Goal: Information Seeking & Learning: Learn about a topic

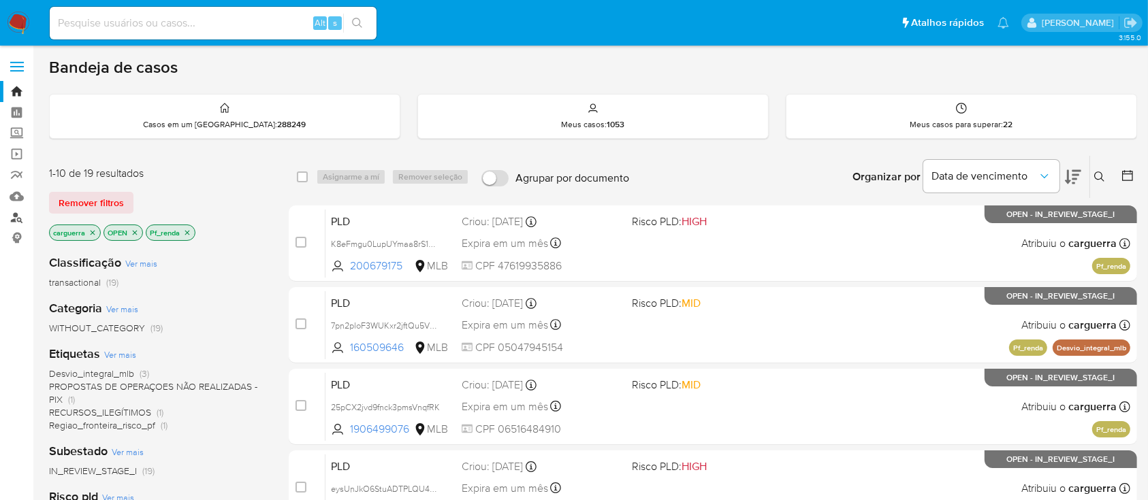
click at [18, 219] on link "Localizador de pessoas" at bounding box center [81, 217] width 162 height 21
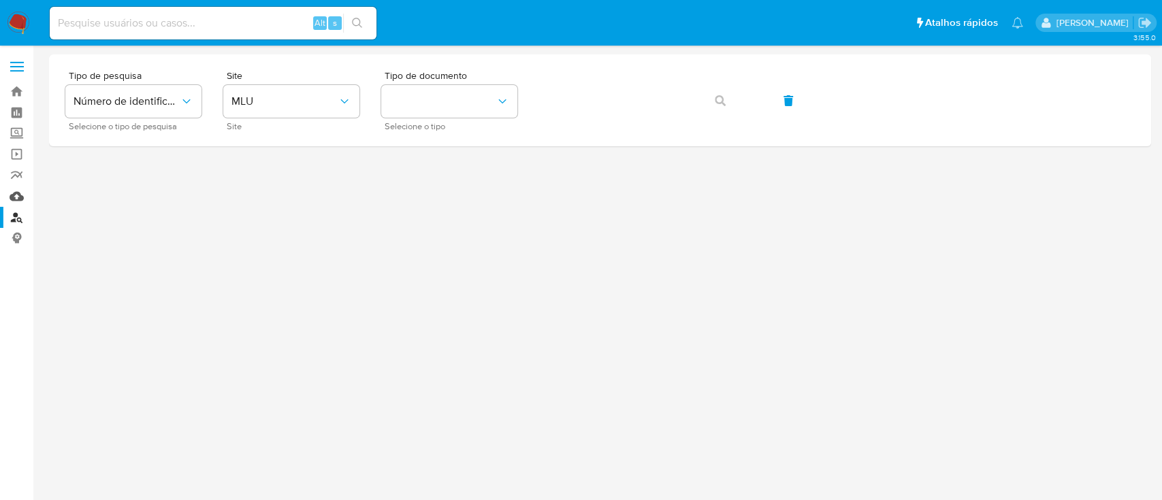
click at [17, 193] on link "Mulan" at bounding box center [81, 196] width 162 height 21
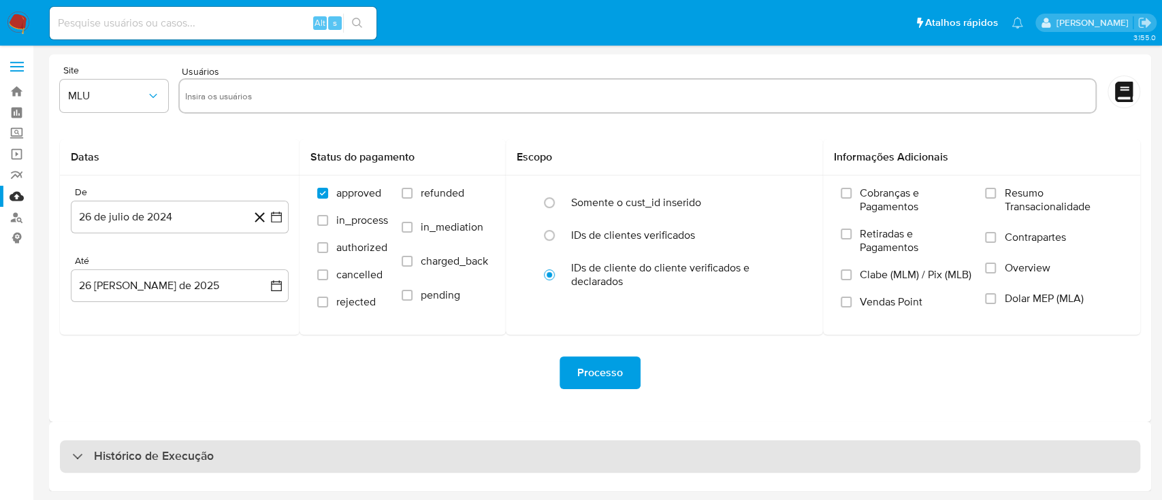
click at [69, 453] on div "Histórico de Execução" at bounding box center [600, 457] width 1081 height 33
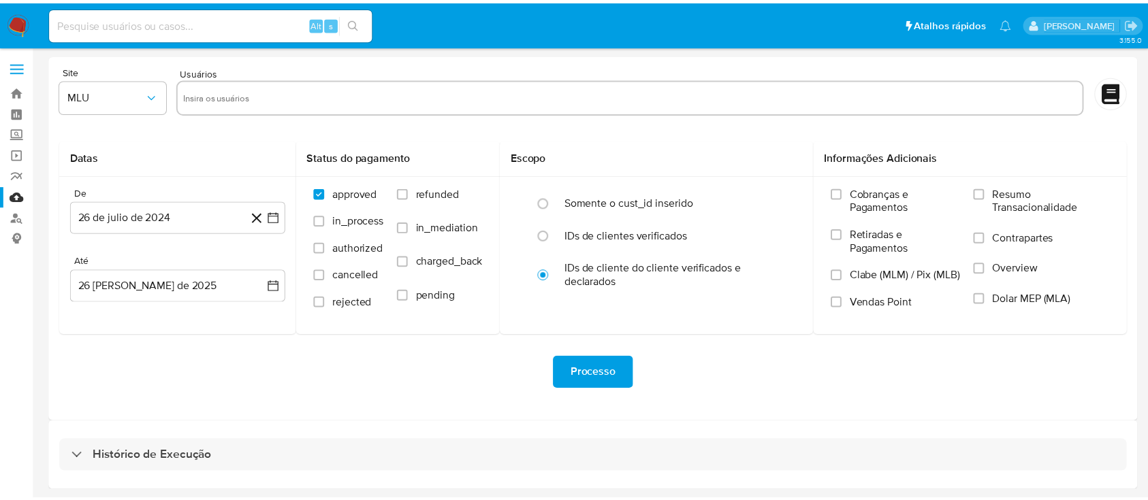
select select "10"
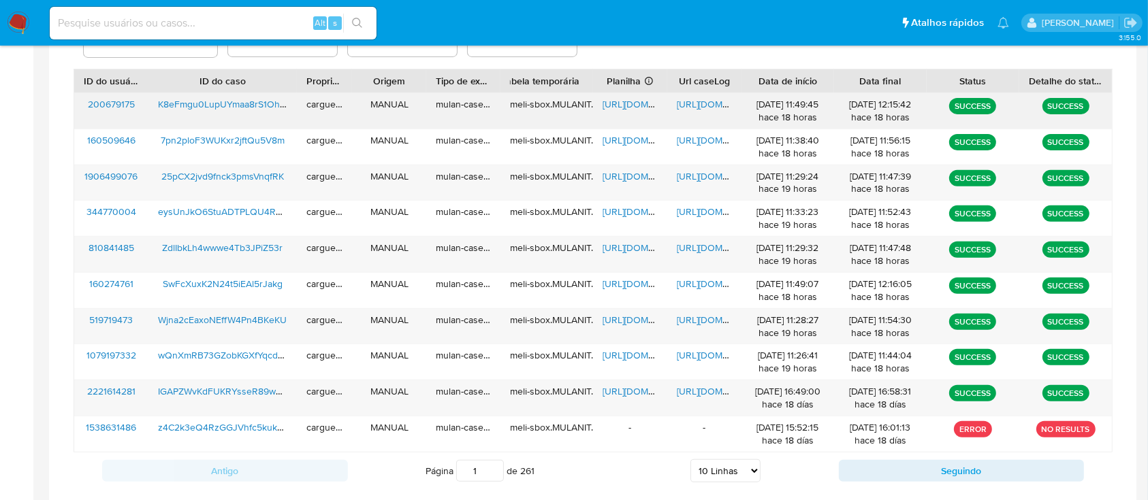
scroll to position [513, 0]
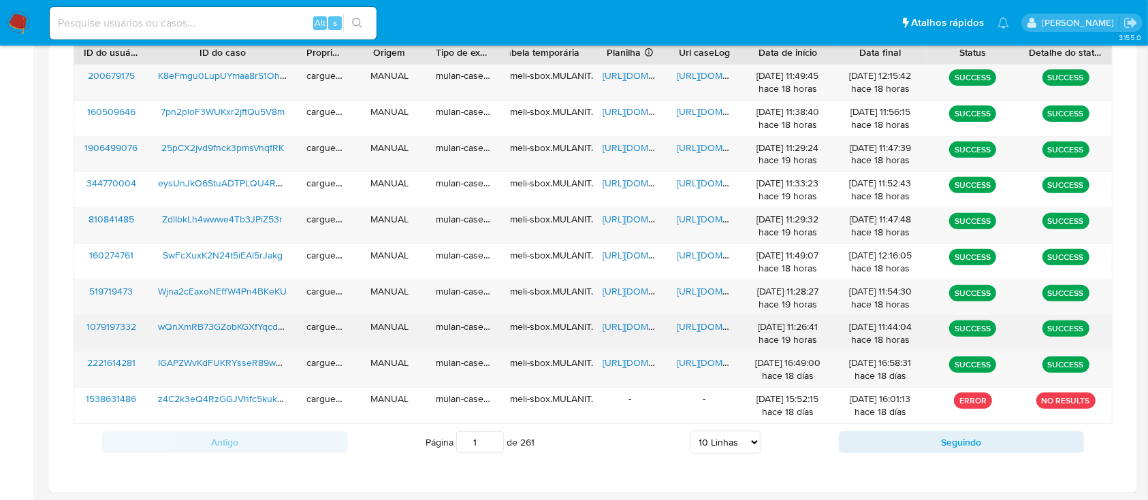
click at [689, 328] on span "https://docs.google.com/document/d/1ANzycVPBWwku37qVnd62W7Wh1k0KPHvD8W5dc2Ifod8…" at bounding box center [724, 327] width 94 height 14
click at [636, 328] on span "https://docs.google.com/spreadsheets/d/1cCAuDSKquhL-g2_ePbXNPnCe5ysJNyhhlRkLQrF…" at bounding box center [650, 327] width 94 height 14
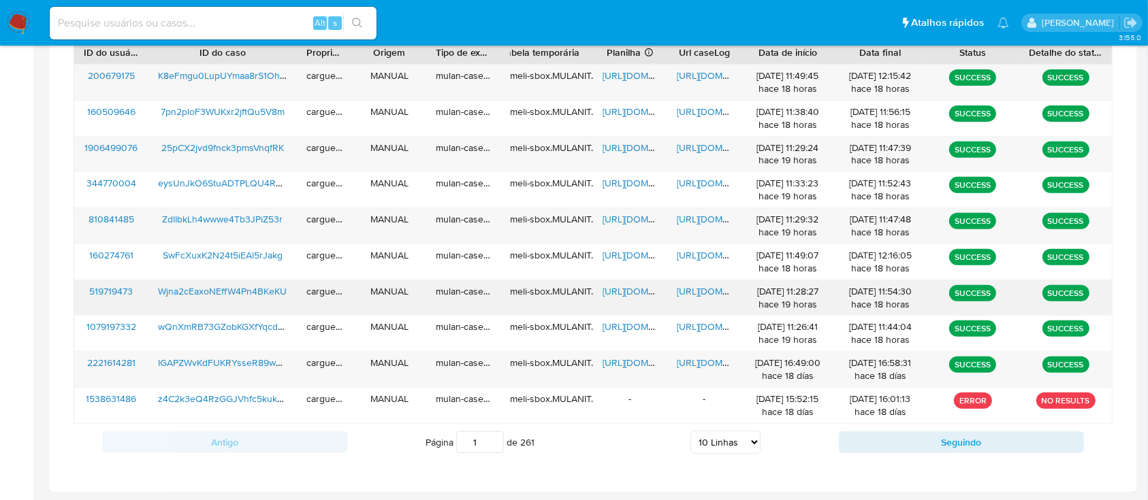
click at [706, 296] on span "https://docs.google.com/document/d/1uHhgIPHr8PIvVHcLbwDWupHmlyyIU0HNqEinC3omhS0…" at bounding box center [724, 292] width 94 height 14
click at [632, 291] on span "https://docs.google.com/spreadsheets/d/1zGKjAUVKyGCk14b6yL5Dpq4CU99yfDlCkZqUW0u…" at bounding box center [650, 292] width 94 height 14
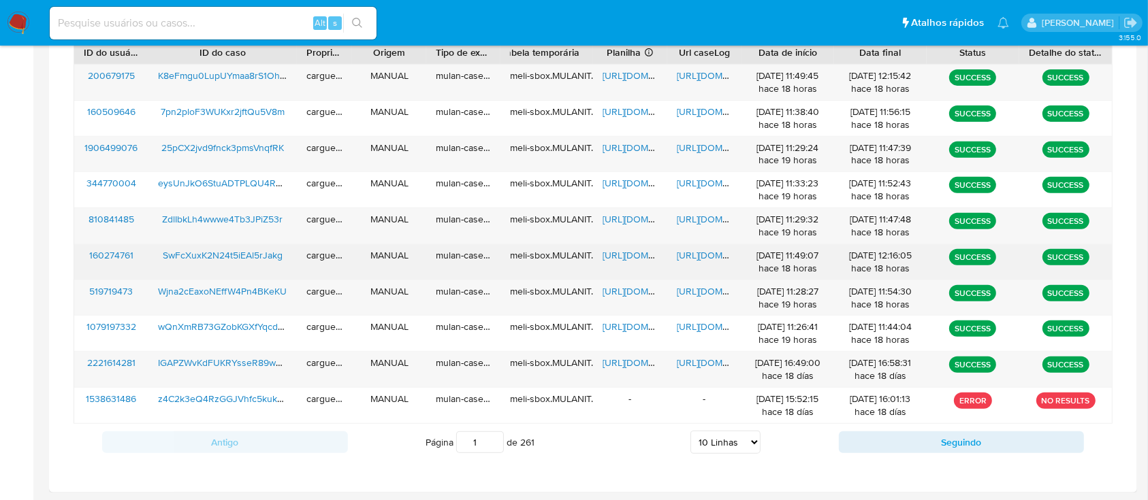
click at [641, 255] on span "https://docs.google.com/spreadsheets/d/1WVIchK2eooe8DBJgbxW7UbGqNxuvHw31csDtHL8…" at bounding box center [650, 256] width 94 height 14
click at [708, 257] on span "https://docs.google.com/document/d/1bJ1IHVn5ix2Liiuz8ApfKdyreRzDAxeH-tMd1JUcDd4…" at bounding box center [724, 256] width 94 height 14
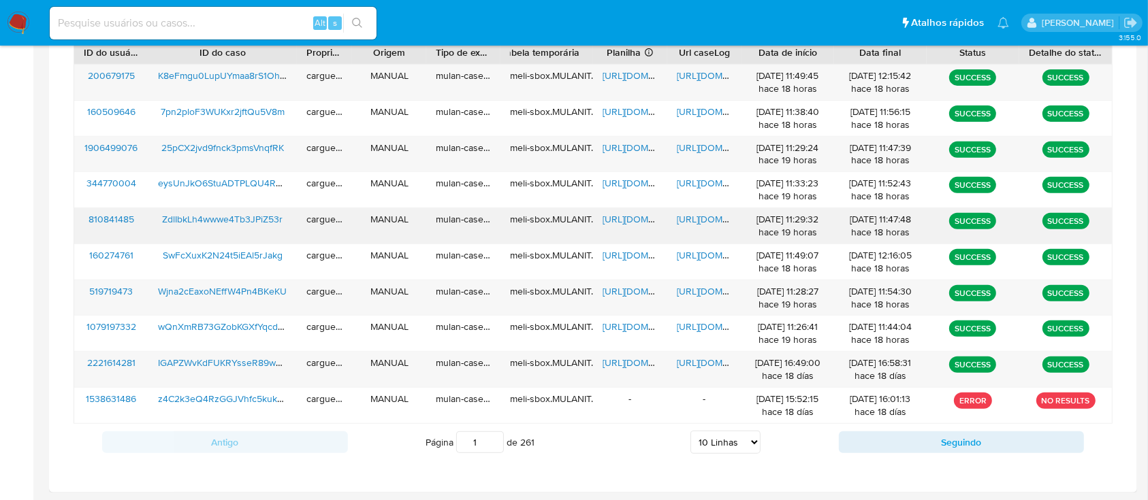
click at [629, 218] on span "https://docs.google.com/spreadsheets/d/1FMe5SbJBfCui15SXUOc22JRQBbkXrFSjuNhFCWT…" at bounding box center [650, 219] width 94 height 14
click at [698, 219] on span "https://docs.google.com/document/d/1Y603tESKxWQfYXGPnTkDsZjYGbiGONO4xgUdwwxSXMk…" at bounding box center [724, 219] width 94 height 14
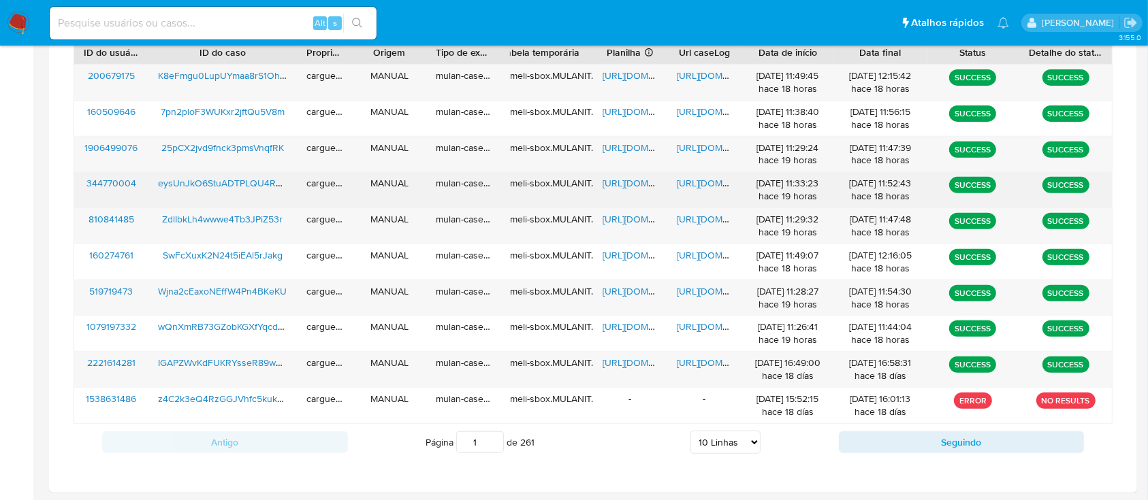
click at [619, 187] on span "https://docs.google.com/spreadsheets/d/1NQo6CzOJk2A9sJpeDE5xZ1FoSTmP0S2ZPXP7dwP…" at bounding box center [650, 183] width 94 height 14
click at [701, 184] on span "https://docs.google.com/document/d/1tOJZuiw2gtix06VQdAgOZiv95yXISKzfd4BOvOqI_MY…" at bounding box center [724, 183] width 94 height 14
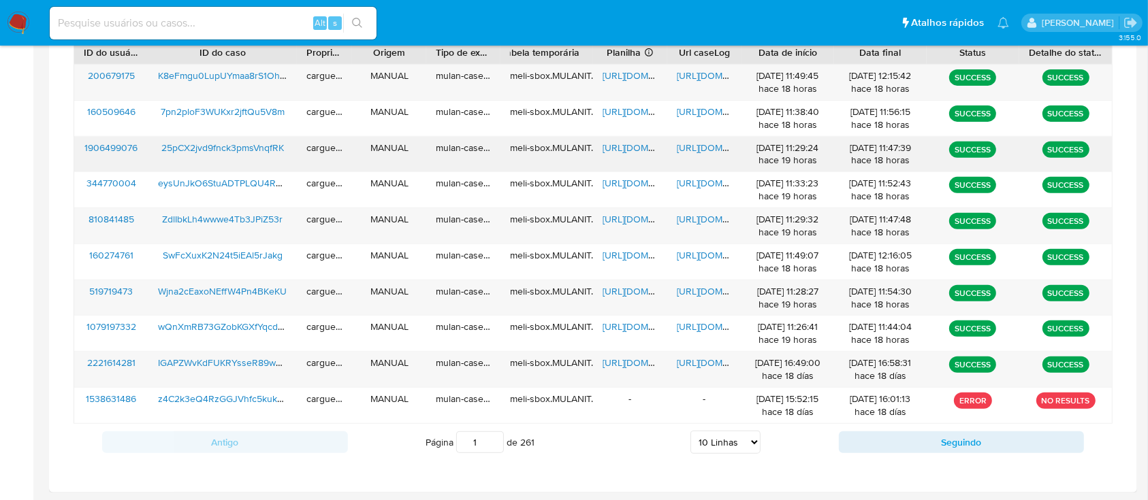
click at [626, 145] on span "https://docs.google.com/spreadsheets/d/1FwK53g9yIH7QEqm7wcW-XdDLGYult_Zdex8CH8y…" at bounding box center [650, 148] width 94 height 14
click at [685, 150] on span "https://docs.google.com/document/d/1jZYC3y7pO_uHEVykVFWTuzxuRWXmM8tOz7kJj0N2Wlw…" at bounding box center [724, 148] width 94 height 14
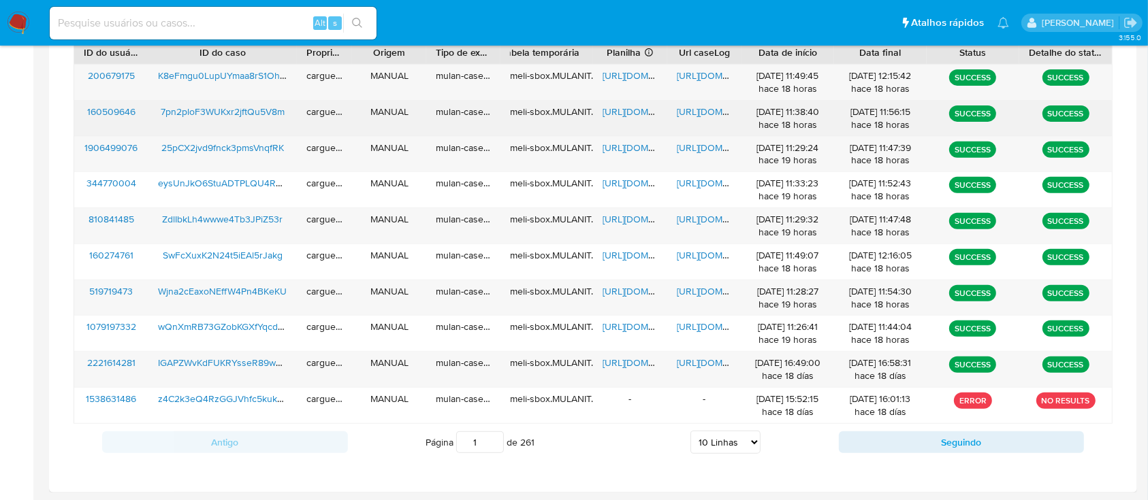
click at [626, 112] on span "https://docs.google.com/spreadsheets/d/1nFeyoKRMKFig5TmTPHazvdXe0PxuoJiD9sqplCI…" at bounding box center [650, 112] width 94 height 14
click at [695, 111] on span "https://docs.google.com/document/d/1ueS2u9U_1WfObT6rSEn32I6kLFtBRXkAQbGMGPKPP34…" at bounding box center [724, 112] width 94 height 14
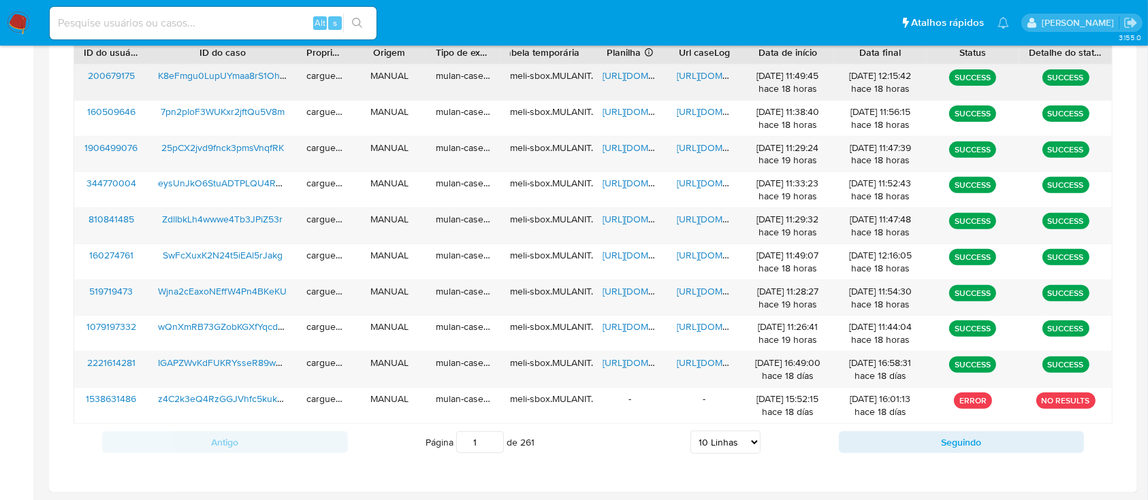
click at [624, 74] on span "https://docs.google.com/spreadsheets/d/1760lZHJpC3eL8sK5Dte9XtHz_U7WR3qmxPvEpoC…" at bounding box center [650, 76] width 94 height 14
click at [693, 74] on span "https://docs.google.com/document/d/1b6VOdmrVT4YjLo16Y-p6wmJC5j57LGxfSLHZbCIRn3w…" at bounding box center [724, 76] width 94 height 14
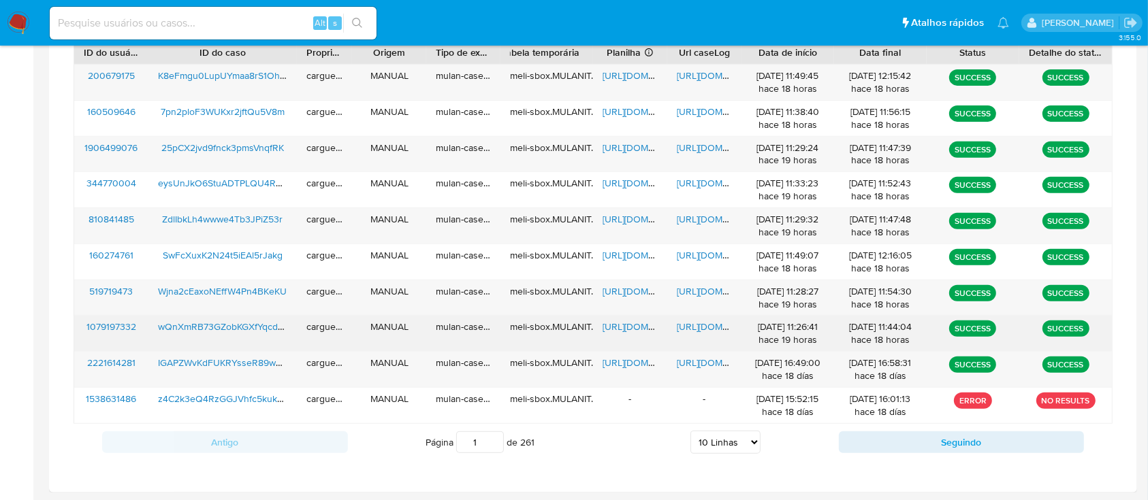
click at [202, 322] on span "wQnXmRB73GZobKGXfYqcdg28" at bounding box center [226, 327] width 136 height 14
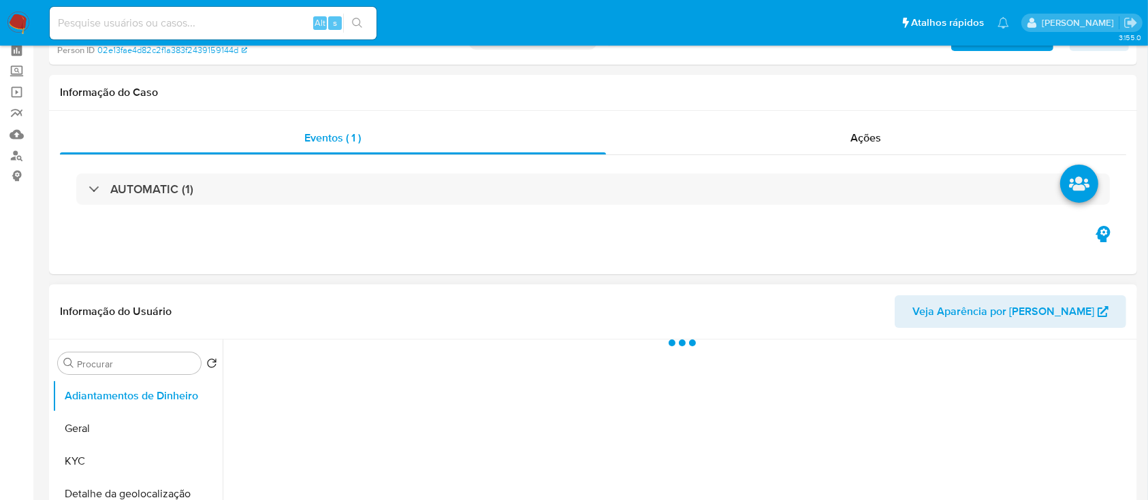
scroll to position [91, 0]
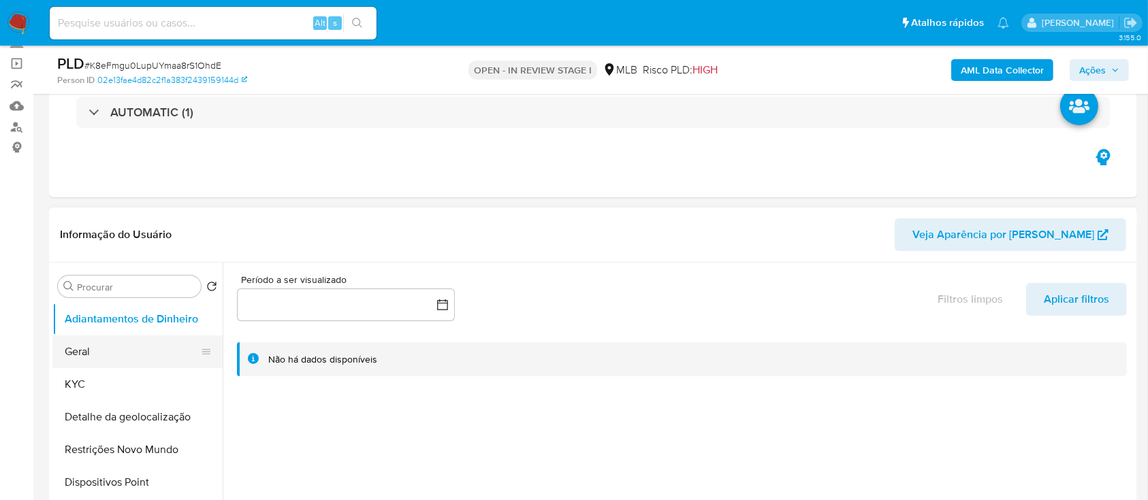
click at [84, 353] on button "Geral" at bounding box center [131, 352] width 159 height 33
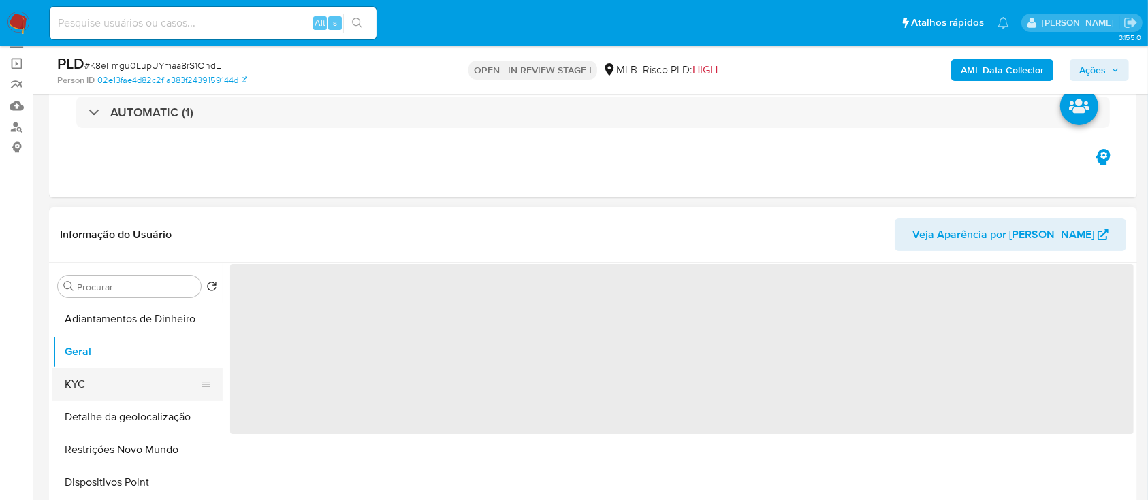
select select "10"
click at [90, 380] on button "KYC" at bounding box center [131, 384] width 159 height 33
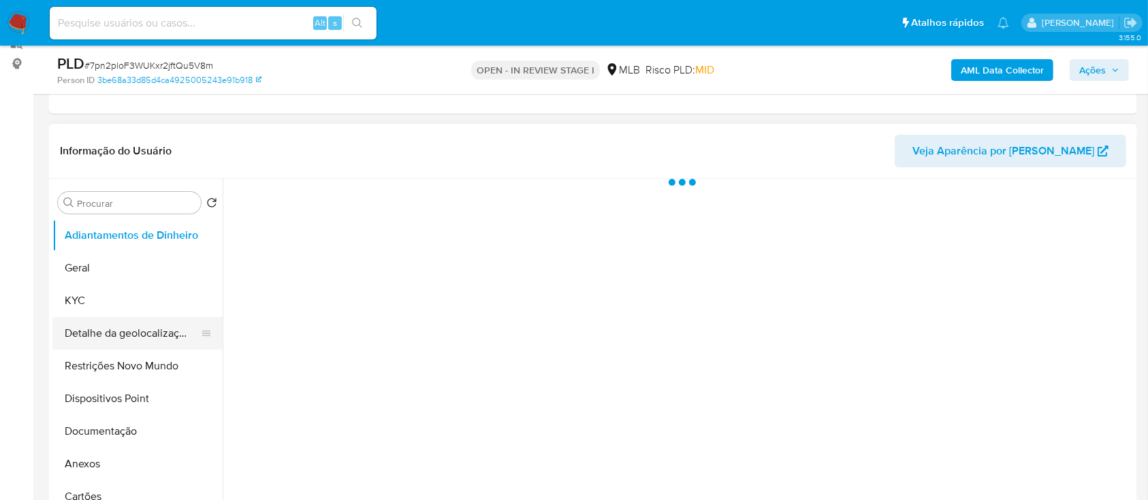
scroll to position [181, 0]
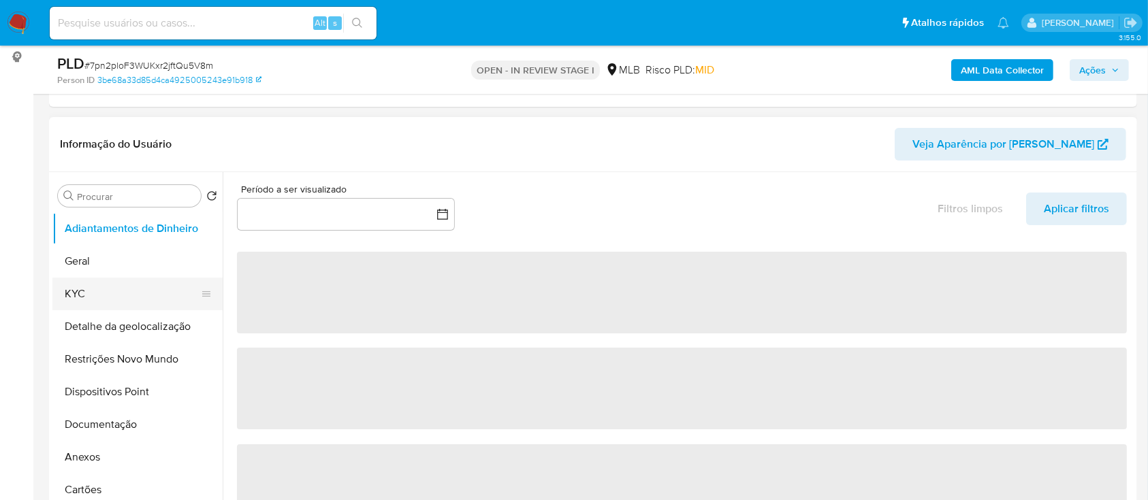
click at [78, 292] on button "KYC" at bounding box center [131, 294] width 159 height 33
select select "10"
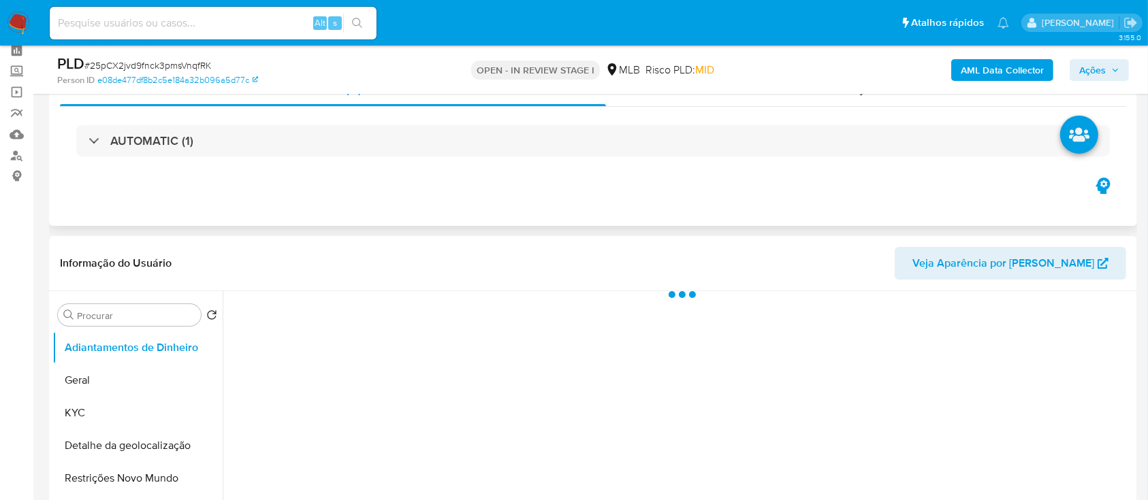
scroll to position [181, 0]
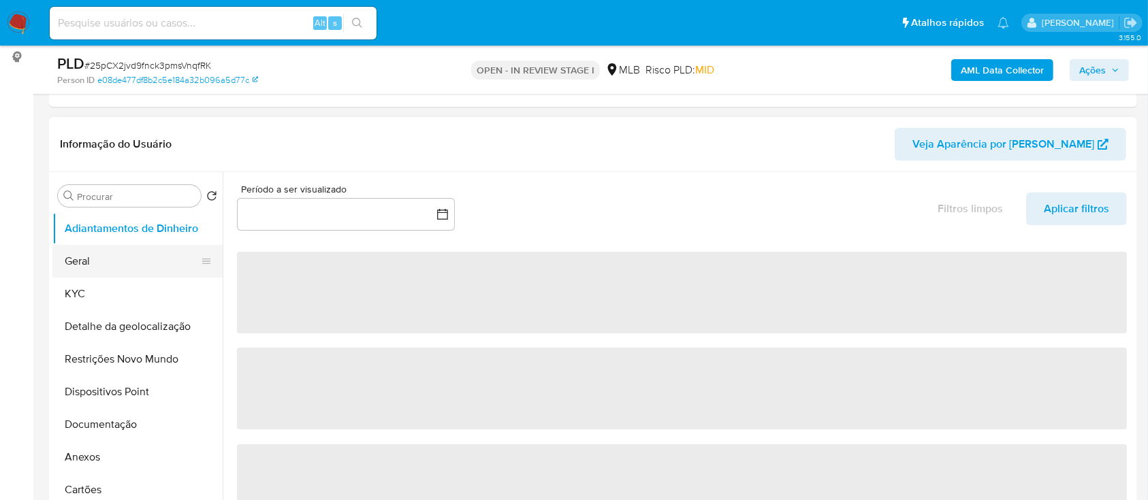
select select "10"
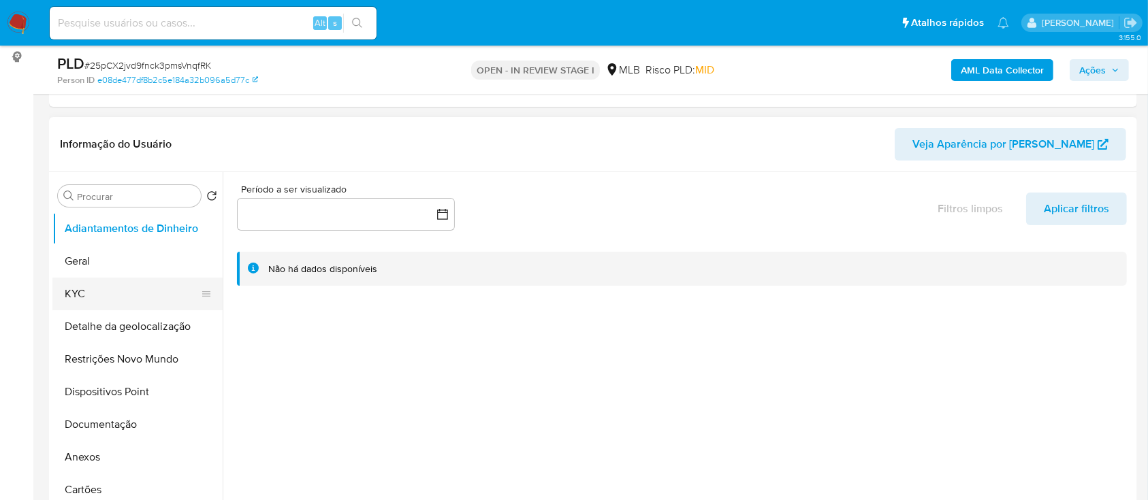
click at [85, 290] on button "KYC" at bounding box center [131, 294] width 159 height 33
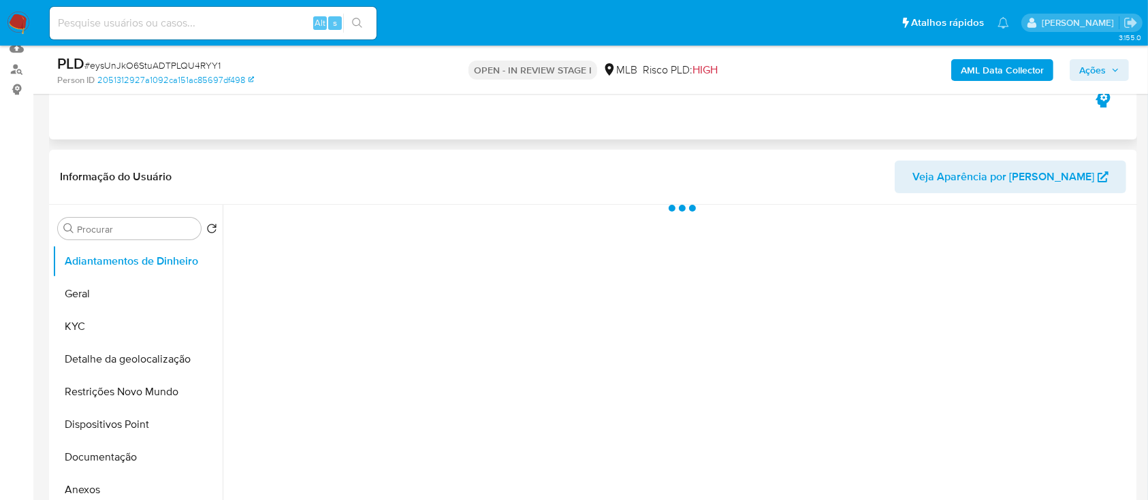
scroll to position [181, 0]
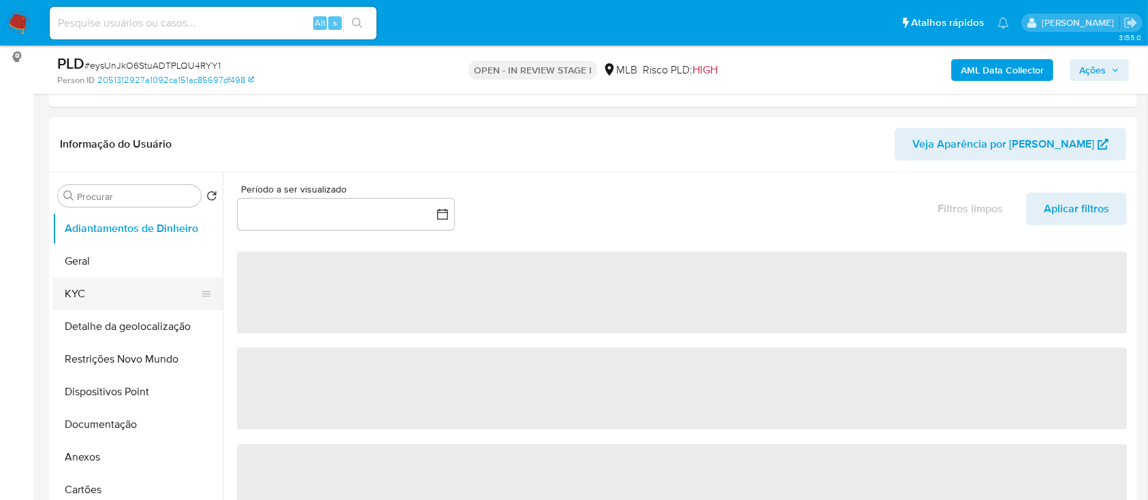
click at [91, 288] on button "KYC" at bounding box center [131, 294] width 159 height 33
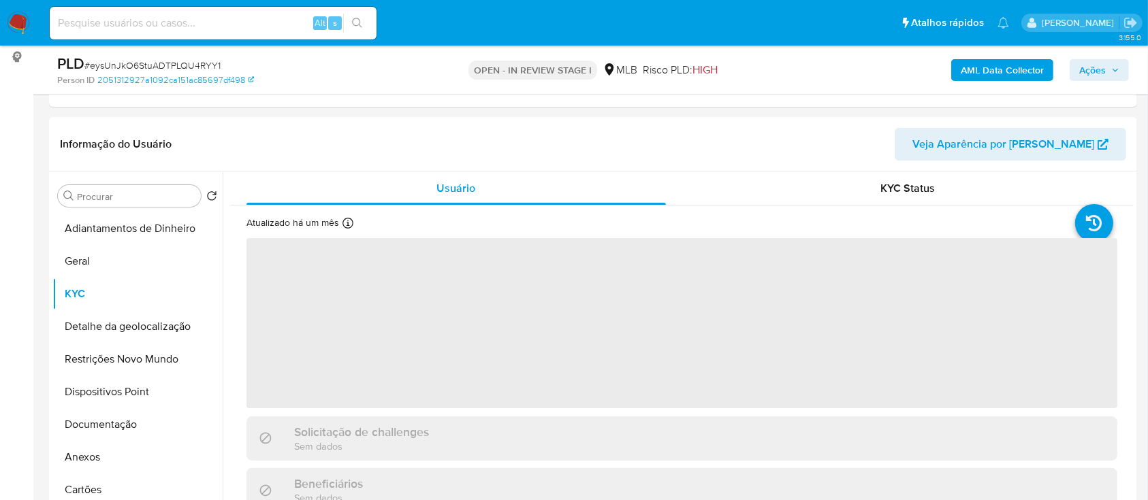
select select "10"
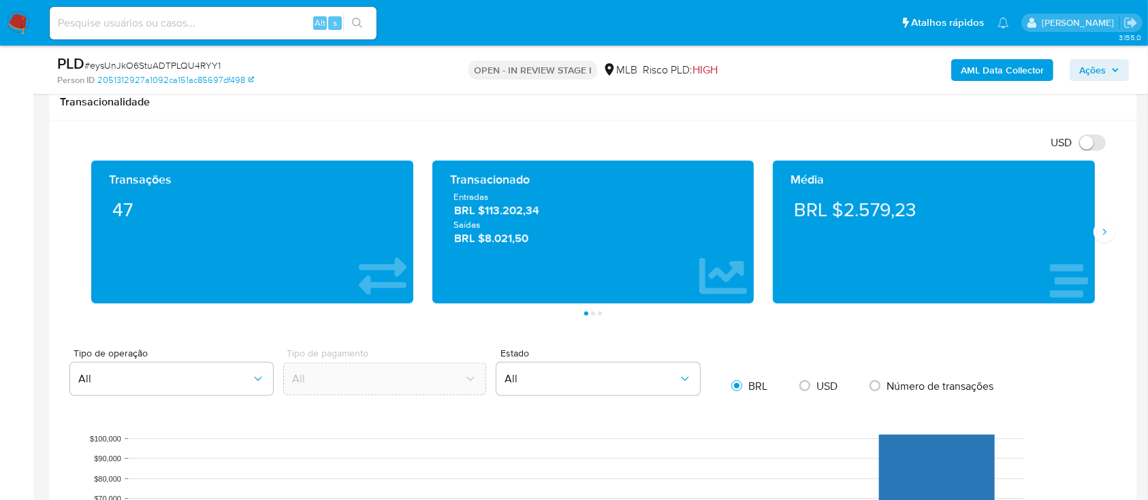
scroll to position [817, 0]
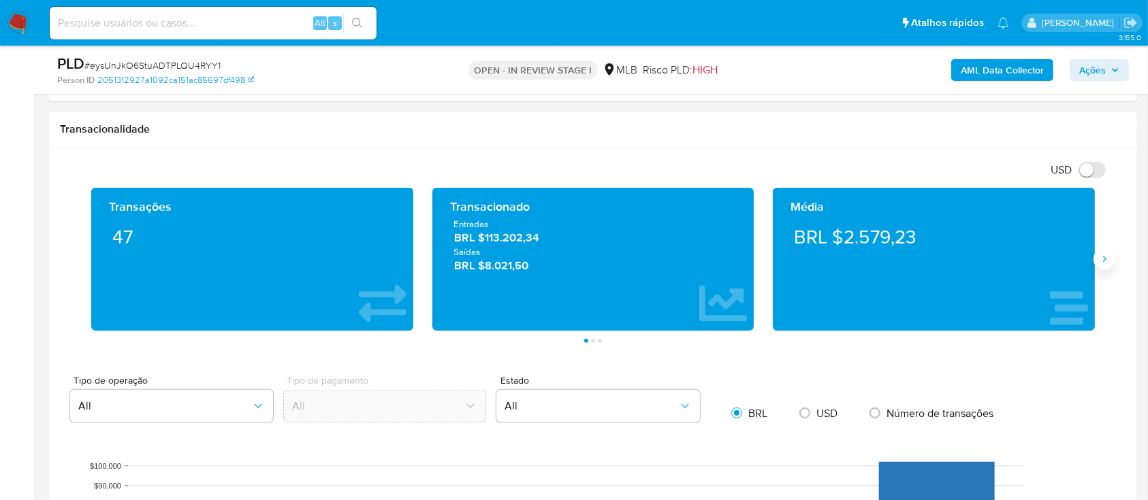
click at [1100, 266] on button "Siguiente" at bounding box center [1105, 260] width 22 height 22
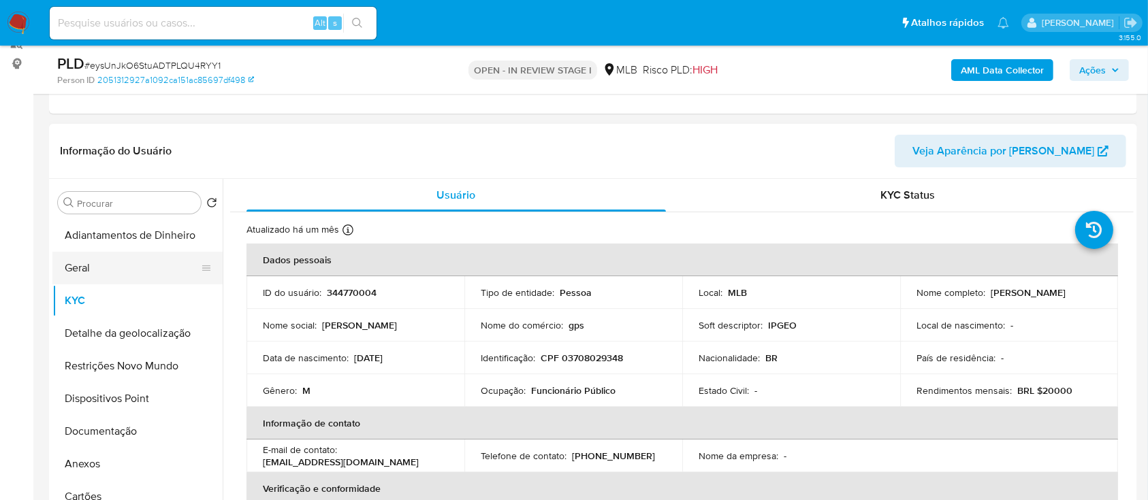
scroll to position [181, 0]
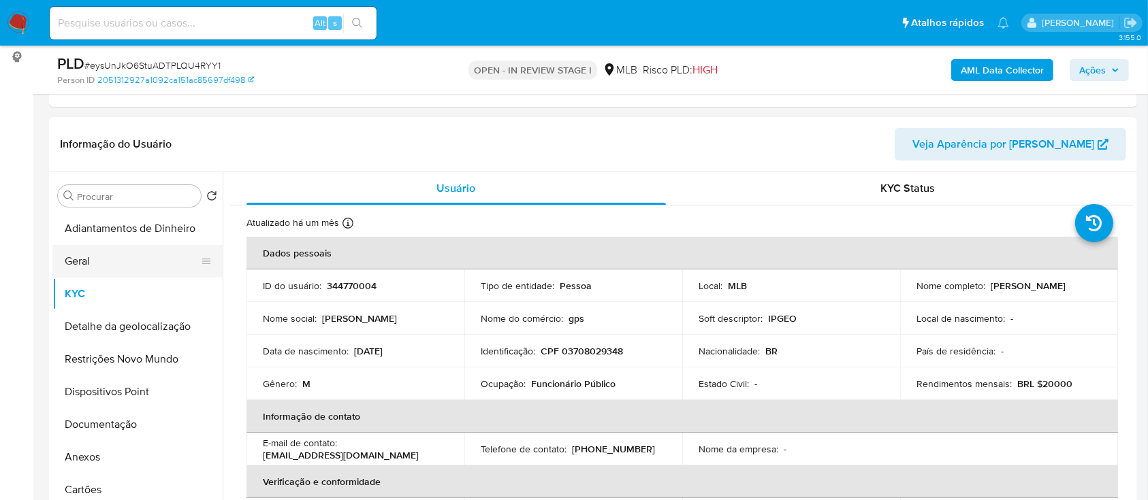
click at [114, 259] on button "Geral" at bounding box center [131, 261] width 159 height 33
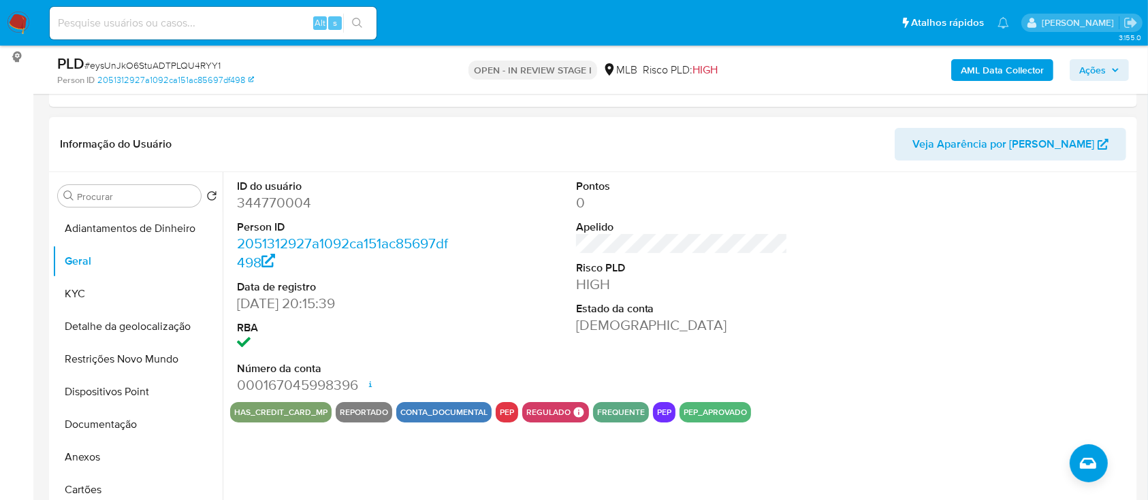
click at [948, 296] on div at bounding box center [1021, 287] width 226 height 230
click at [97, 300] on button "KYC" at bounding box center [131, 294] width 159 height 33
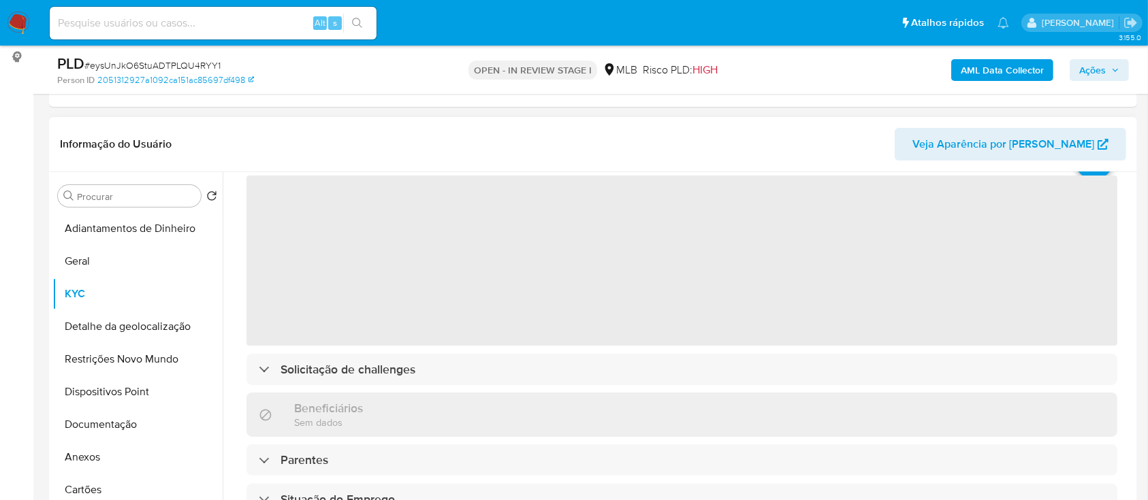
scroll to position [91, 0]
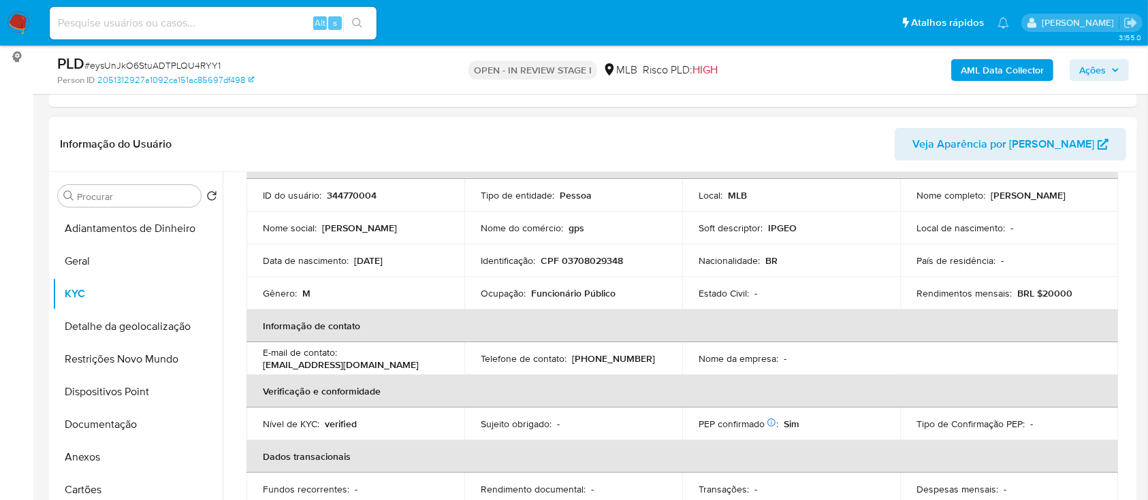
click at [885, 131] on header "Informação do Usuário Veja Aparência por [PERSON_NAME]" at bounding box center [593, 144] width 1066 height 33
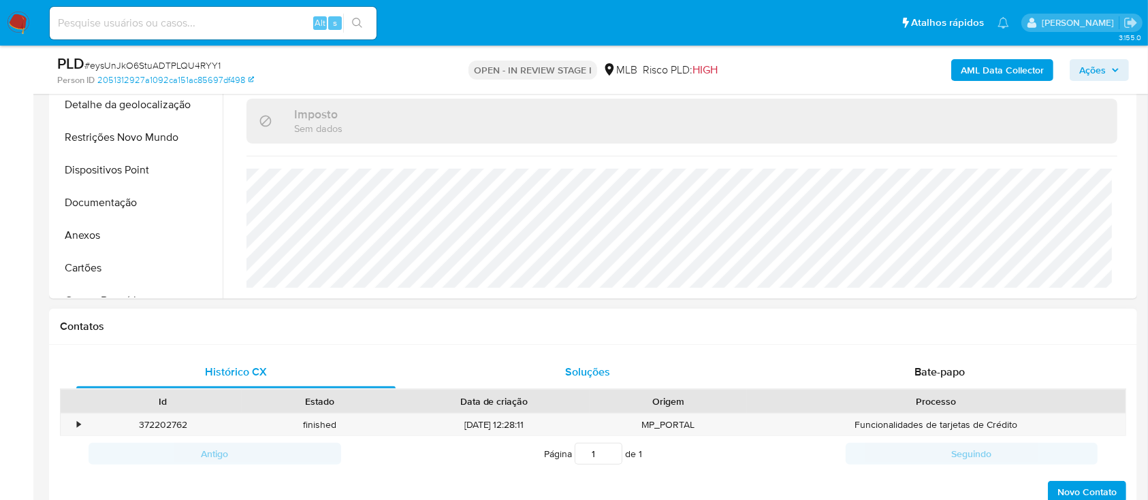
scroll to position [363, 0]
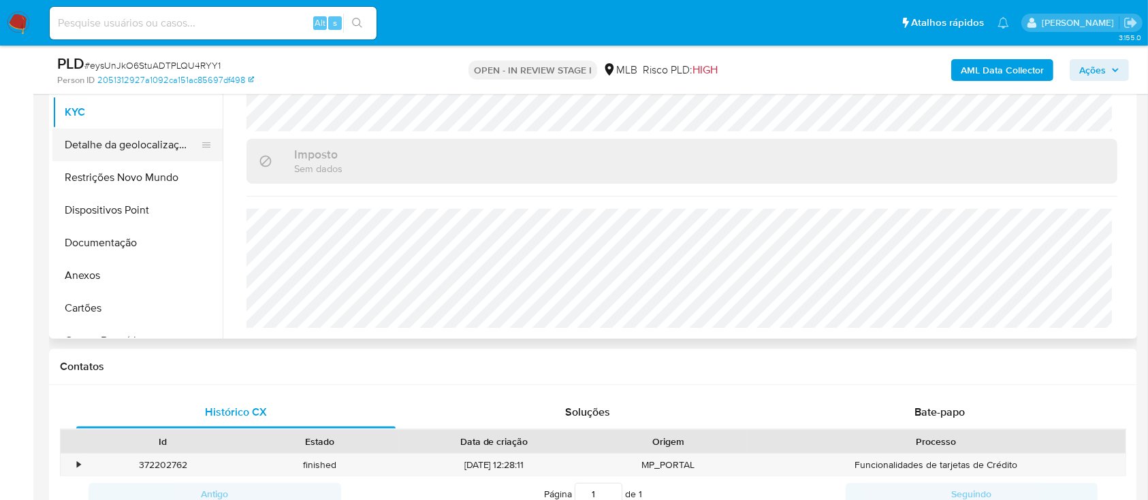
click at [111, 146] on button "Detalhe da geolocalização" at bounding box center [131, 145] width 159 height 33
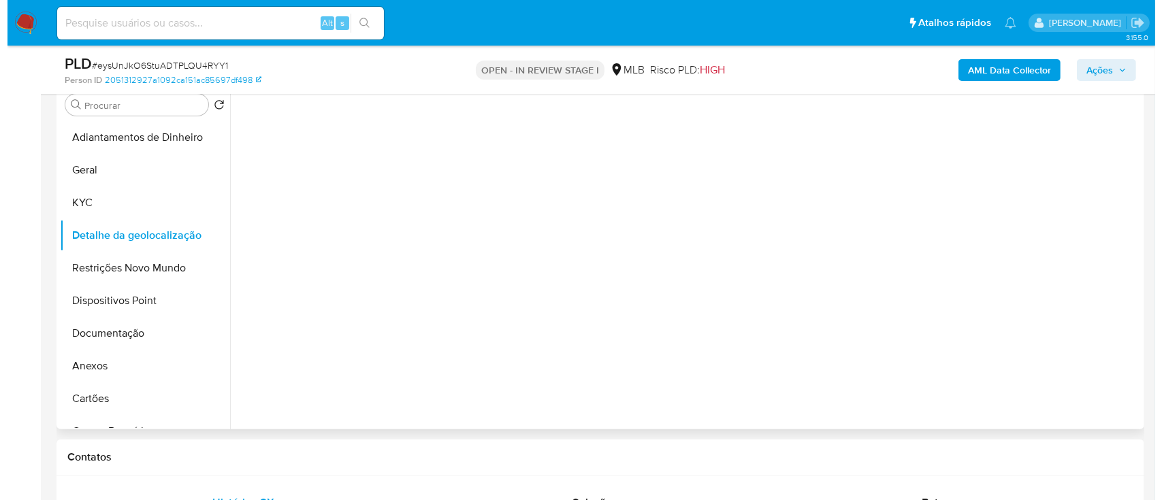
scroll to position [181, 0]
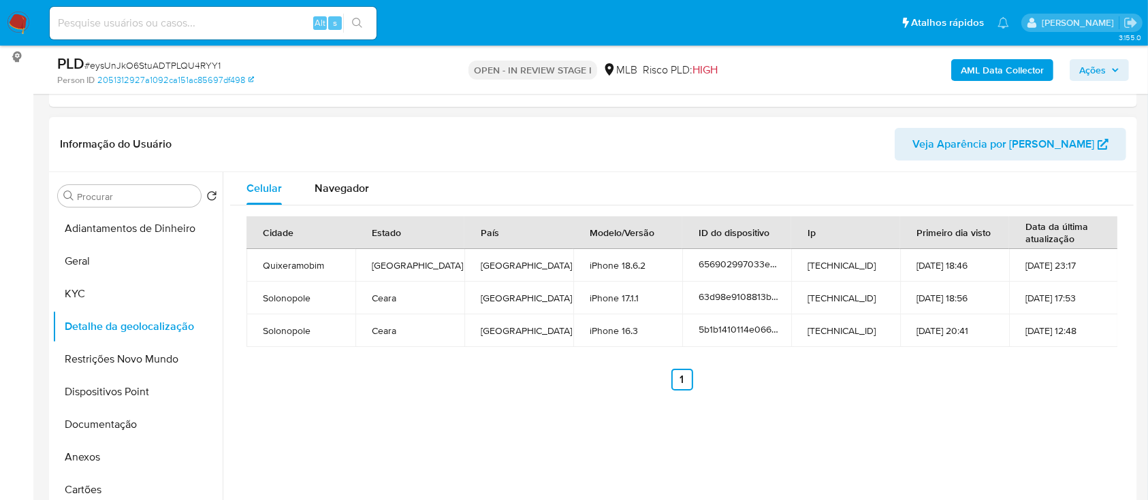
click at [1018, 395] on div "Cidade Estado País Modelo/Versão ID do dispositivo Ip Primeiro dia visto Data d…" at bounding box center [682, 304] width 904 height 196
click at [123, 360] on button "Restrições Novo Mundo" at bounding box center [131, 359] width 159 height 33
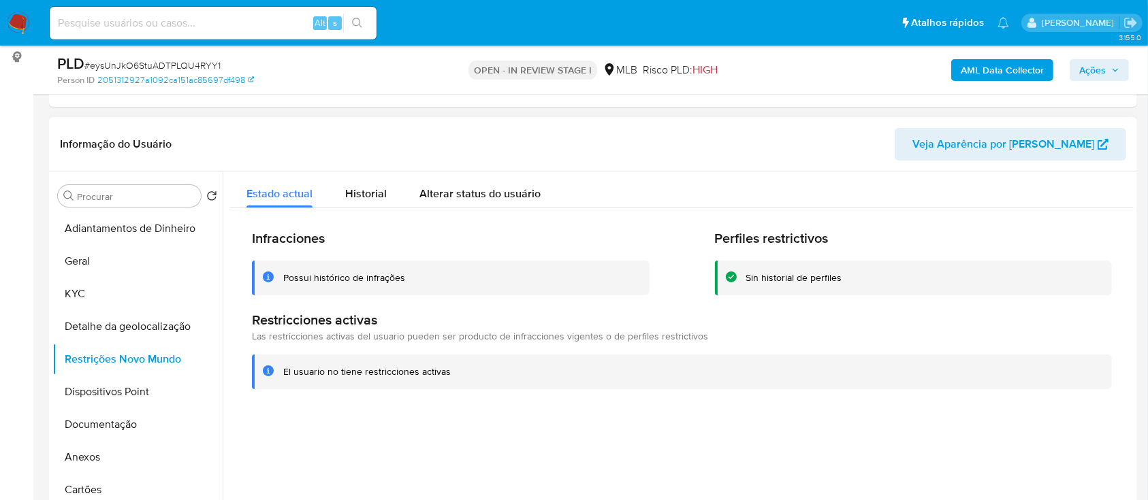
click at [827, 136] on header "Informação do Usuário Veja Aparência por [PERSON_NAME]" at bounding box center [593, 144] width 1066 height 33
click at [125, 387] on button "Dispositivos Point" at bounding box center [131, 392] width 159 height 33
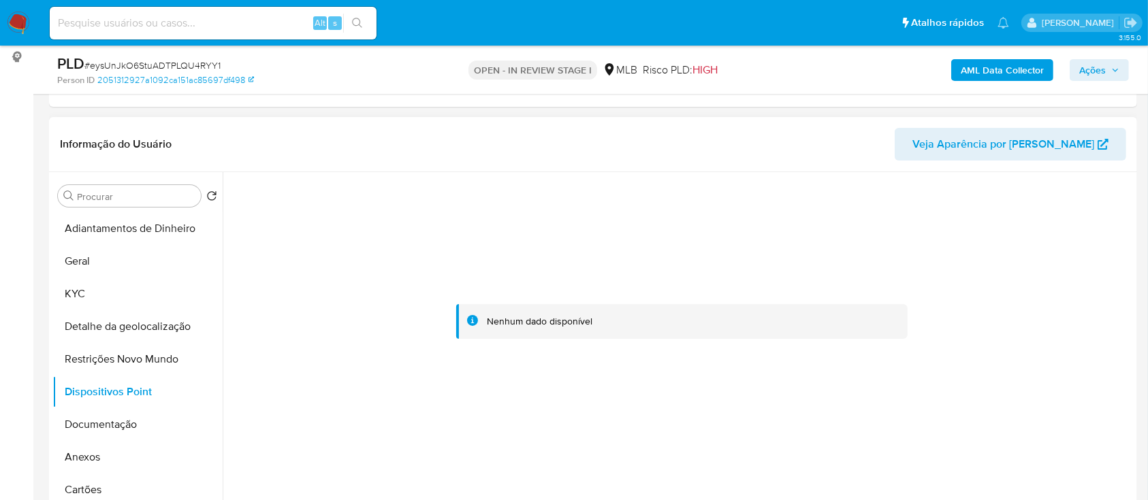
click at [937, 258] on div at bounding box center [682, 322] width 904 height 300
click at [970, 70] on b "AML Data Collector" at bounding box center [1002, 70] width 83 height 22
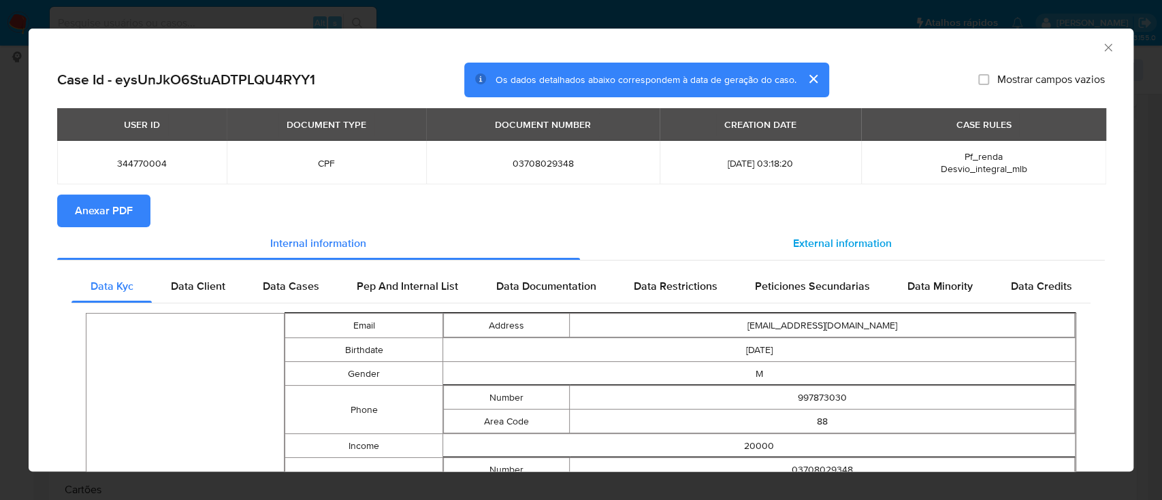
click at [838, 242] on span "External information" at bounding box center [842, 244] width 99 height 16
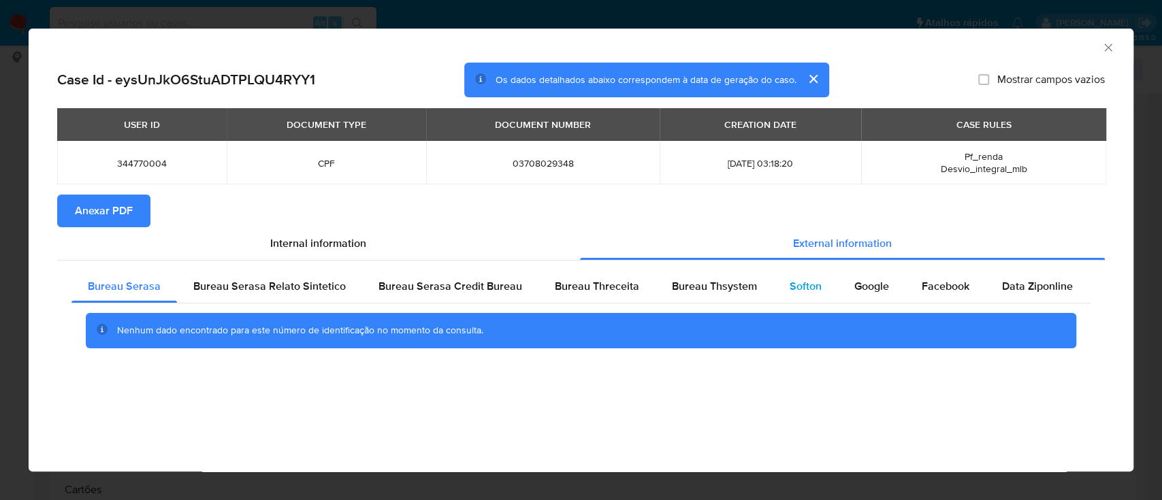
click at [808, 287] on span "Softon" at bounding box center [806, 287] width 32 height 16
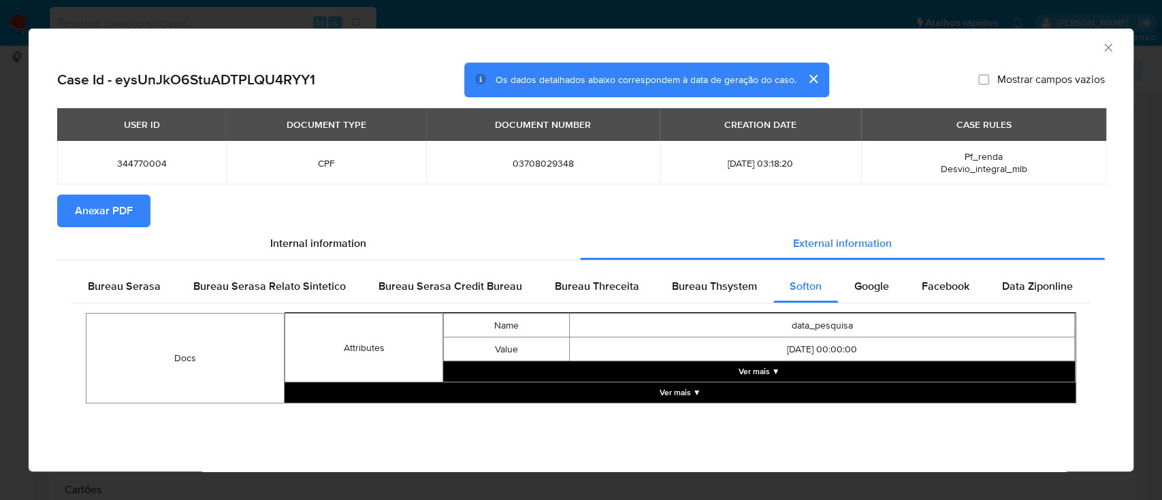
click at [786, 367] on button "Ver mais ▼" at bounding box center [759, 372] width 632 height 20
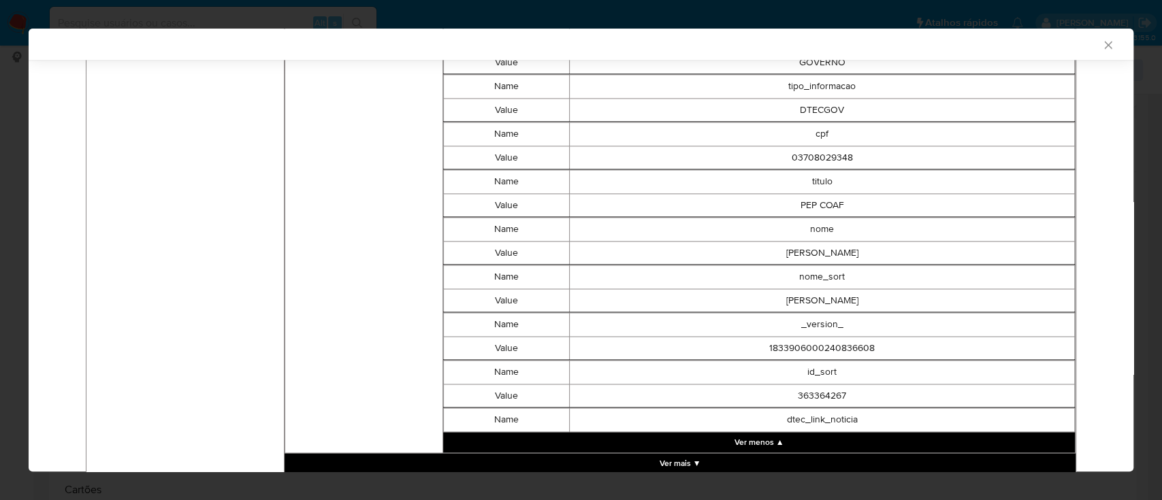
scroll to position [1346, 0]
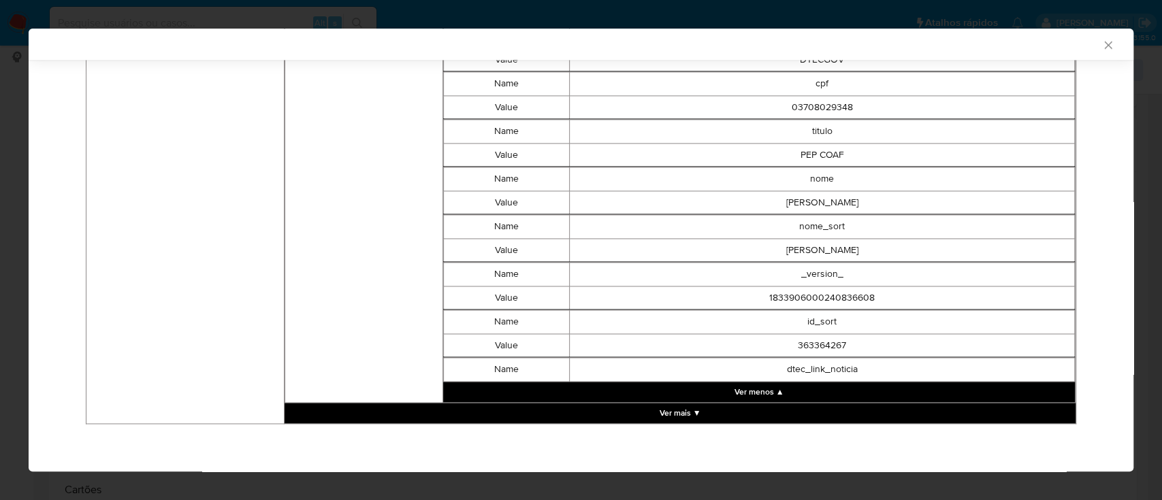
click at [686, 424] on button "Ver mais ▼" at bounding box center [680, 413] width 791 height 20
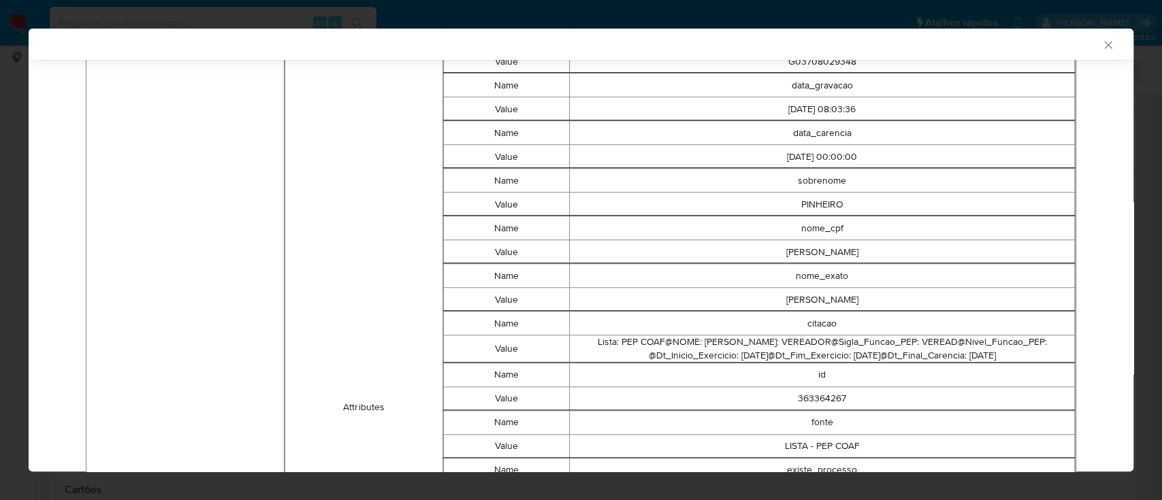
scroll to position [632, 0]
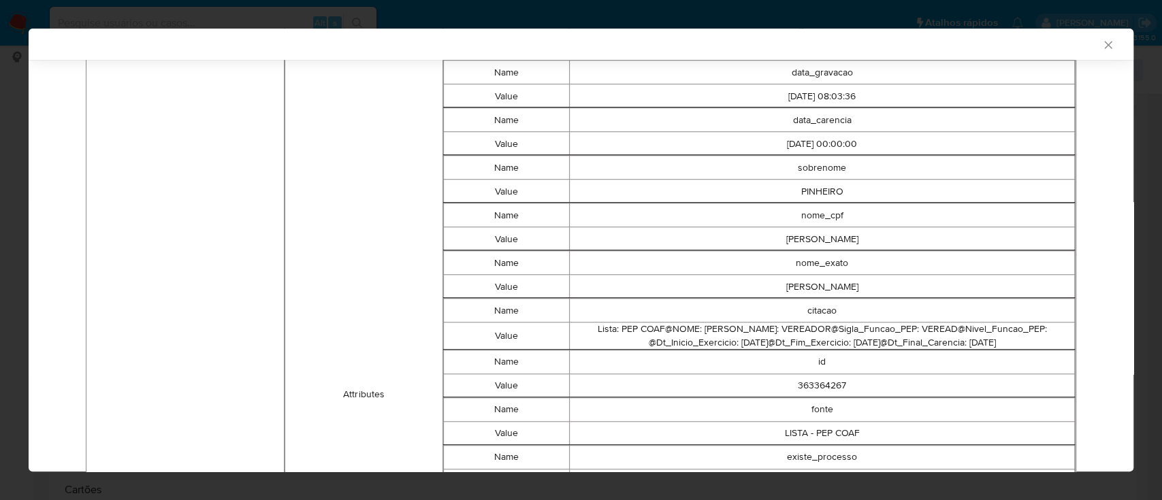
drag, startPoint x: 851, startPoint y: 354, endPoint x: 583, endPoint y: 321, distance: 270.3
click at [571, 326] on td "Lista: PEP COAF@NOME: FRANCISCO IGOR PINHEIRO@Descricao_Funcao_PEP: VEREADOR@Si…" at bounding box center [822, 336] width 505 height 27
copy td "Lista: PEP COAF@NOME: FRANCISCO IGOR PINHEIRO@Descricao_Funcao_PEP: VEREADOR@Si…"
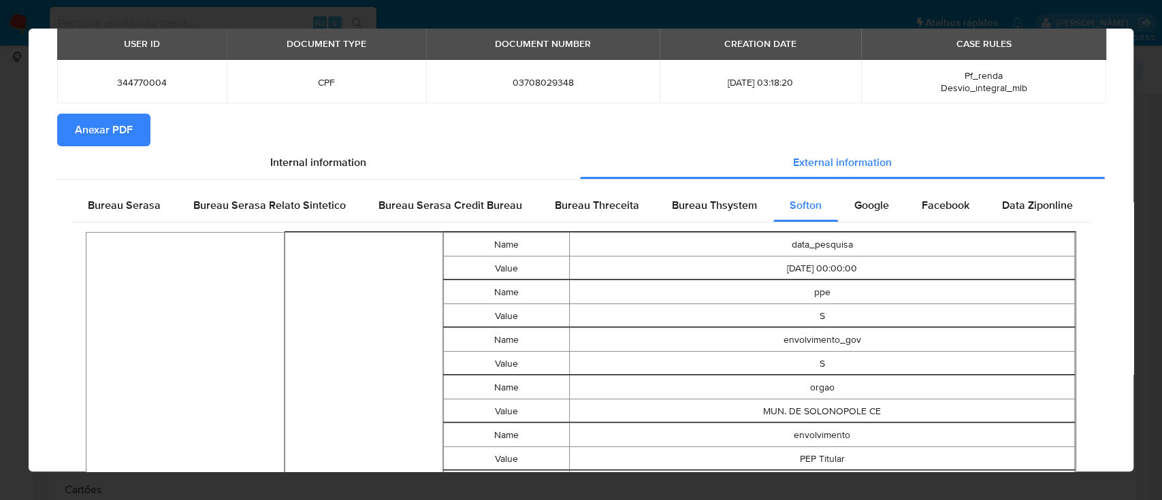
scroll to position [0, 0]
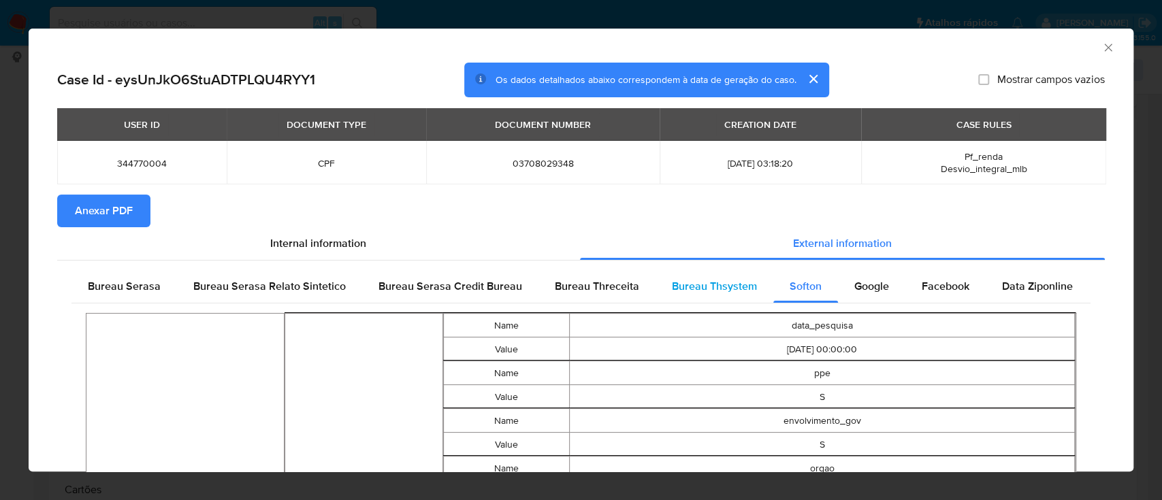
drag, startPoint x: 705, startPoint y: 286, endPoint x: 711, endPoint y: 283, distance: 7.0
click at [705, 285] on span "Bureau Thsystem" at bounding box center [714, 287] width 85 height 16
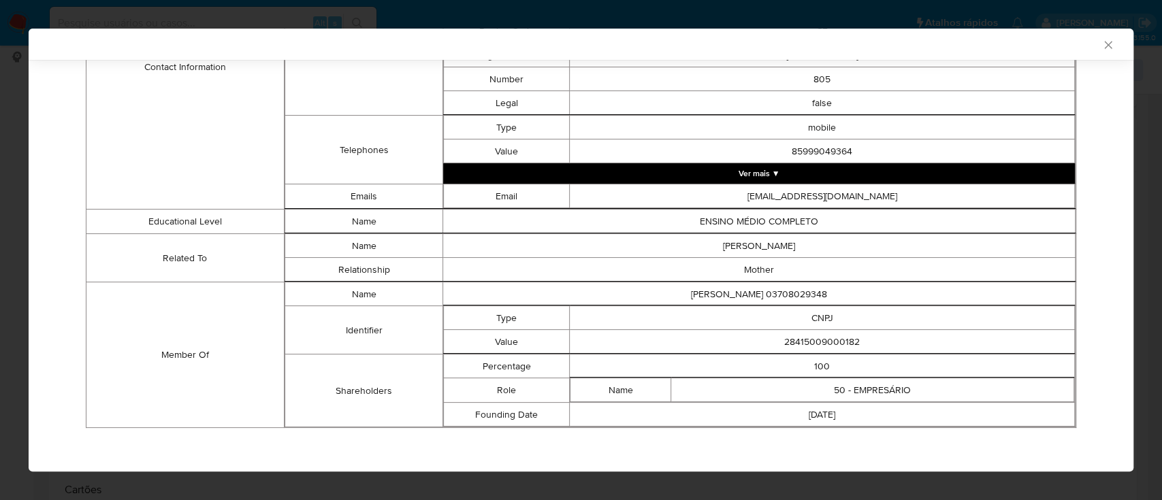
scroll to position [672, 0]
click at [178, 410] on td "Member Of" at bounding box center [185, 355] width 198 height 146
drag, startPoint x: 867, startPoint y: 335, endPoint x: 742, endPoint y: 346, distance: 125.1
click at [742, 346] on td "28415009000182" at bounding box center [822, 342] width 505 height 24
copy td "28415009000182"
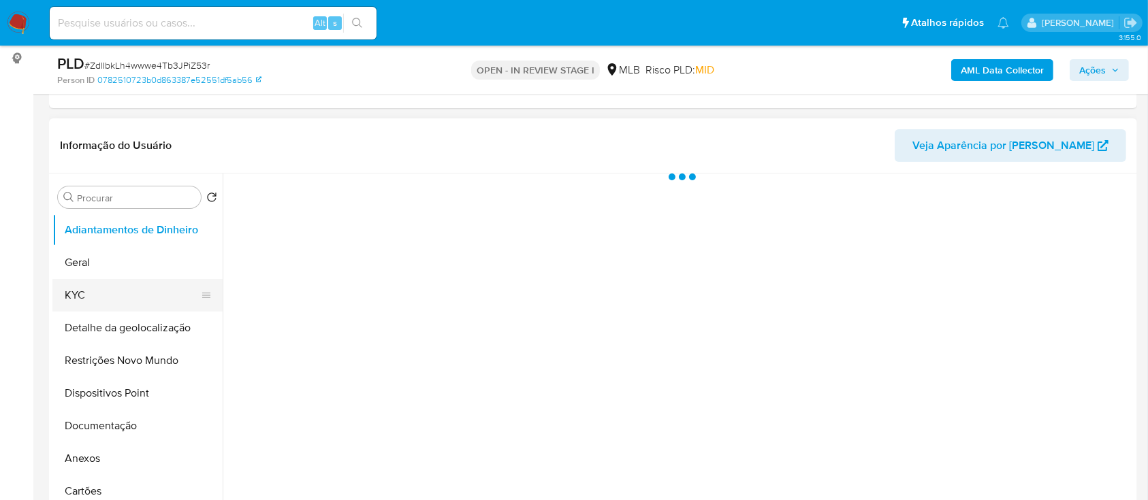
scroll to position [181, 0]
click at [105, 302] on button "KYC" at bounding box center [131, 294] width 159 height 33
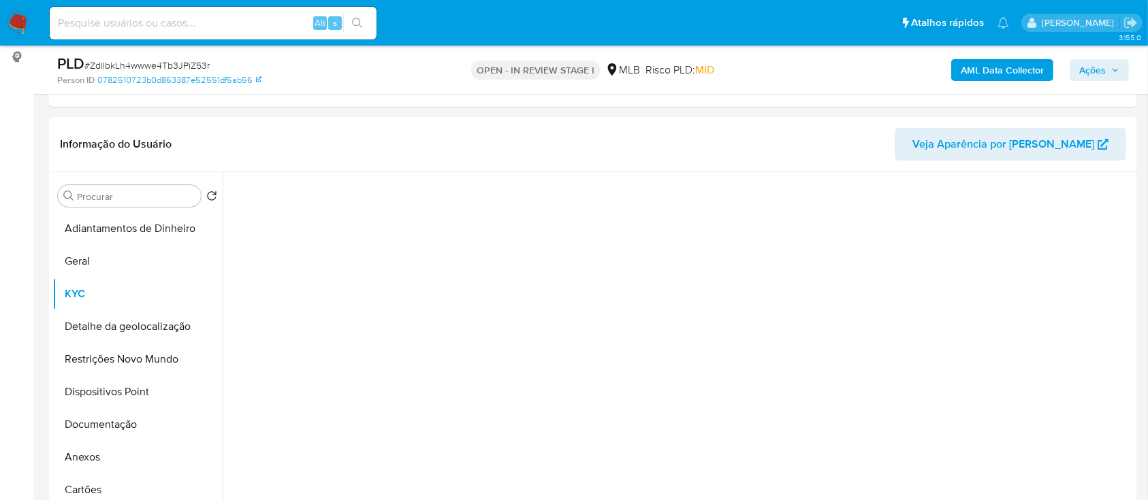
select select "10"
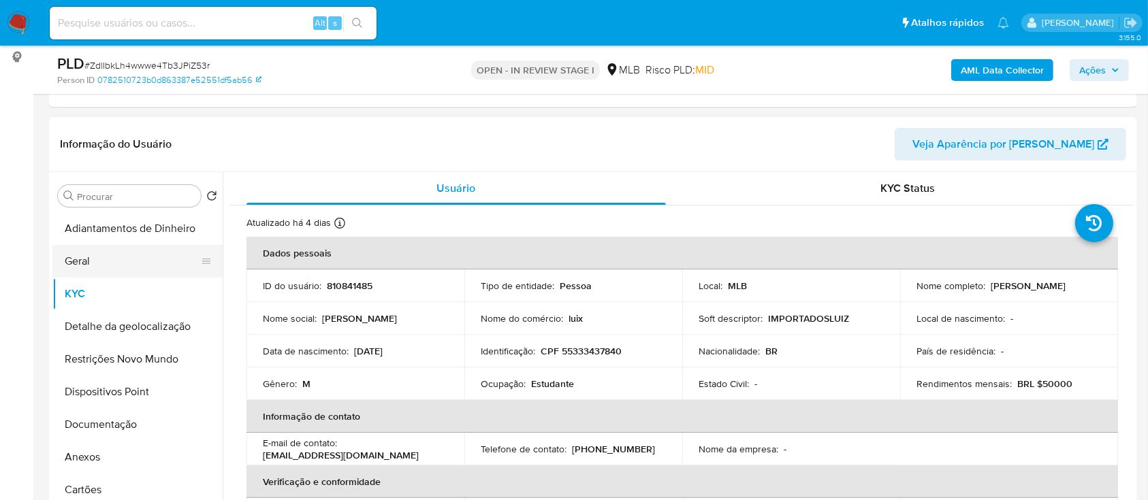
click at [95, 268] on button "Geral" at bounding box center [131, 261] width 159 height 33
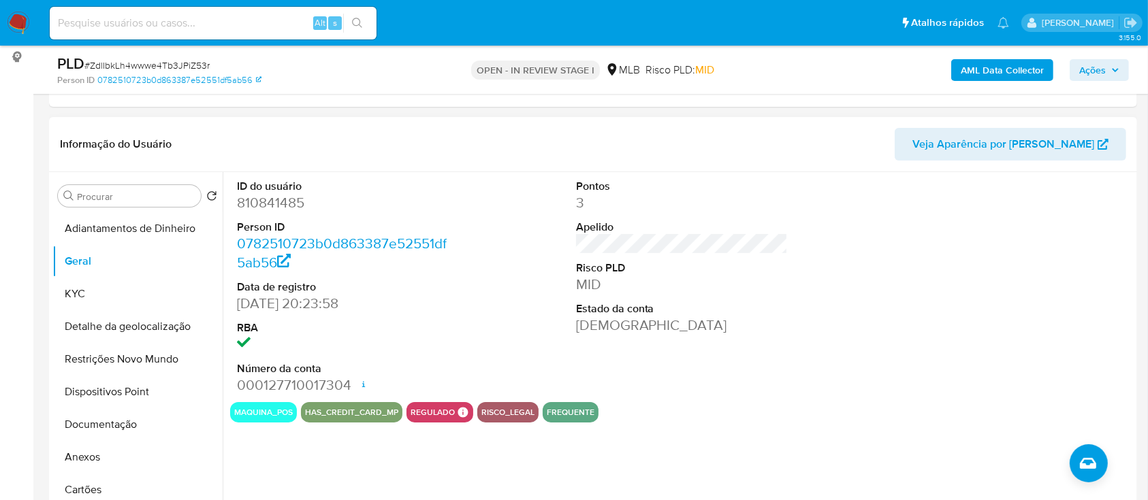
drag, startPoint x: 1017, startPoint y: 210, endPoint x: 986, endPoint y: 193, distance: 34.7
click at [1002, 202] on div at bounding box center [1021, 287] width 226 height 230
click at [117, 298] on button "KYC" at bounding box center [131, 294] width 159 height 33
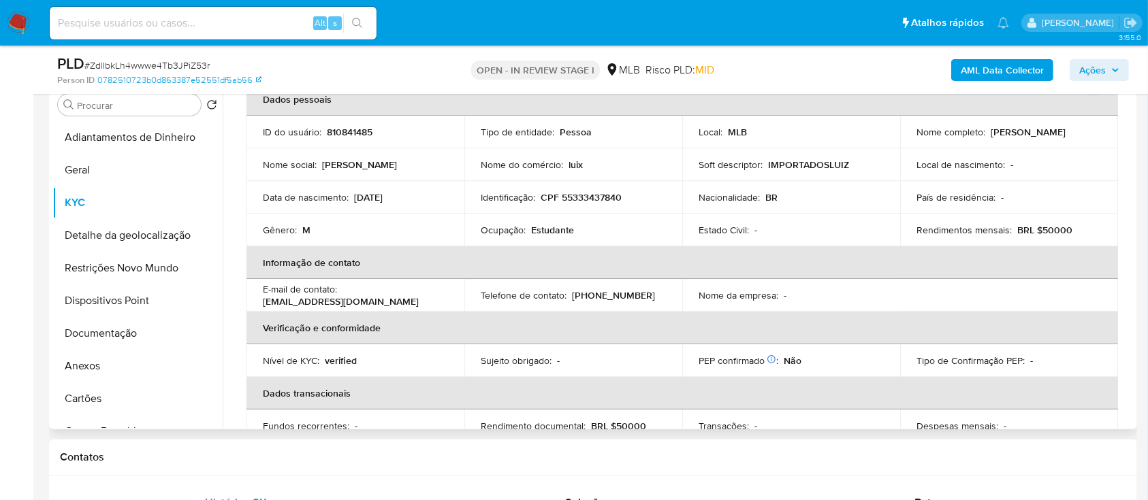
scroll to position [91, 0]
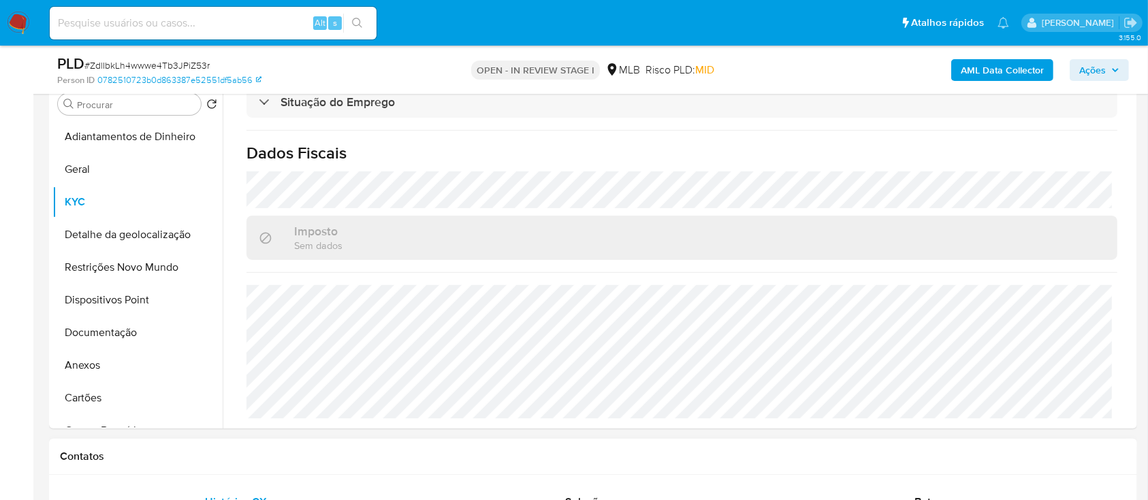
scroll to position [272, 0]
click at [140, 242] on button "Detalhe da geolocalização" at bounding box center [131, 235] width 159 height 33
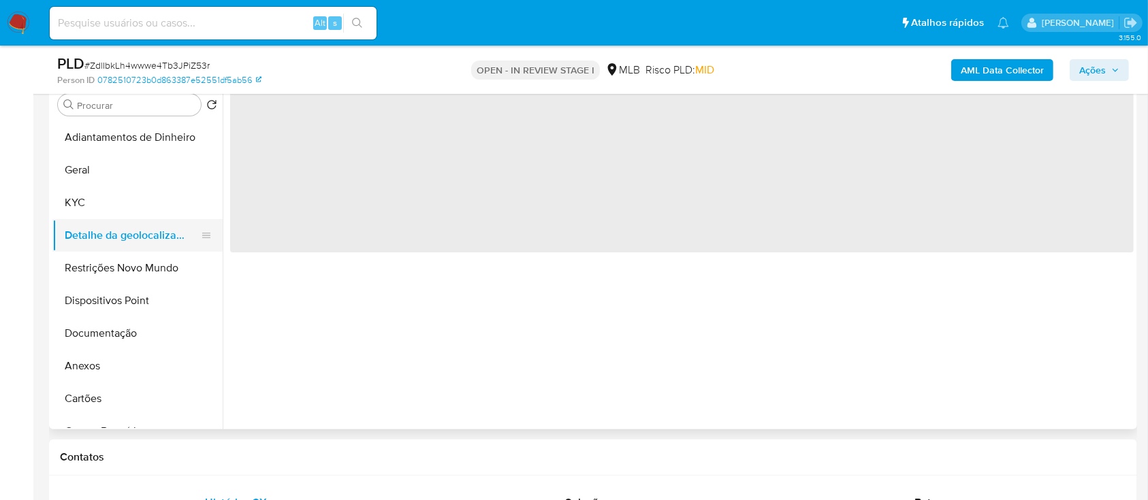
scroll to position [0, 0]
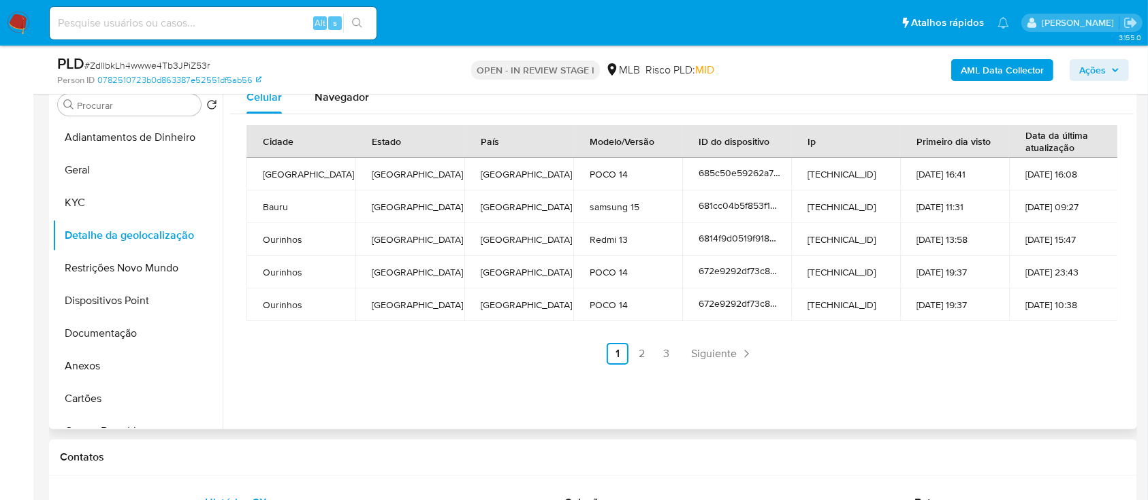
click at [932, 387] on div "Celular Navegador Cidade Estado País Modelo/Versão ID do dispositivo Ip Primeir…" at bounding box center [678, 255] width 911 height 349
click at [640, 353] on link "2" at bounding box center [642, 354] width 22 height 22
drag, startPoint x: 991, startPoint y: 354, endPoint x: 957, endPoint y: 341, distance: 37.1
click at [987, 351] on ul "Anterior 1 2 3 Siguiente" at bounding box center [681, 354] width 871 height 22
click at [697, 355] on link "3" at bounding box center [704, 354] width 22 height 22
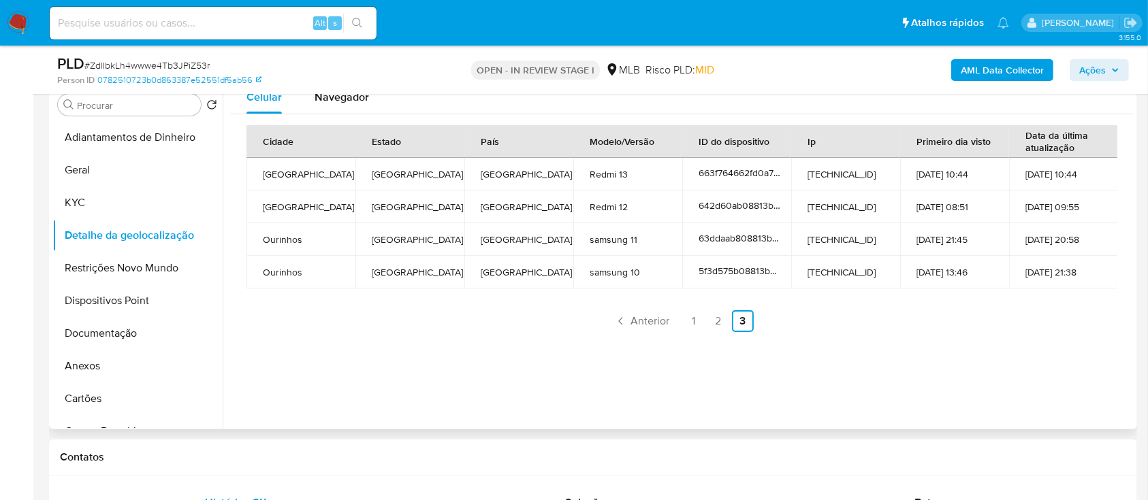
drag, startPoint x: 1040, startPoint y: 346, endPoint x: 1019, endPoint y: 326, distance: 28.9
click at [1035, 342] on div "Celular Navegador Cidade Estado País Modelo/Versão ID do dispositivo Ip Primeir…" at bounding box center [678, 255] width 911 height 349
click at [99, 265] on button "Restrições Novo Mundo" at bounding box center [131, 268] width 159 height 33
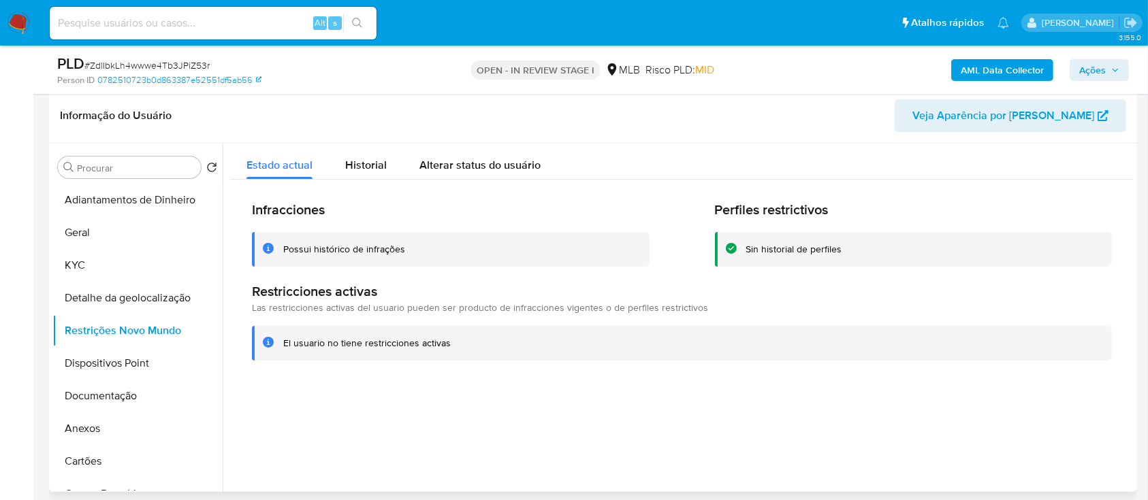
scroll to position [181, 0]
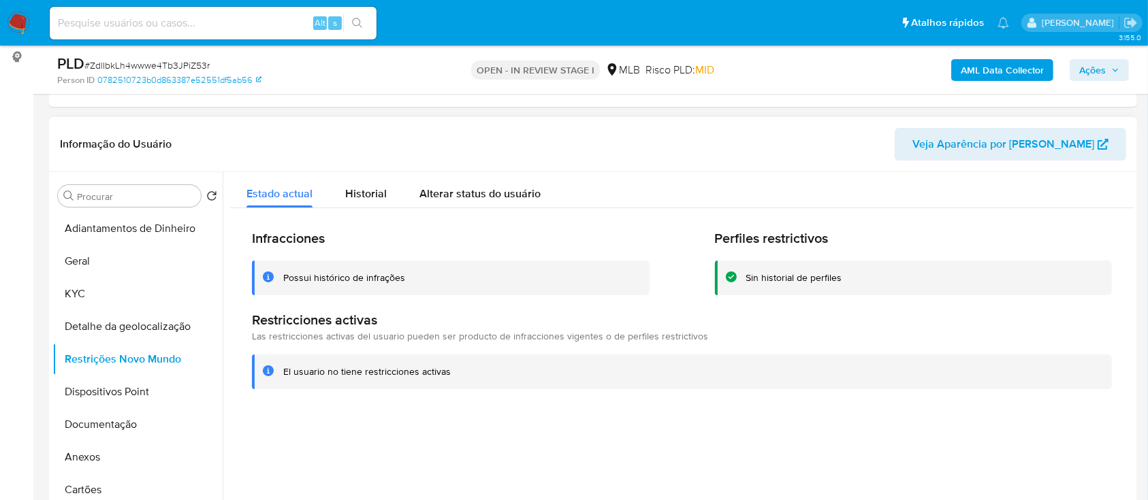
click at [1019, 411] on div at bounding box center [678, 346] width 911 height 349
click at [108, 389] on button "Dispositivos Point" at bounding box center [131, 392] width 159 height 33
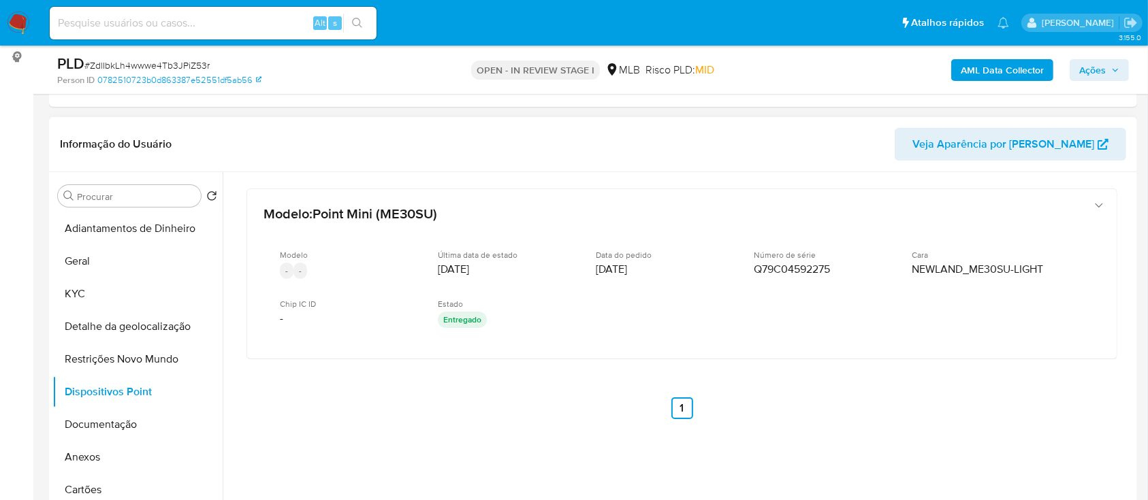
click at [1013, 390] on div "Modelo : Point Mini (ME30SU) Modelo - - Última data de estado 09/02/2023 Data d…" at bounding box center [682, 322] width 904 height 300
click at [98, 417] on button "Documentação" at bounding box center [131, 425] width 159 height 33
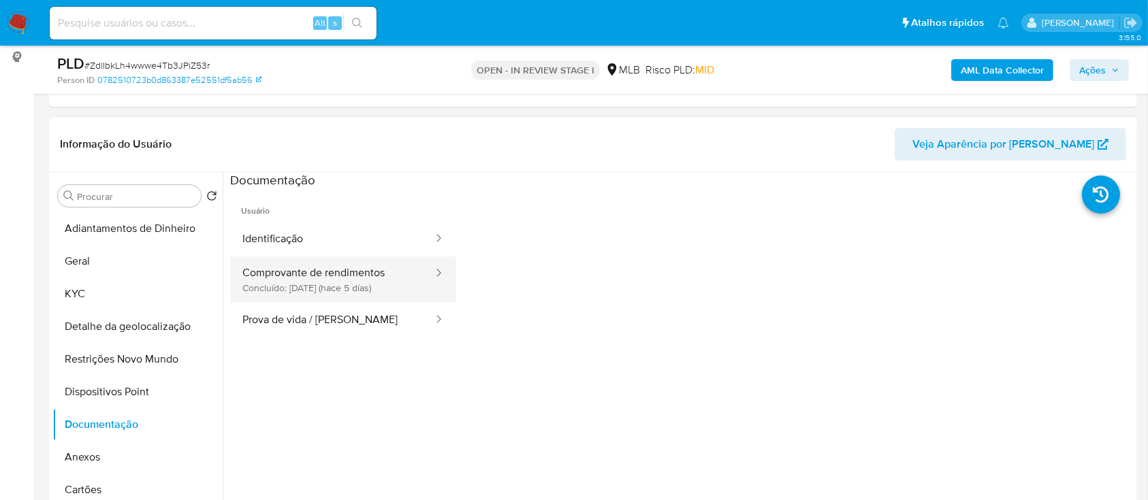
click at [375, 276] on button "Comprovante de rendimentos Concluído: 21/08/2025 (hace 5 días)" at bounding box center [332, 280] width 204 height 46
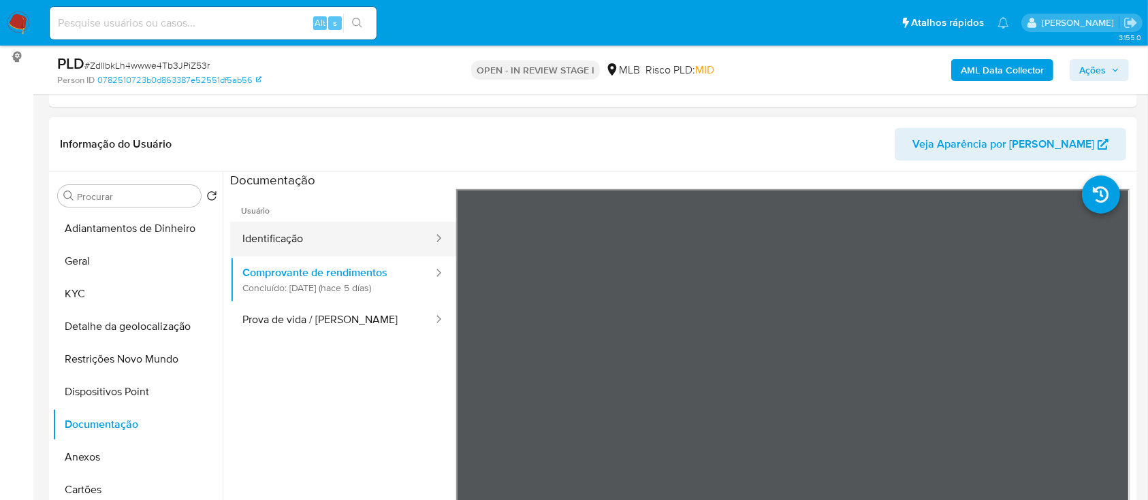
click at [289, 233] on button "Identificação" at bounding box center [332, 239] width 204 height 35
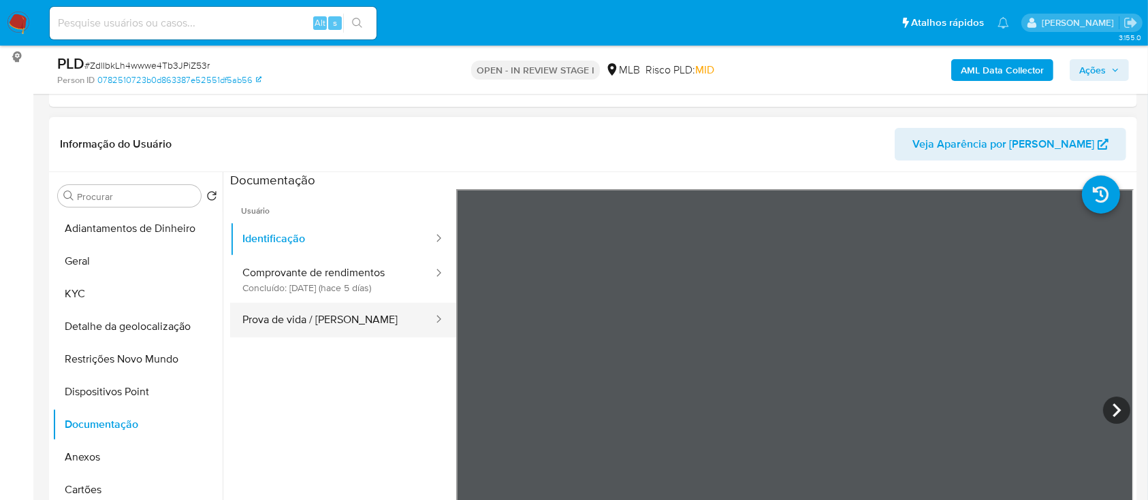
drag, startPoint x: 353, startPoint y: 327, endPoint x: 394, endPoint y: 319, distance: 40.9
click at [354, 325] on button "Prova de vida / [PERSON_NAME]" at bounding box center [332, 320] width 204 height 35
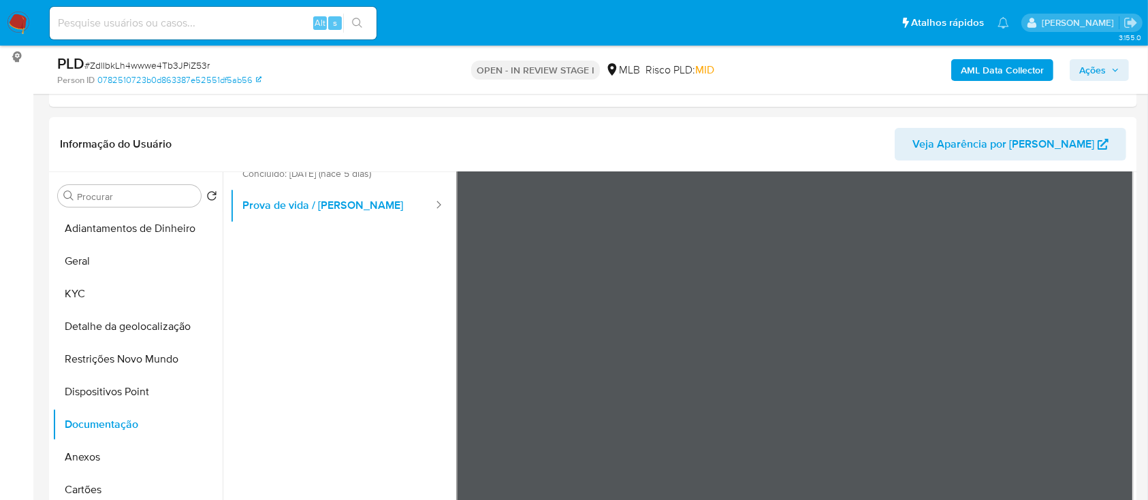
click at [1019, 66] on b "AML Data Collector" at bounding box center [1002, 70] width 83 height 22
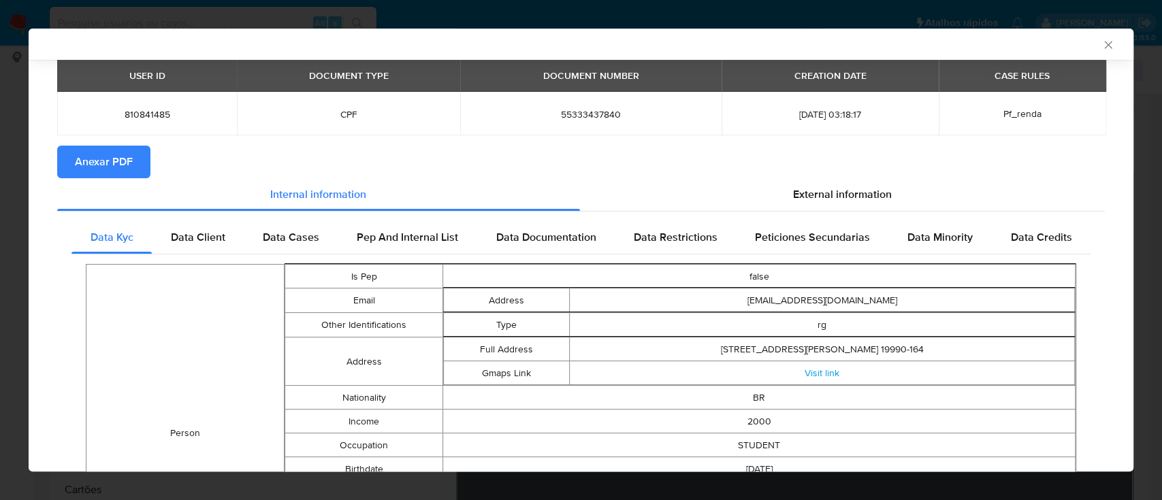
scroll to position [87, 0]
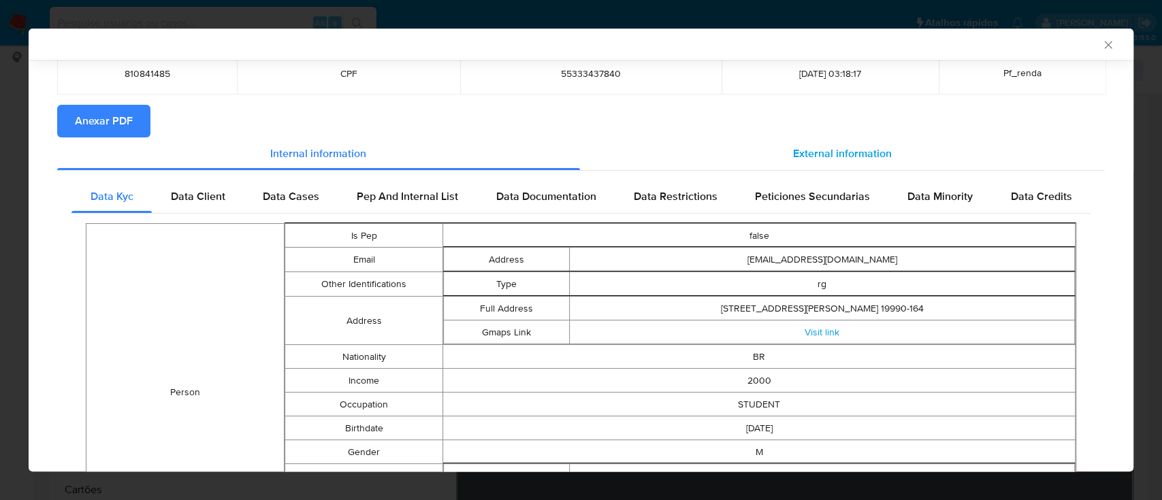
click at [845, 144] on div "External information" at bounding box center [843, 154] width 526 height 33
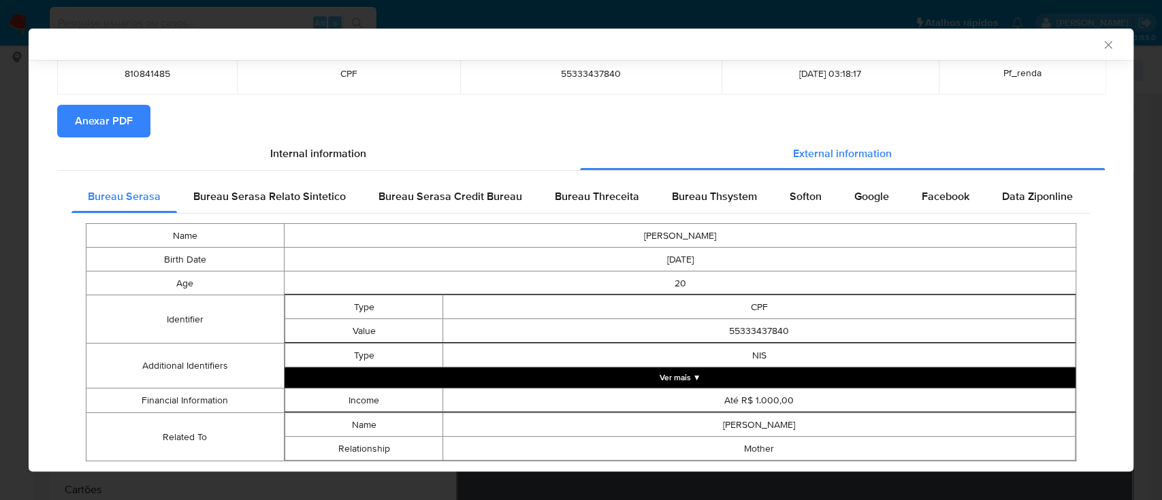
click at [865, 192] on span "Google" at bounding box center [872, 197] width 35 height 16
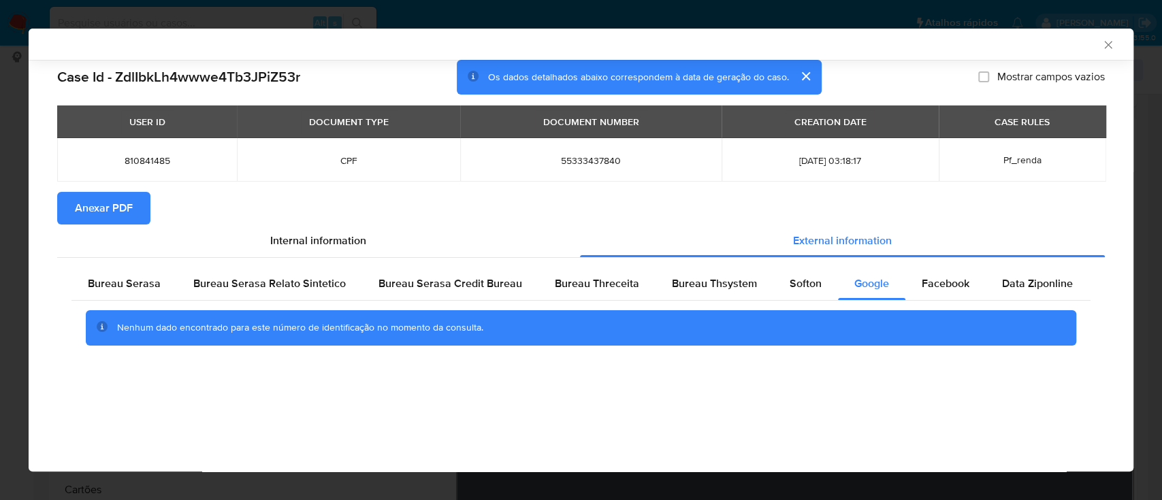
scroll to position [0, 0]
drag, startPoint x: 795, startPoint y: 287, endPoint x: 810, endPoint y: 272, distance: 21.7
click at [795, 287] on span "Softon" at bounding box center [806, 284] width 32 height 16
drag, startPoint x: 1024, startPoint y: 41, endPoint x: 1002, endPoint y: 41, distance: 21.8
click at [1013, 41] on div "AML Data Collector" at bounding box center [570, 44] width 1064 height 12
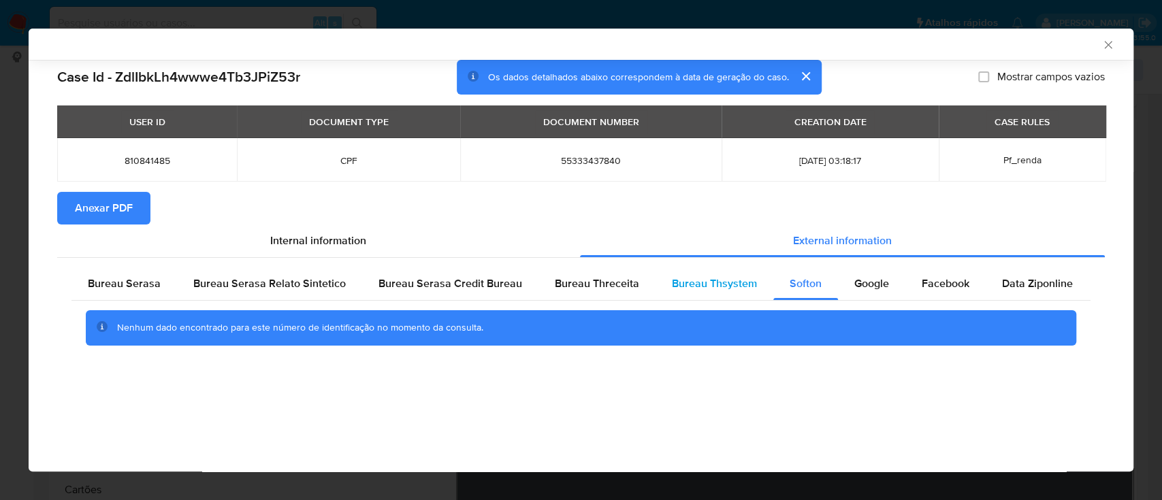
drag, startPoint x: 730, startPoint y: 275, endPoint x: 741, endPoint y: 273, distance: 11.1
click at [729, 275] on div "Bureau Thsystem" at bounding box center [715, 284] width 118 height 33
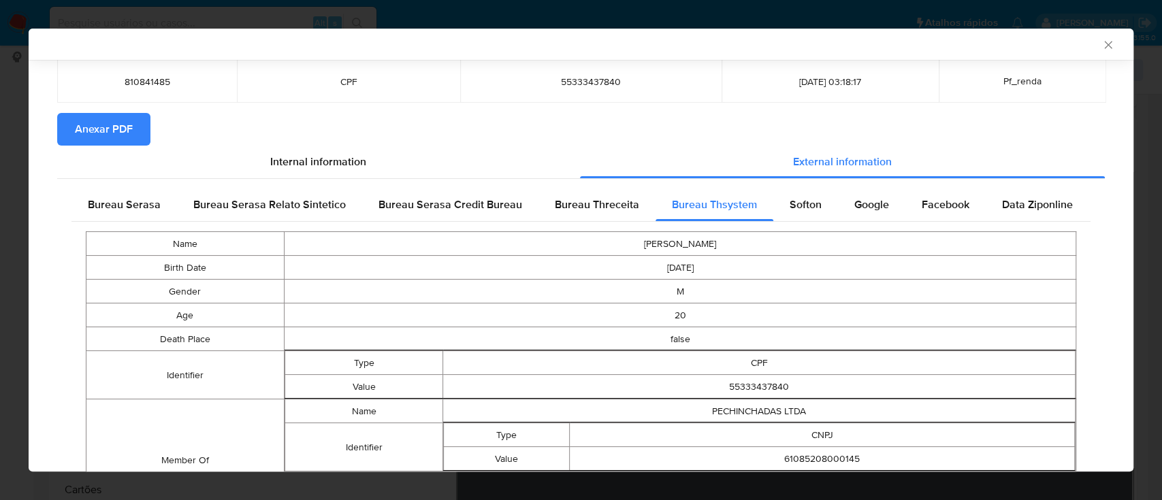
scroll to position [174, 0]
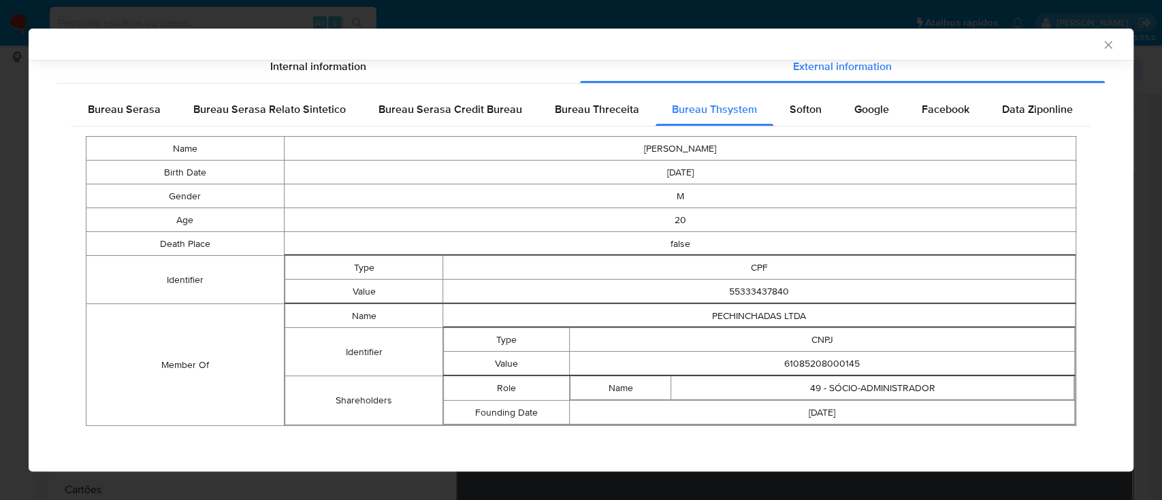
drag, startPoint x: 967, startPoint y: 40, endPoint x: 886, endPoint y: 25, distance: 82.5
click at [965, 39] on div "AML Data Collector" at bounding box center [570, 44] width 1064 height 12
drag, startPoint x: 858, startPoint y: 362, endPoint x: 736, endPoint y: 366, distance: 122.0
click at [737, 367] on td "61085208000145" at bounding box center [822, 364] width 505 height 24
copy td "61085208000145"
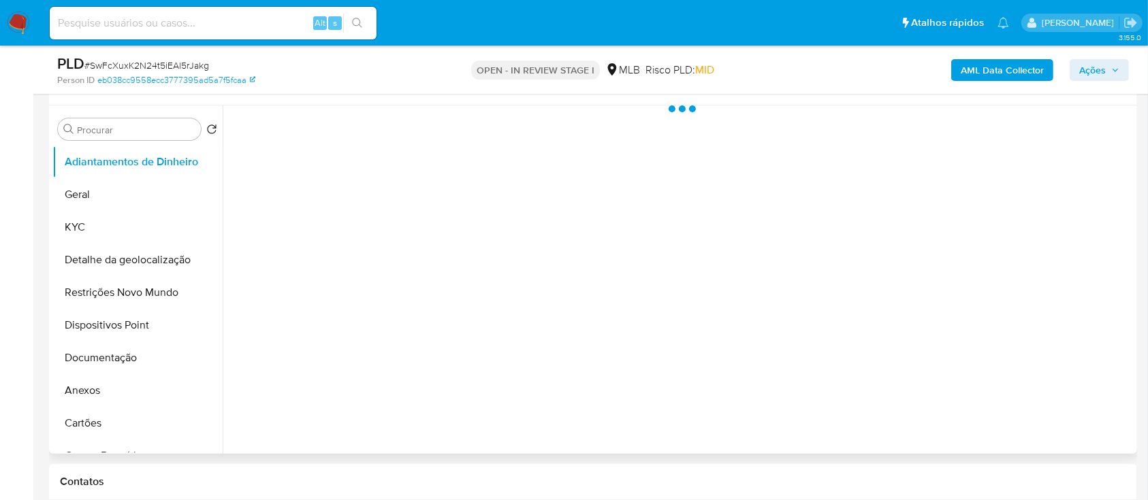
scroll to position [272, 0]
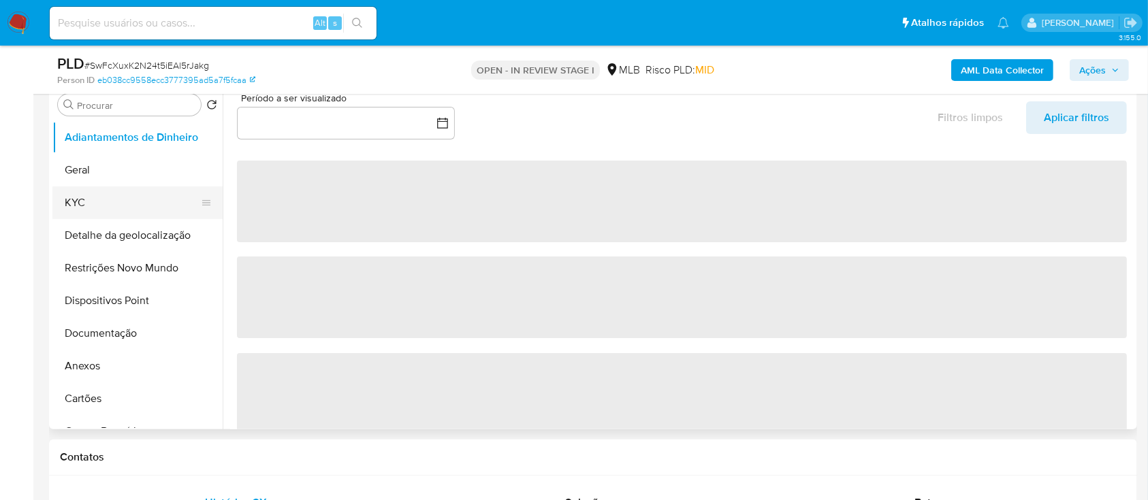
drag, startPoint x: 82, startPoint y: 201, endPoint x: 159, endPoint y: 188, distance: 78.0
click at [84, 200] on button "KYC" at bounding box center [131, 203] width 159 height 33
select select "10"
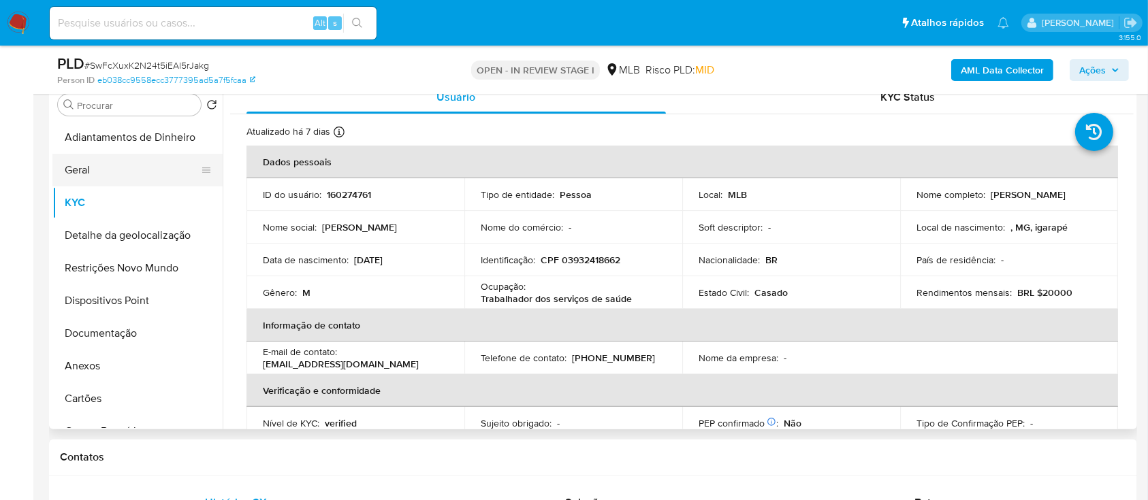
click at [102, 172] on button "Geral" at bounding box center [131, 170] width 159 height 33
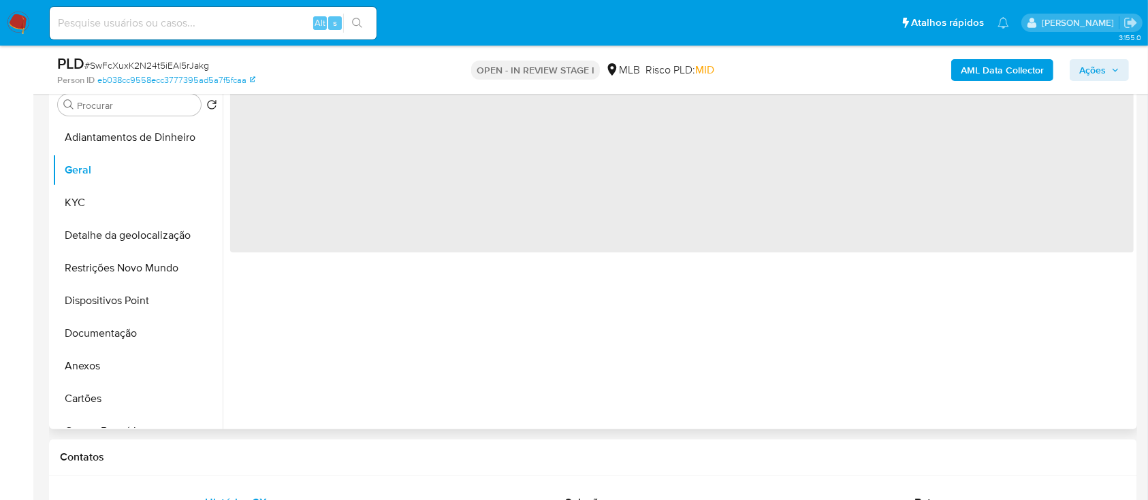
scroll to position [181, 0]
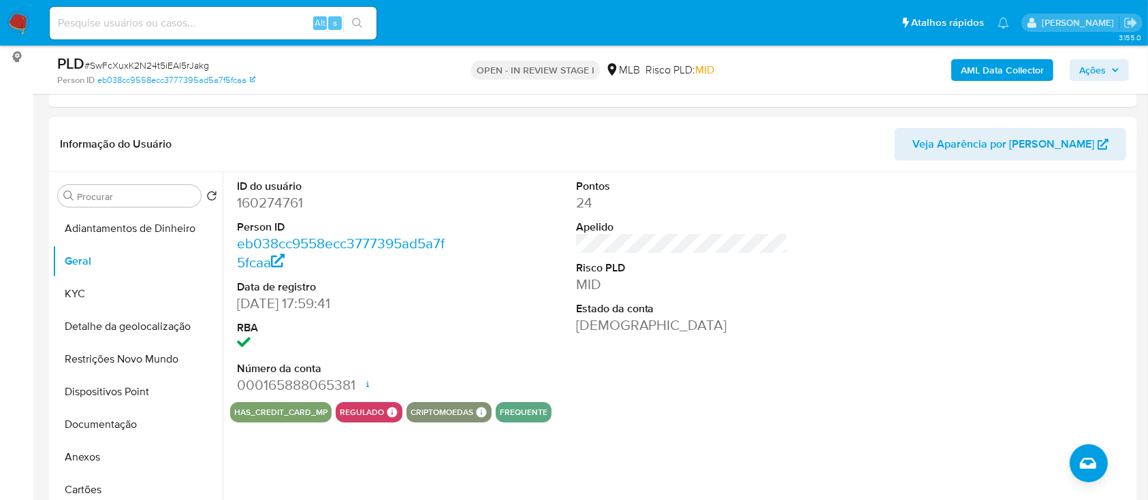
drag, startPoint x: 799, startPoint y: 436, endPoint x: 806, endPoint y: 431, distance: 8.3
click at [803, 433] on div "ID do usuário 160274761 Person ID eb038cc9558ecc3777395ad5a7f5fcaa Data de regi…" at bounding box center [678, 346] width 911 height 349
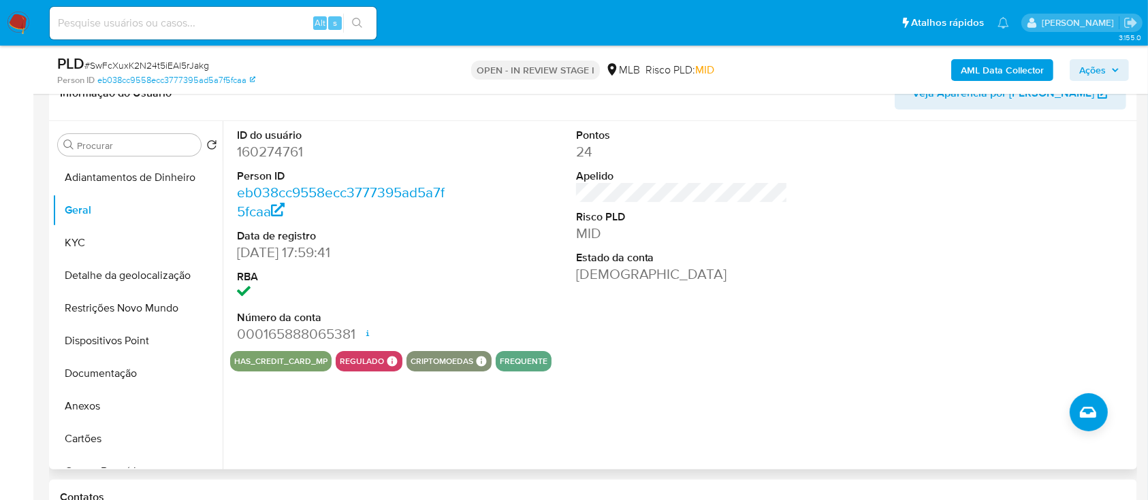
scroll to position [272, 0]
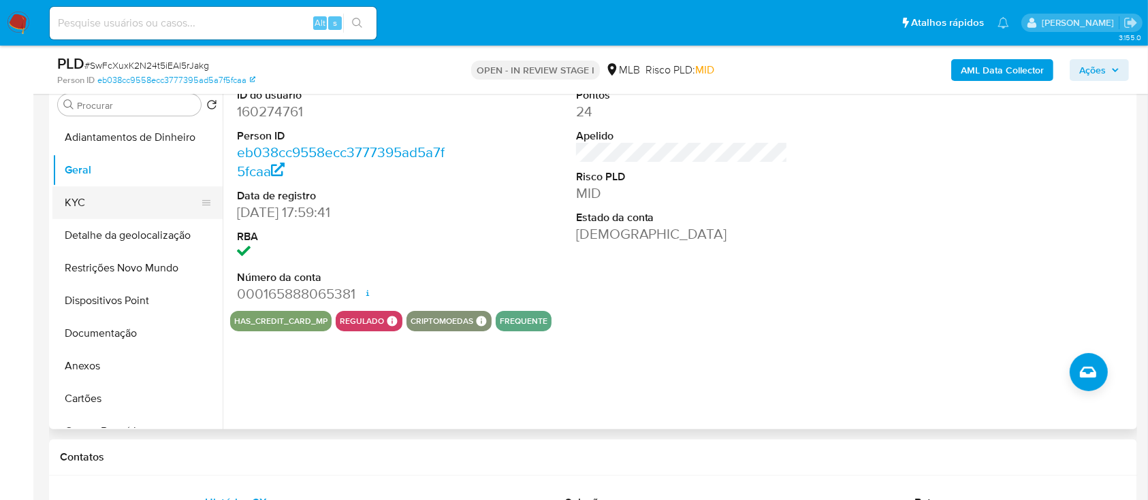
click at [116, 200] on button "KYC" at bounding box center [131, 203] width 159 height 33
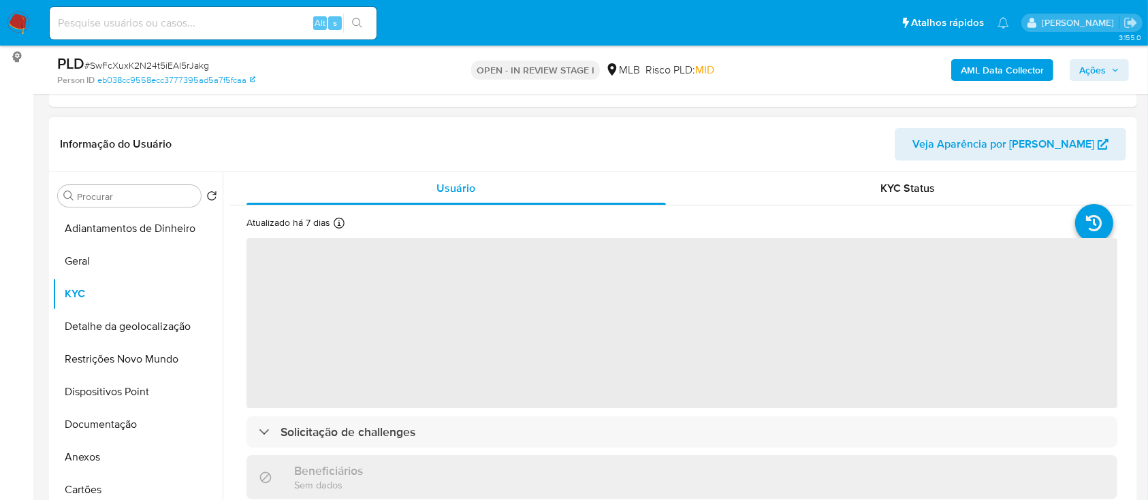
scroll to position [91, 0]
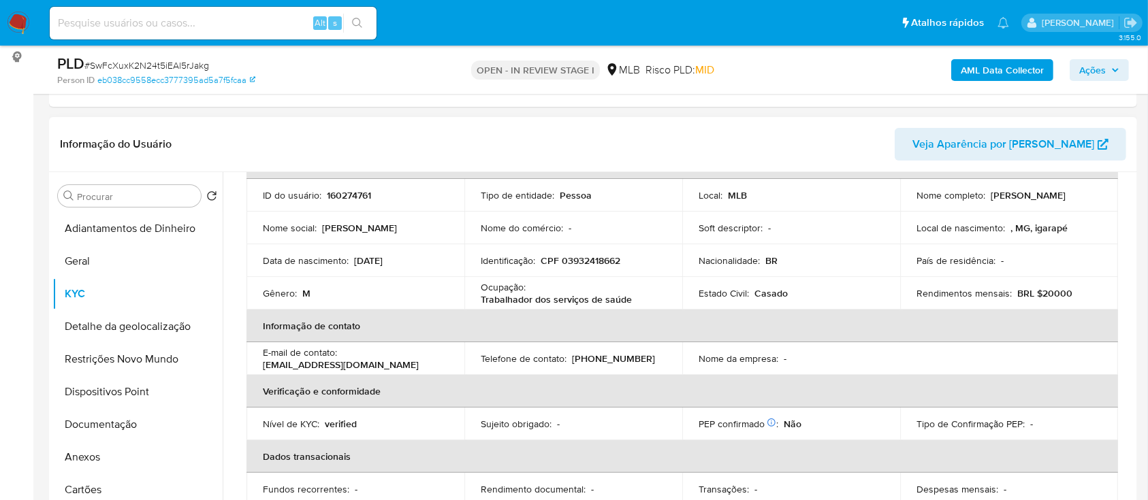
click at [177, 118] on div "Informação do Usuário Veja Aparência por [PERSON_NAME]" at bounding box center [593, 144] width 1088 height 55
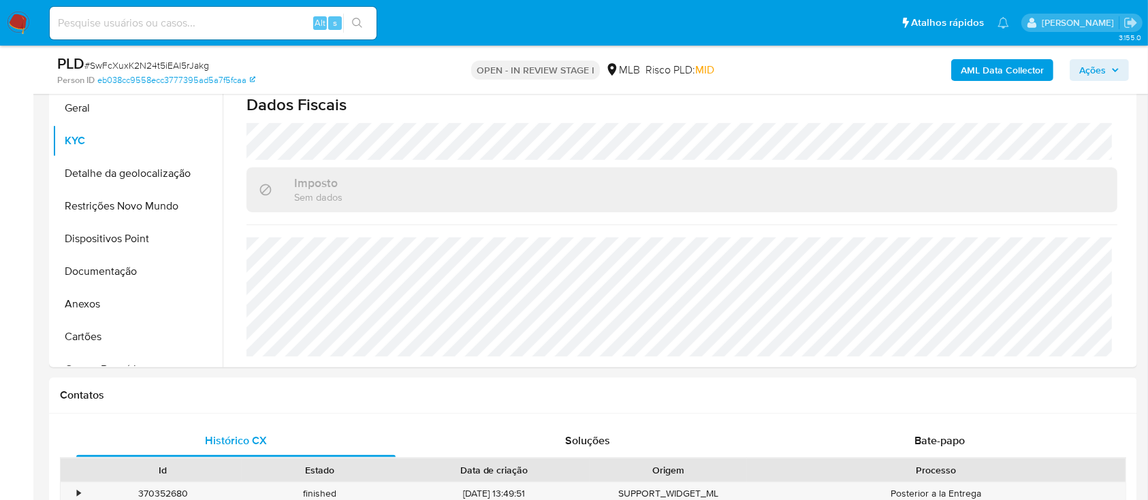
scroll to position [363, 0]
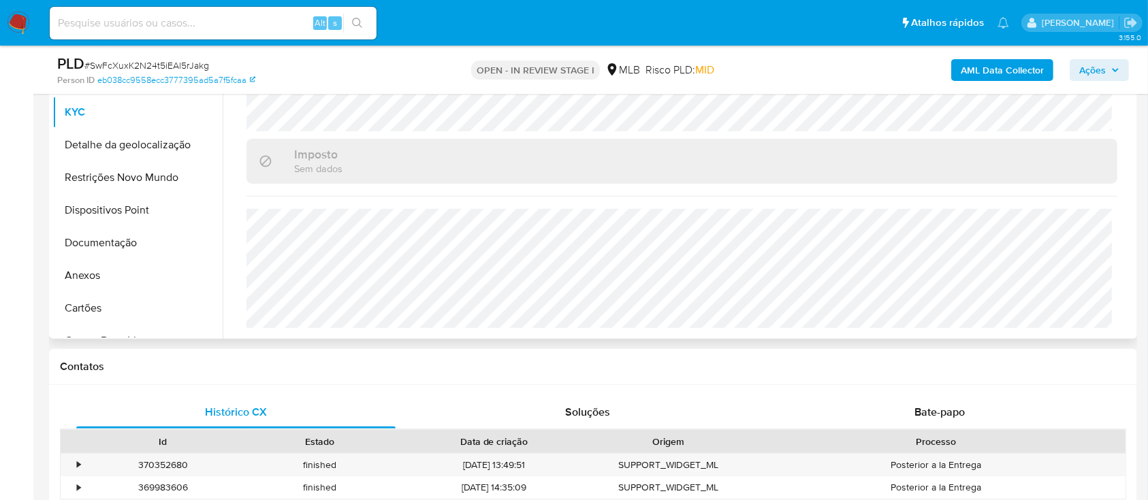
drag, startPoint x: 93, startPoint y: 143, endPoint x: 394, endPoint y: 171, distance: 302.3
click at [97, 142] on button "Detalhe da geolocalização" at bounding box center [137, 145] width 170 height 33
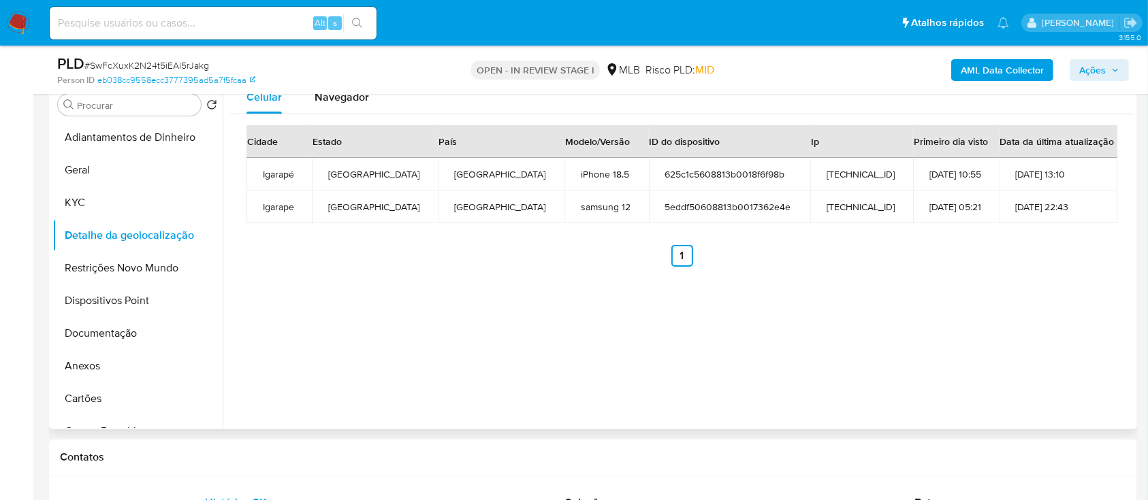
scroll to position [181, 0]
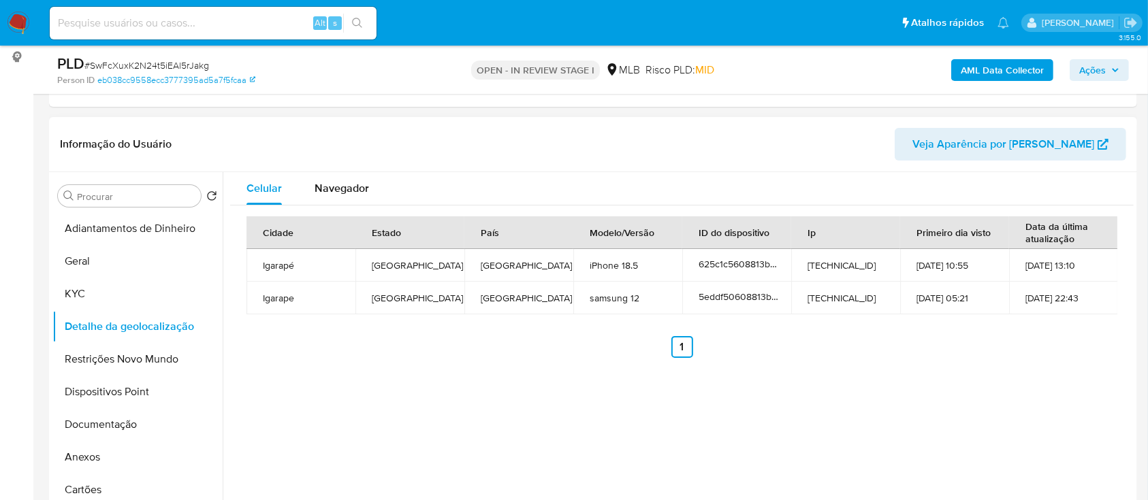
click at [966, 380] on div "Celular Navegador Cidade Estado País Modelo/Versão ID do dispositivo Ip Primeir…" at bounding box center [678, 346] width 911 height 349
click at [160, 354] on button "Restrições Novo Mundo" at bounding box center [131, 359] width 159 height 33
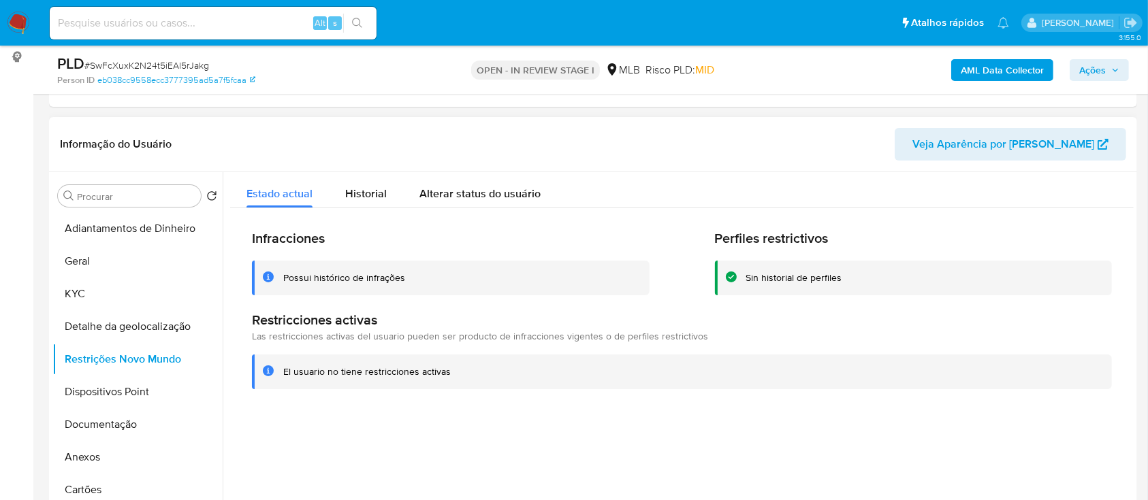
drag, startPoint x: 929, startPoint y: 411, endPoint x: 881, endPoint y: 389, distance: 52.4
click at [927, 411] on div at bounding box center [678, 346] width 911 height 349
click at [121, 394] on button "Dispositivos Point" at bounding box center [131, 392] width 159 height 33
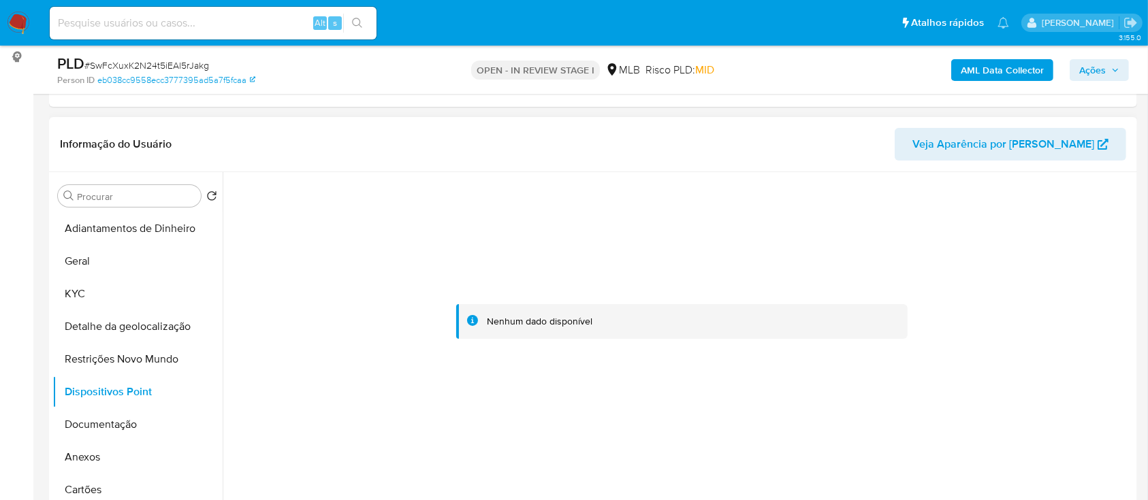
drag, startPoint x: 1027, startPoint y: 248, endPoint x: 1022, endPoint y: 242, distance: 7.2
click at [1025, 246] on div at bounding box center [682, 322] width 904 height 300
click at [103, 423] on button "Documentação" at bounding box center [131, 425] width 159 height 33
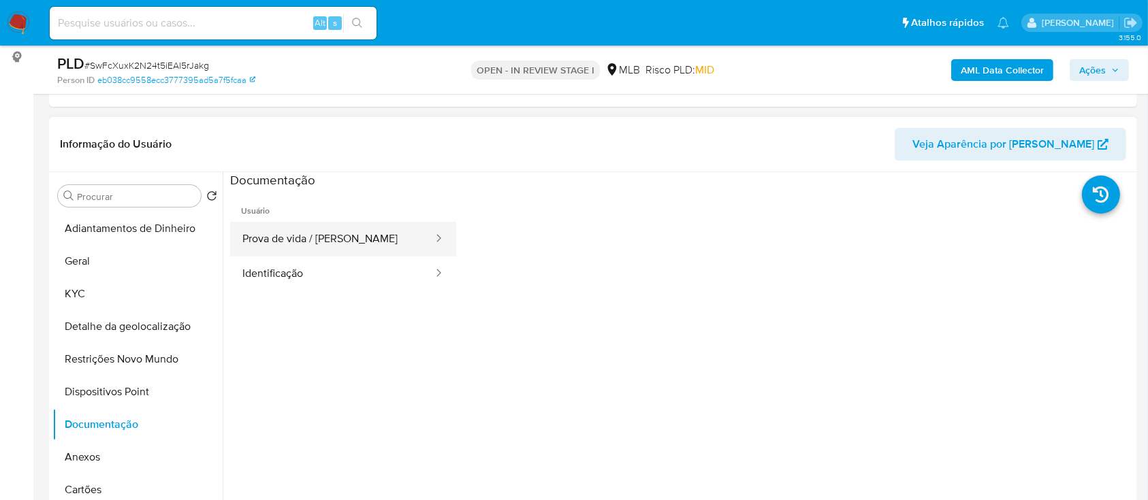
click at [332, 238] on button "Prova de vida / [PERSON_NAME]" at bounding box center [332, 239] width 204 height 35
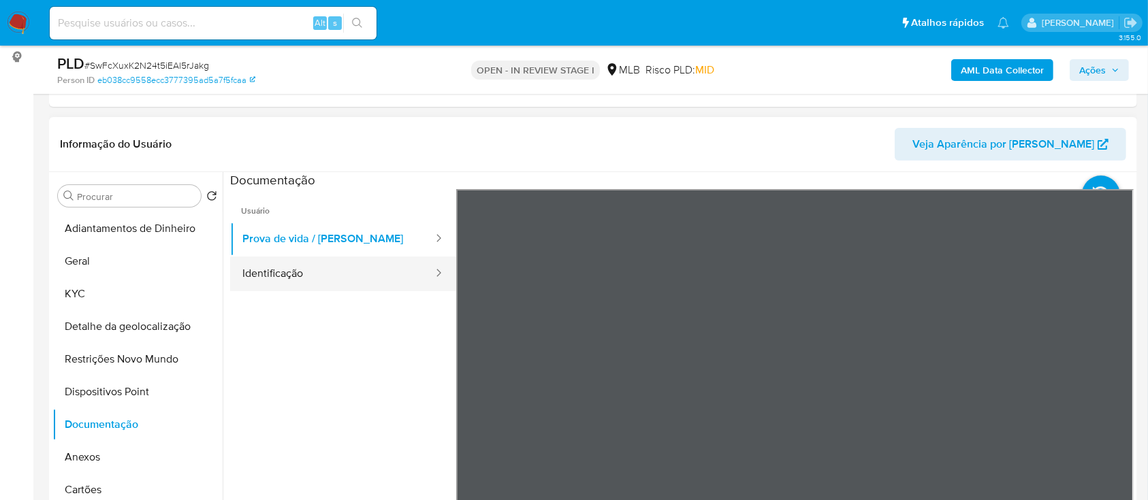
drag, startPoint x: 300, startPoint y: 284, endPoint x: 356, endPoint y: 283, distance: 56.5
click at [302, 281] on button "Identificação" at bounding box center [332, 274] width 204 height 35
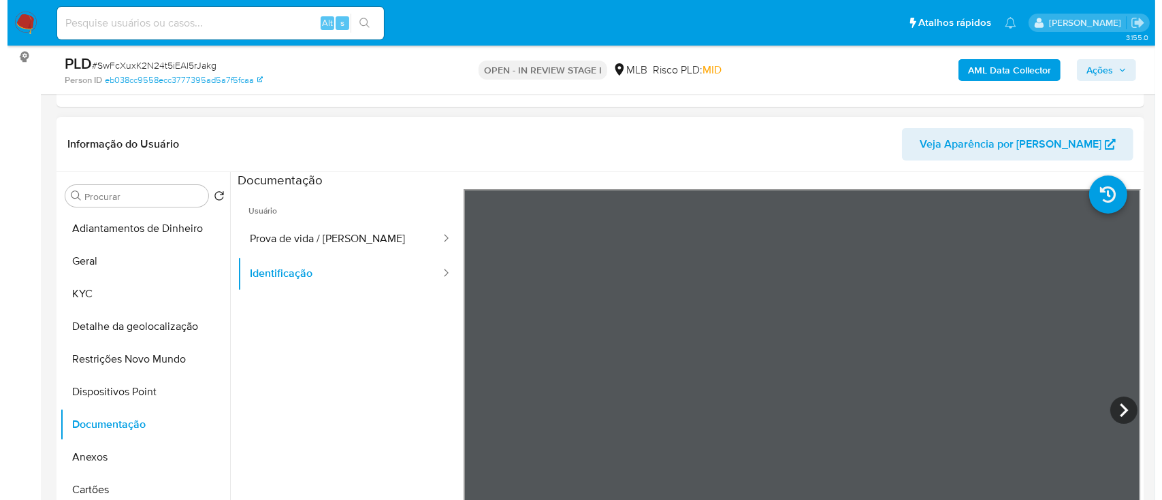
scroll to position [46, 0]
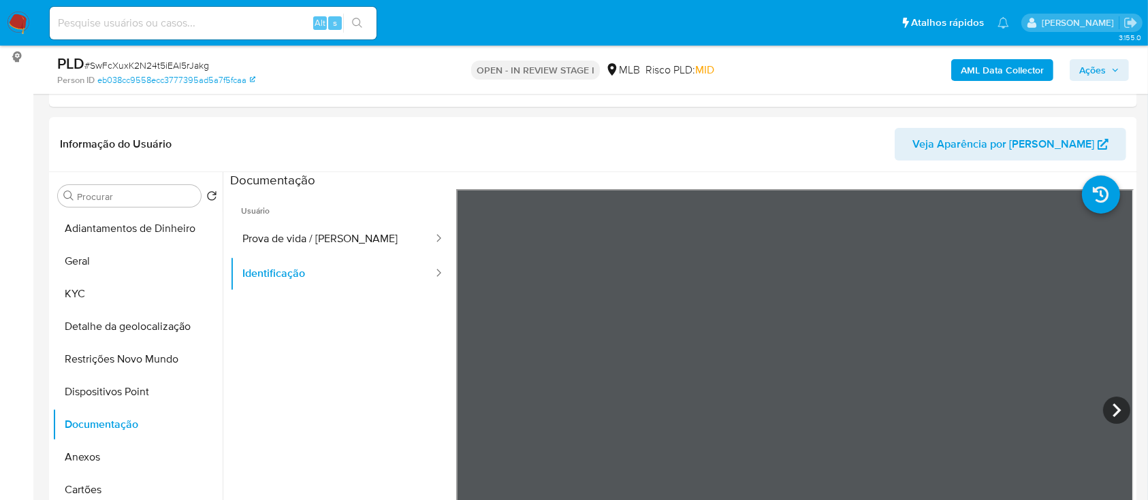
click at [981, 69] on b "AML Data Collector" at bounding box center [1002, 70] width 83 height 22
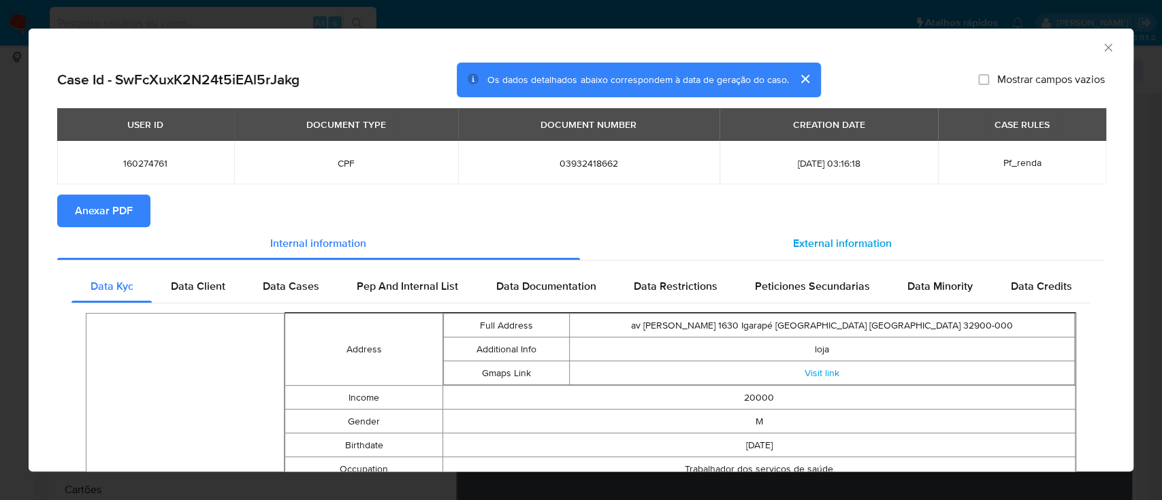
click at [846, 240] on span "External information" at bounding box center [842, 244] width 99 height 16
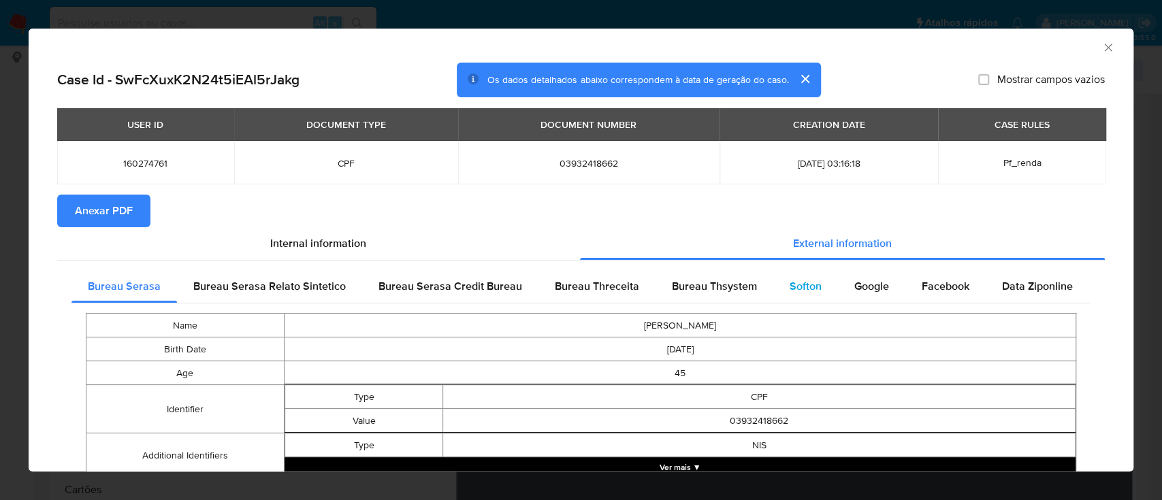
click at [812, 289] on span "Softon" at bounding box center [806, 287] width 32 height 16
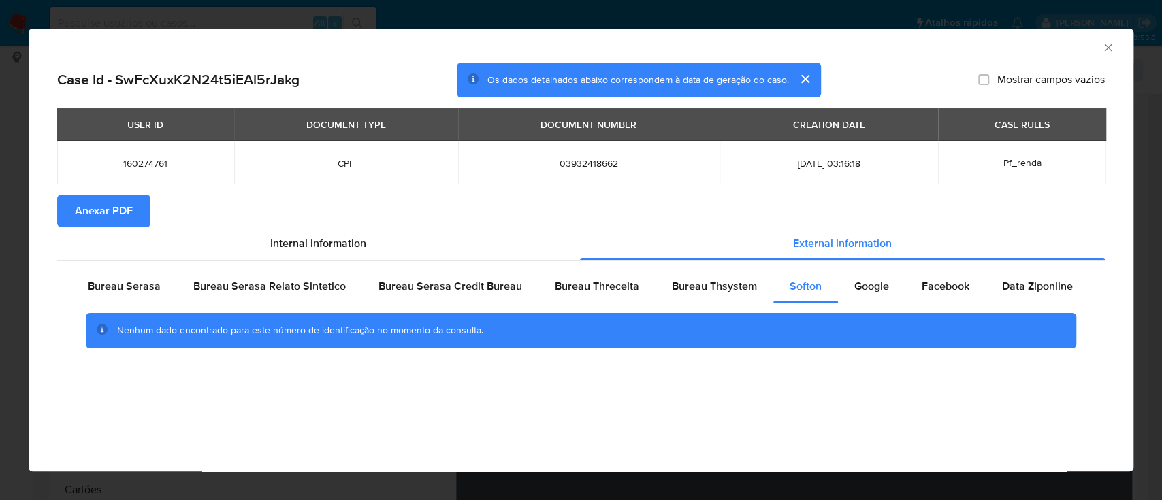
click at [995, 41] on div "AML Data Collector" at bounding box center [570, 45] width 1064 height 15
click at [711, 272] on div "Bureau Thsystem" at bounding box center [715, 286] width 118 height 33
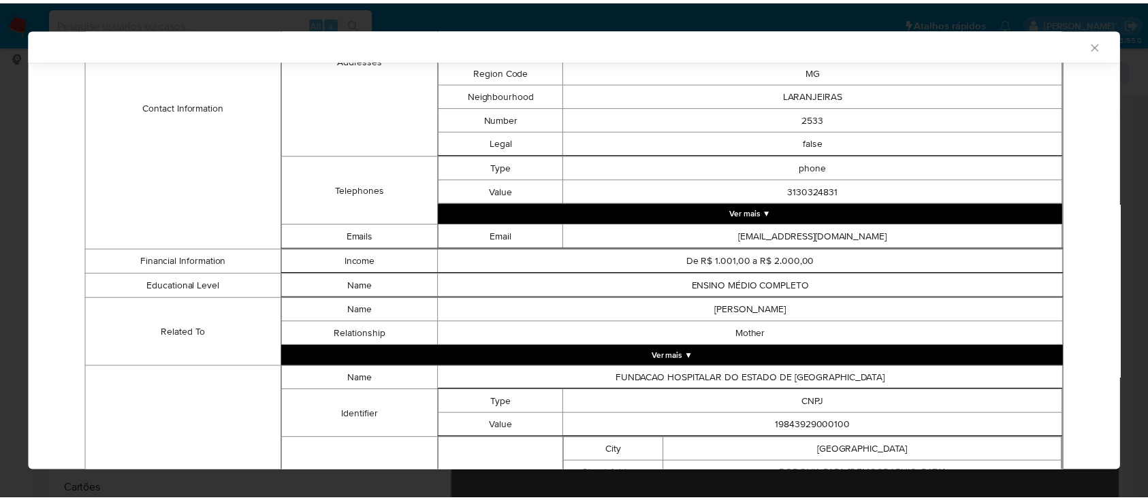
scroll to position [860, 0]
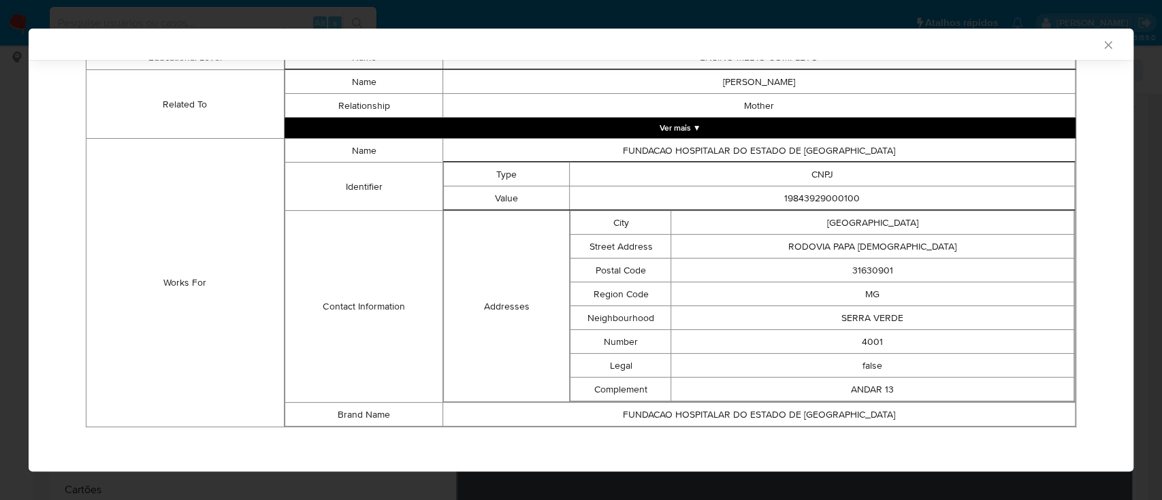
click at [1004, 42] on div "AML Data Collector" at bounding box center [570, 44] width 1064 height 12
click at [1102, 43] on icon "Fechar a janela" at bounding box center [1109, 45] width 14 height 14
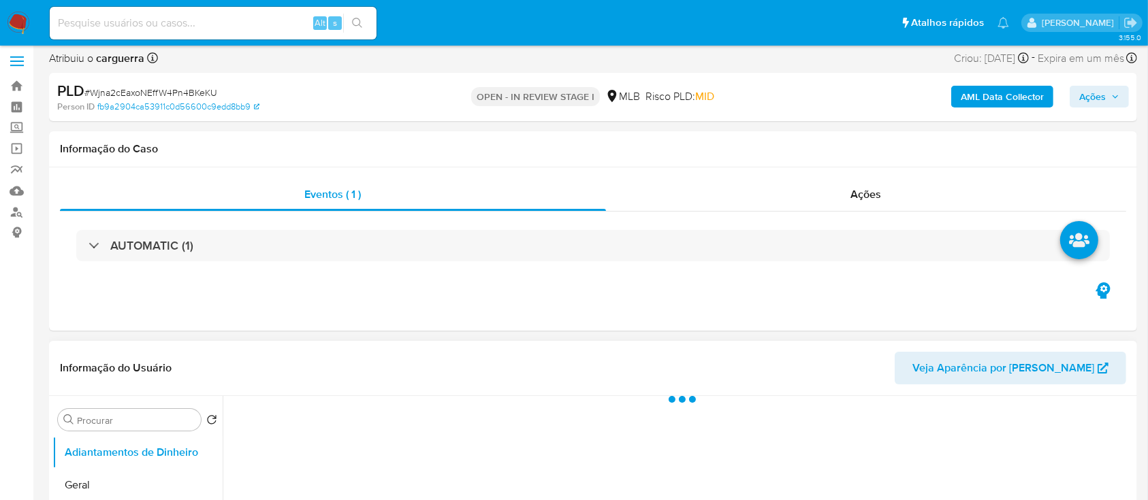
scroll to position [181, 0]
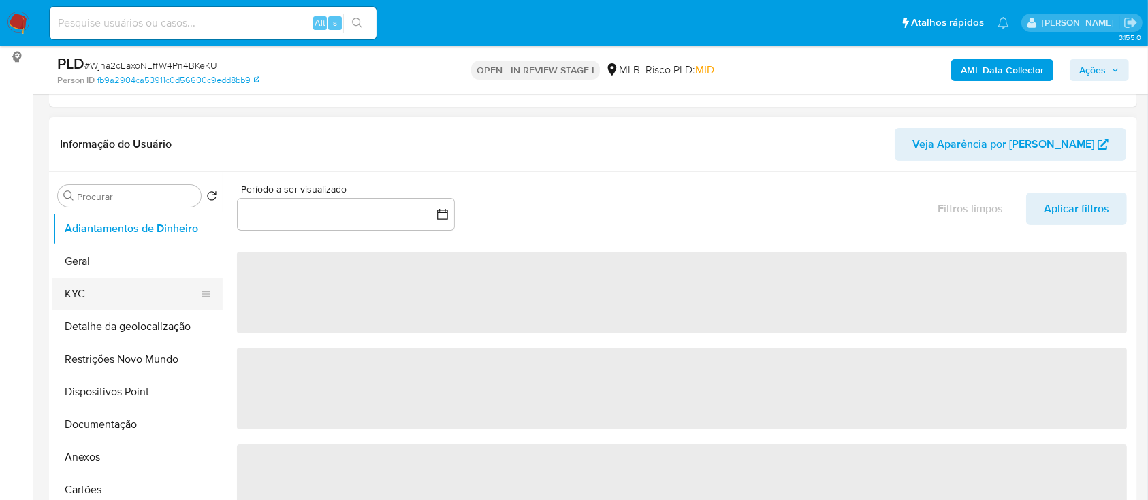
select select "10"
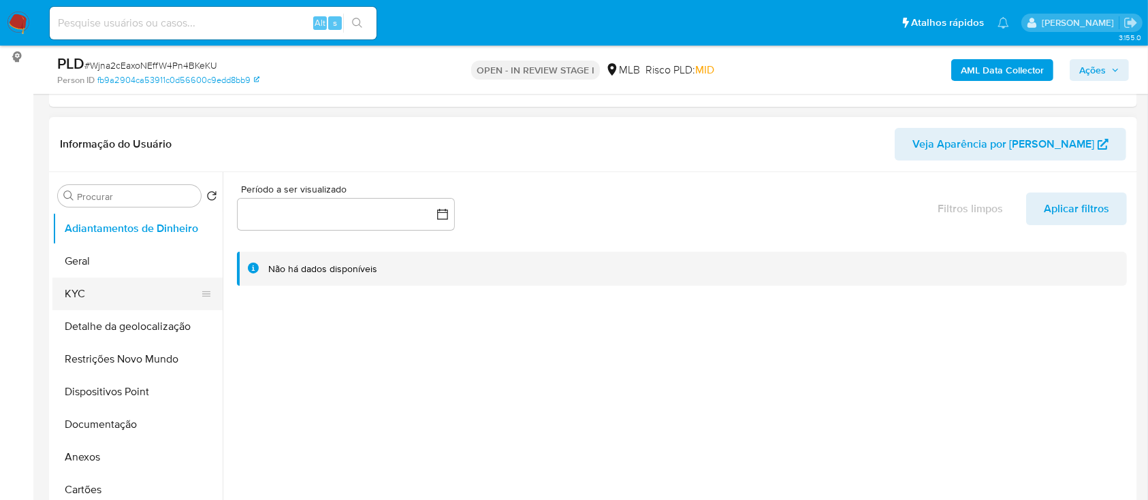
click at [66, 287] on button "KYC" at bounding box center [131, 294] width 159 height 33
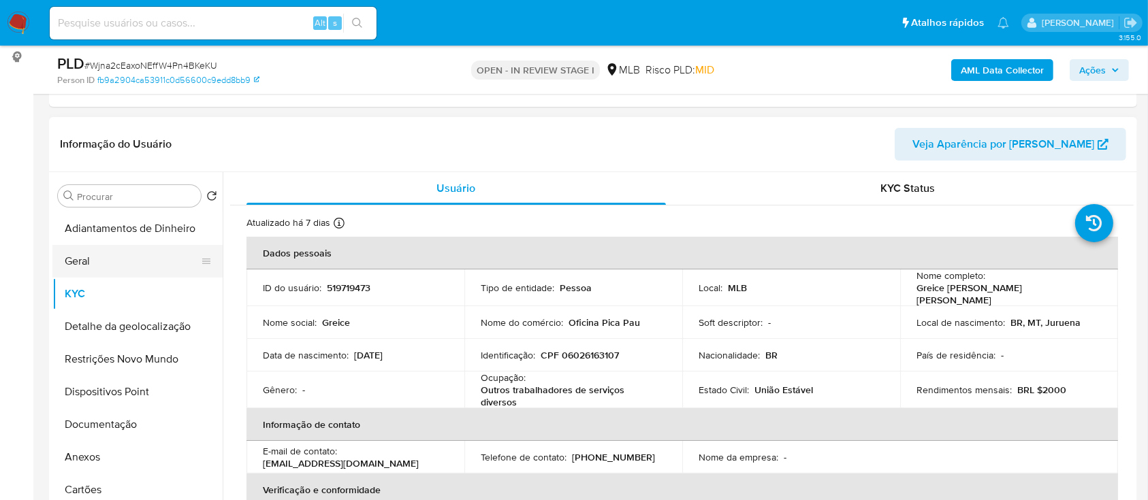
click at [82, 260] on button "Geral" at bounding box center [131, 261] width 159 height 33
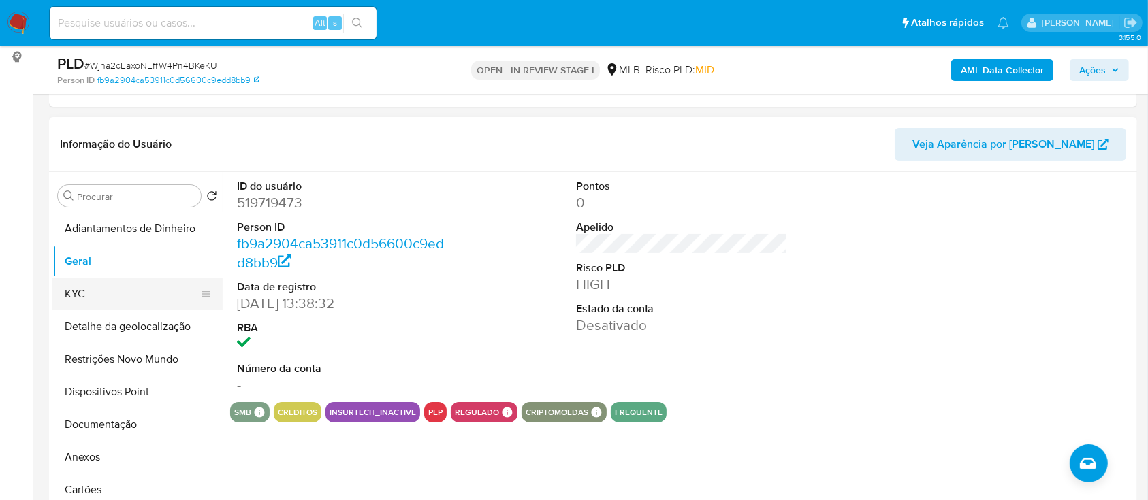
drag, startPoint x: 106, startPoint y: 302, endPoint x: 116, endPoint y: 297, distance: 11.6
click at [105, 301] on button "KYC" at bounding box center [131, 294] width 159 height 33
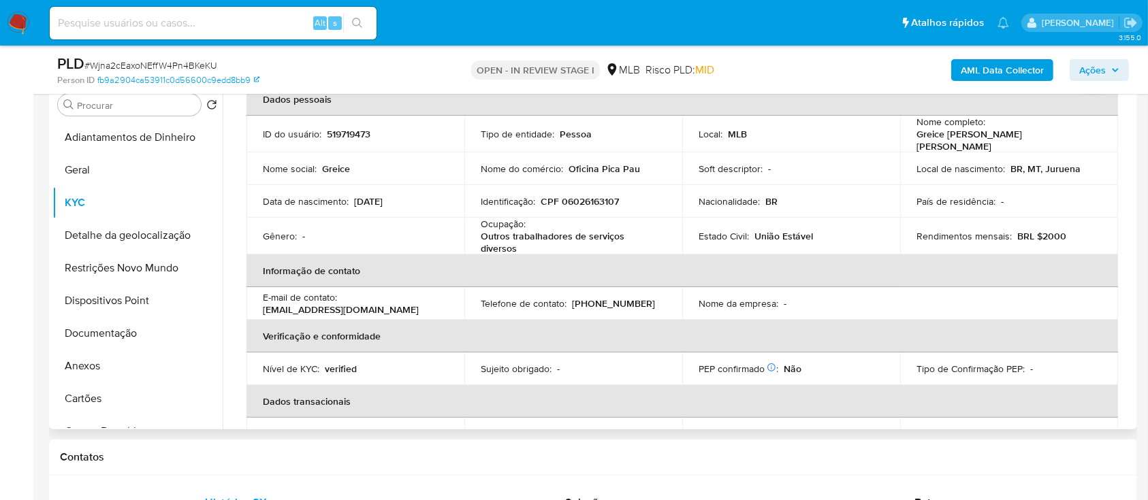
scroll to position [91, 0]
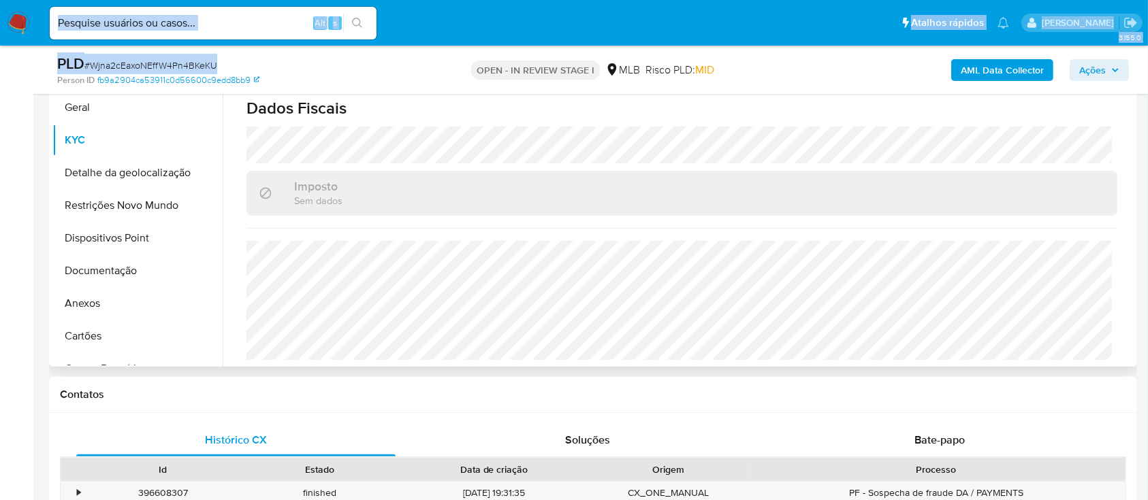
scroll to position [363, 0]
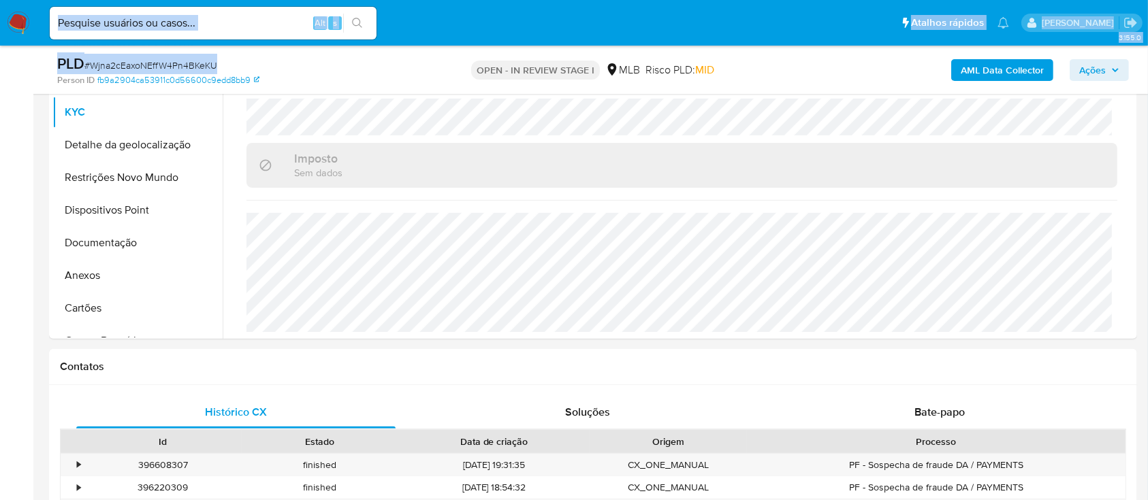
drag, startPoint x: 294, startPoint y: 54, endPoint x: 314, endPoint y: 46, distance: 21.1
click at [296, 52] on div "PLD # Wjna2cEaxoNEffW4Pn4BKeKU Person ID fb9a2904ca53911c0d56600c9edd8bb9 OPEN …" at bounding box center [593, 70] width 1088 height 48
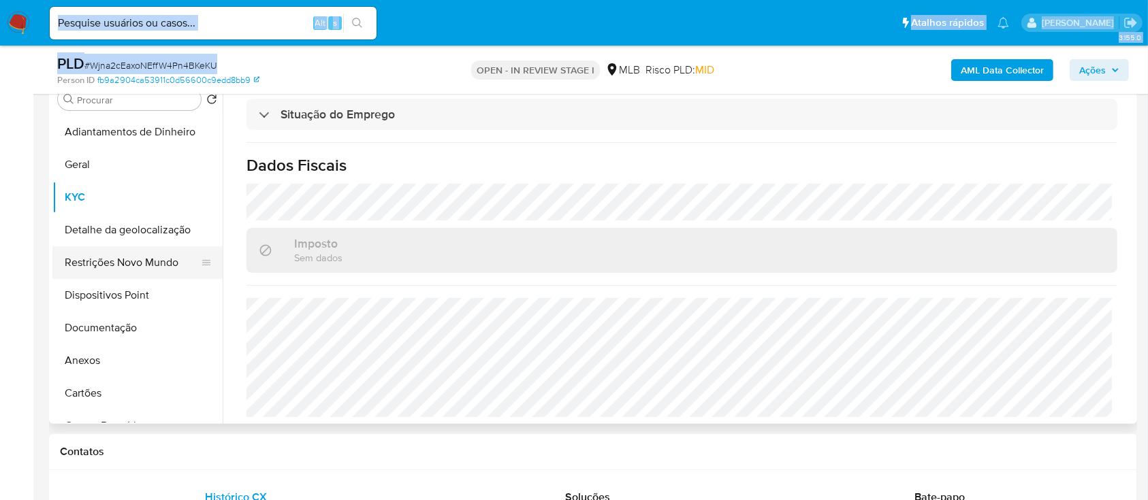
scroll to position [272, 0]
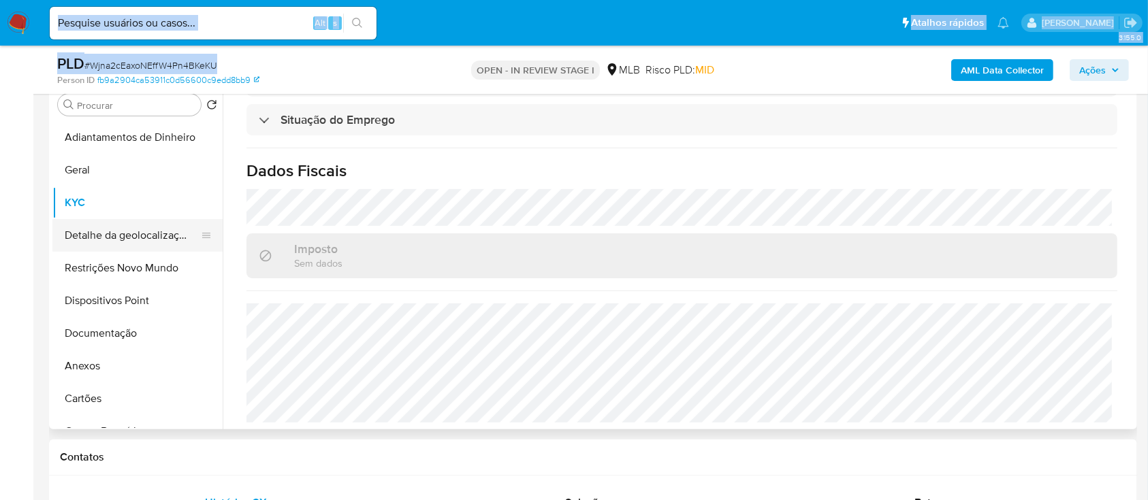
drag, startPoint x: 108, startPoint y: 232, endPoint x: 180, endPoint y: 227, distance: 71.7
click at [109, 232] on button "Detalhe da geolocalização" at bounding box center [131, 235] width 159 height 33
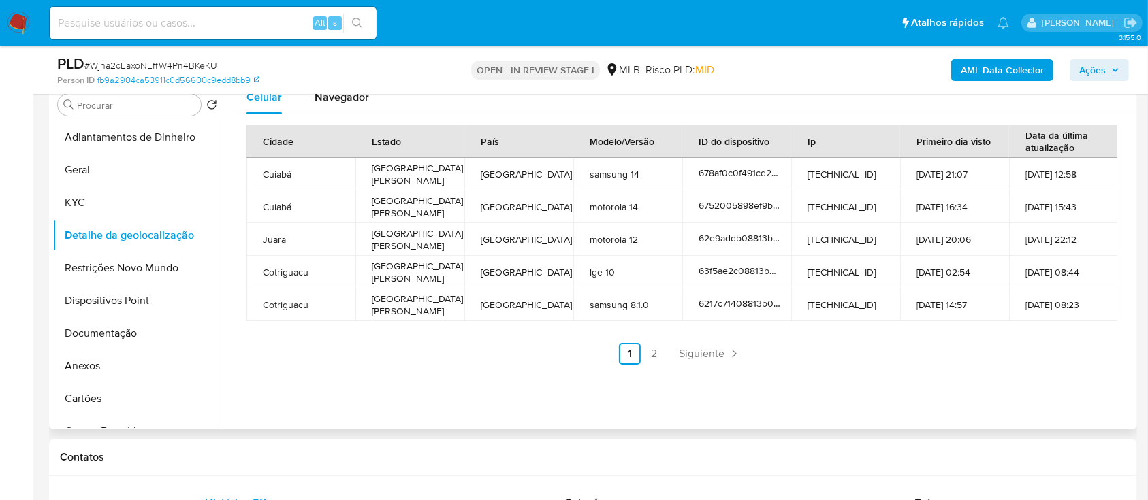
click at [904, 351] on ul "Anterior 1 2 Siguiente" at bounding box center [681, 354] width 871 height 22
click at [652, 349] on link "2" at bounding box center [654, 354] width 22 height 22
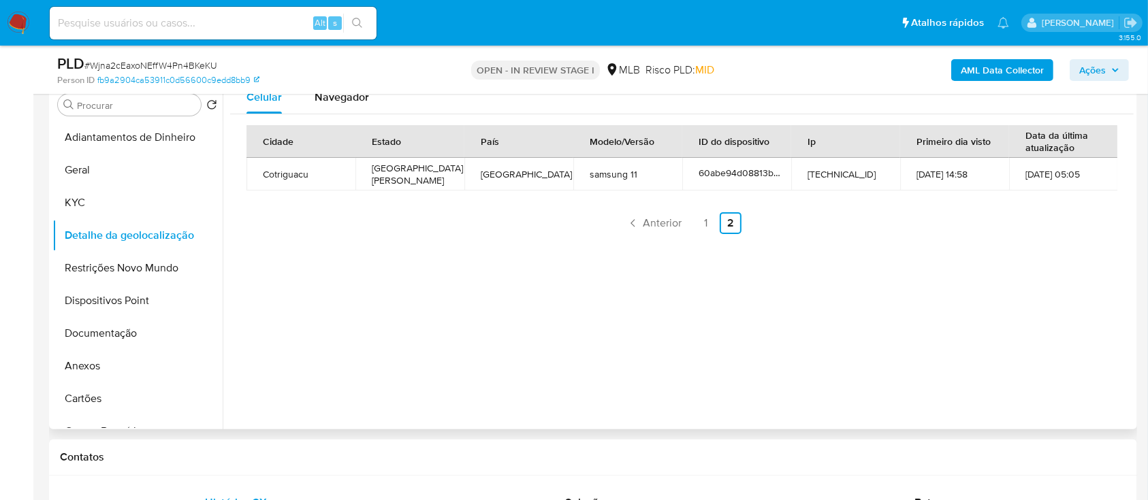
drag, startPoint x: 1058, startPoint y: 257, endPoint x: 1047, endPoint y: 253, distance: 11.4
click at [1056, 252] on div "Celular Navegador Cidade Estado País Modelo/Versão ID do dispositivo Ip Primeir…" at bounding box center [678, 255] width 911 height 349
click at [703, 225] on link "1" at bounding box center [706, 223] width 22 height 22
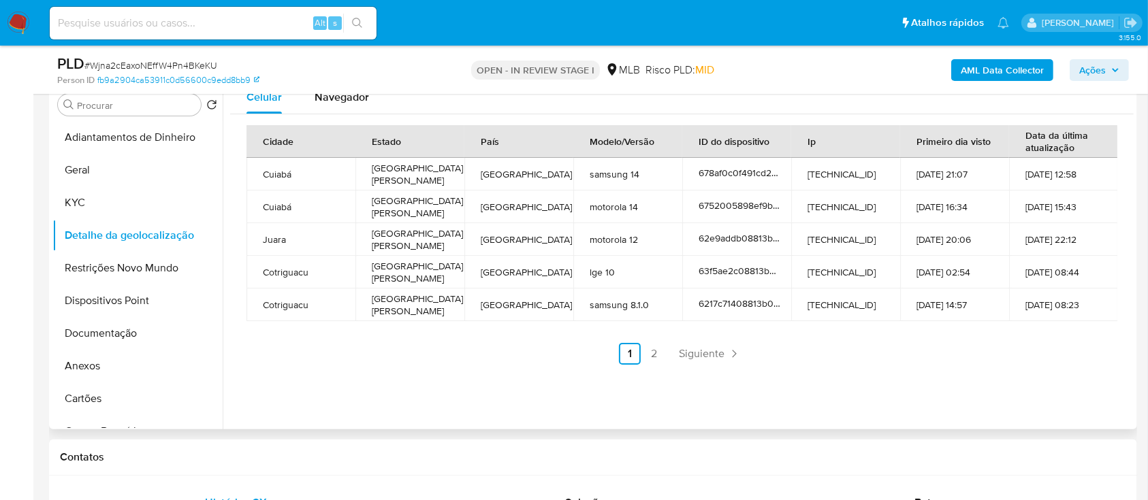
drag, startPoint x: 141, startPoint y: 272, endPoint x: 428, endPoint y: 277, distance: 286.7
click at [142, 272] on button "Restrições Novo Mundo" at bounding box center [137, 268] width 170 height 33
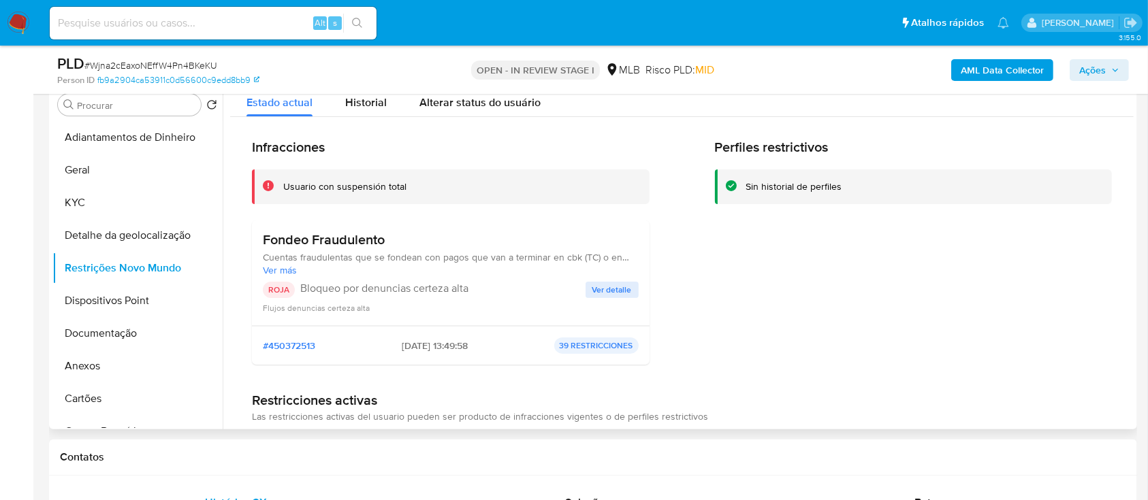
click at [1057, 255] on div "Perfiles restrictivos Sin historial de perfiles" at bounding box center [914, 257] width 398 height 237
click at [612, 291] on span "Ver detalle" at bounding box center [611, 290] width 39 height 14
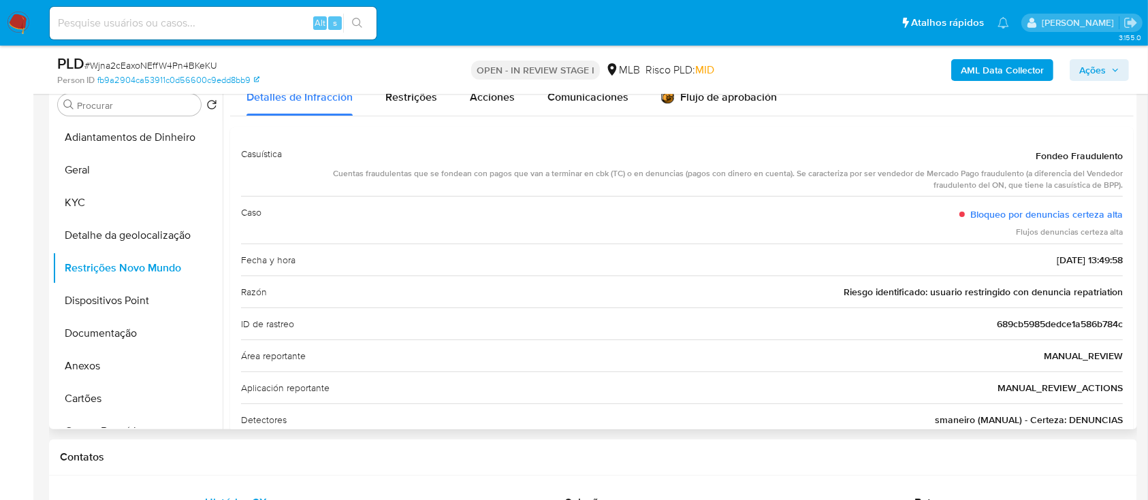
scroll to position [0, 0]
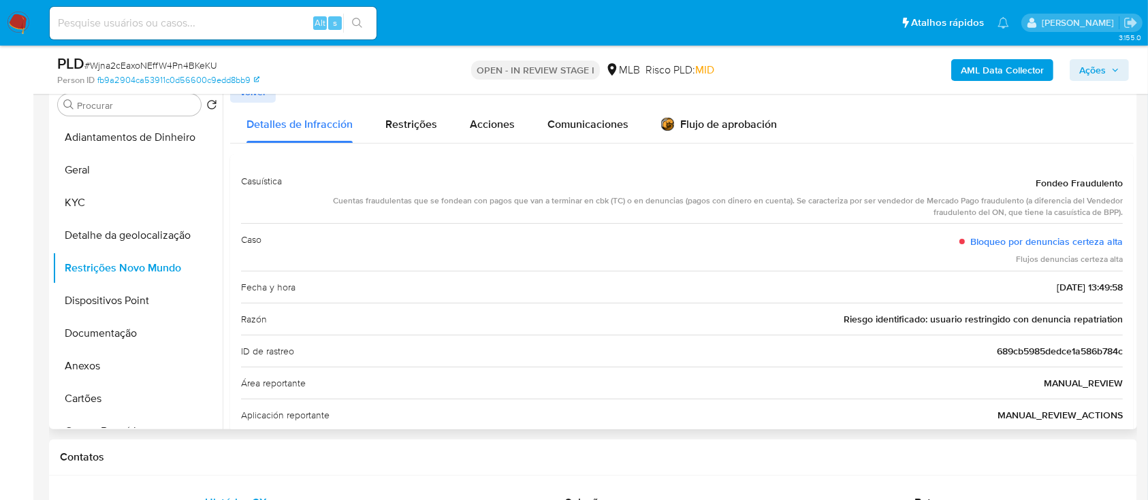
drag, startPoint x: 1021, startPoint y: 112, endPoint x: 842, endPoint y: 68, distance: 184.3
click at [1020, 110] on div "Detalles de Infracción Restrições Acciones Comunicaciones Flujo de aprobación" at bounding box center [682, 123] width 904 height 40
click at [97, 297] on button "Dispositivos Point" at bounding box center [131, 301] width 159 height 33
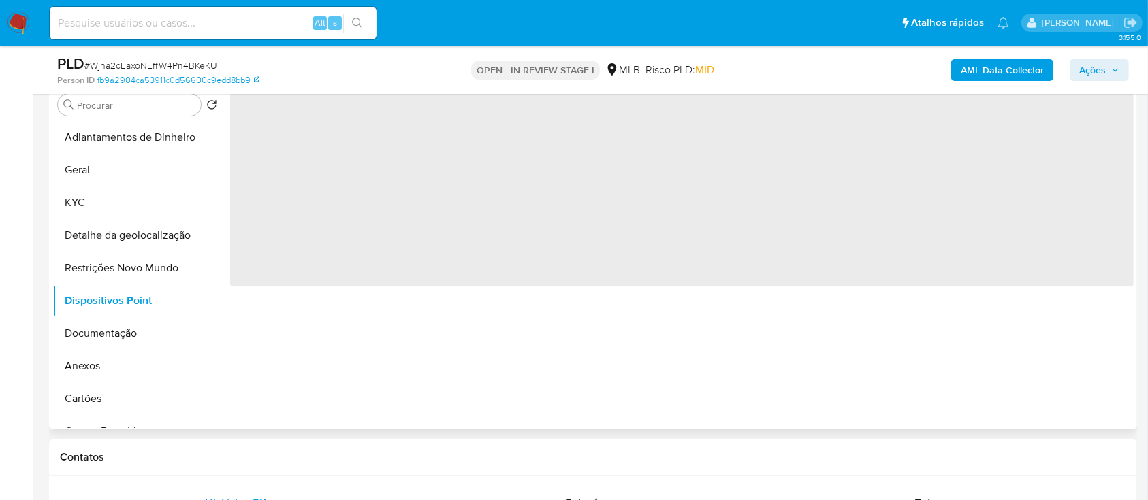
scroll to position [181, 0]
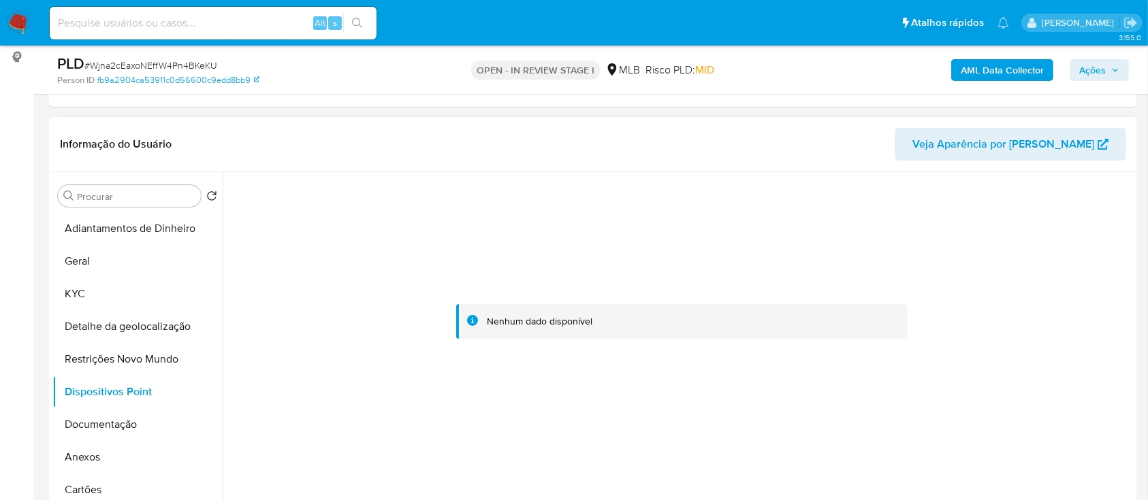
drag, startPoint x: 345, startPoint y: 400, endPoint x: 526, endPoint y: 417, distance: 181.2
click at [349, 400] on div at bounding box center [682, 322] width 904 height 300
click at [1098, 293] on div at bounding box center [682, 322] width 904 height 300
drag, startPoint x: 82, startPoint y: 419, endPoint x: 91, endPoint y: 417, distance: 9.3
click at [82, 419] on button "Documentação" at bounding box center [131, 425] width 159 height 33
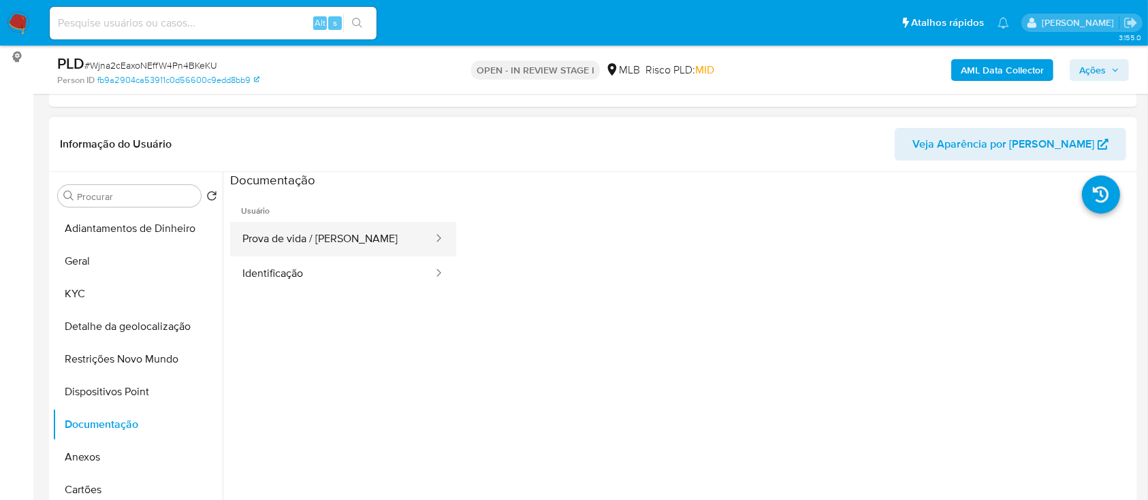
click at [351, 226] on button "Prova de vida / [PERSON_NAME]" at bounding box center [332, 239] width 204 height 35
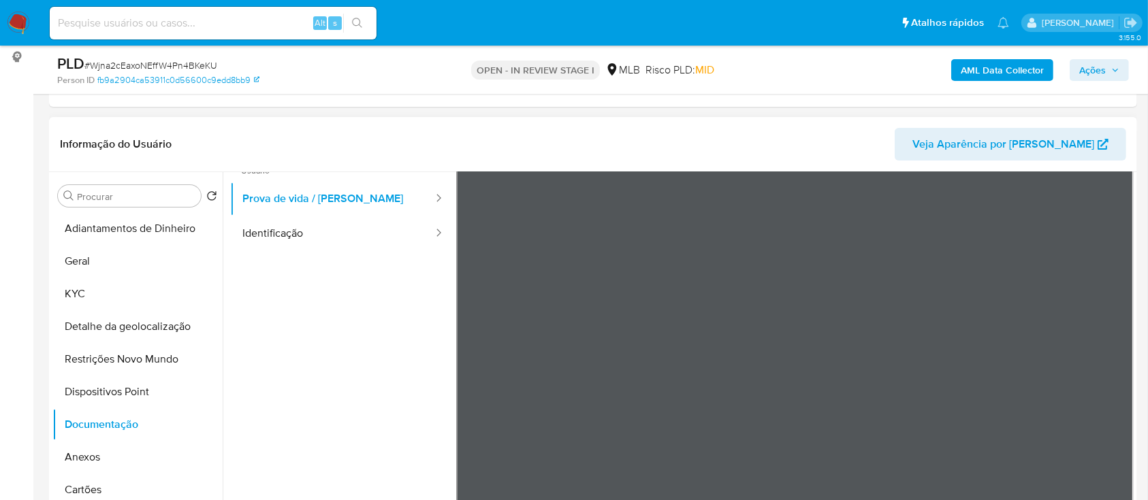
scroll to position [0, 0]
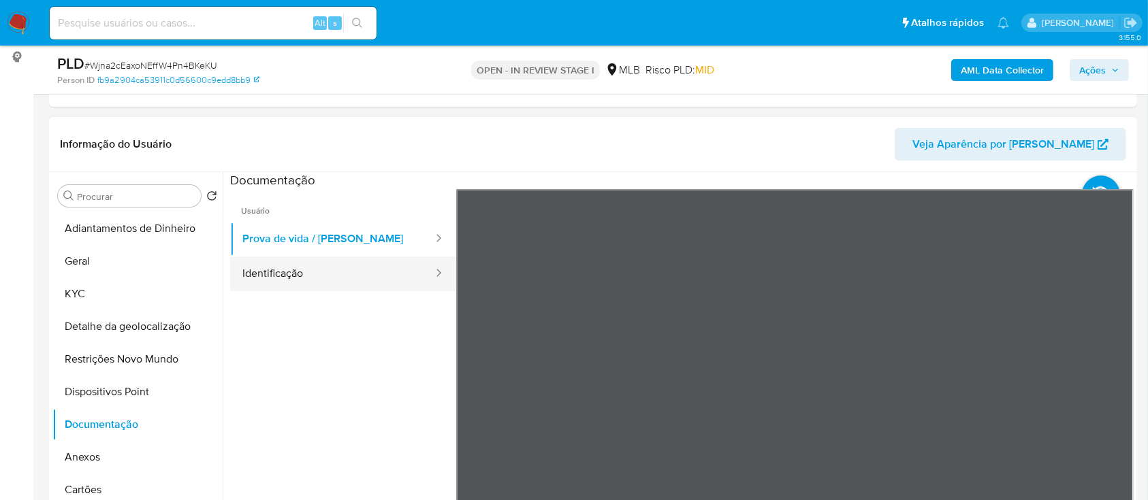
click at [278, 284] on button "Identificação" at bounding box center [332, 274] width 204 height 35
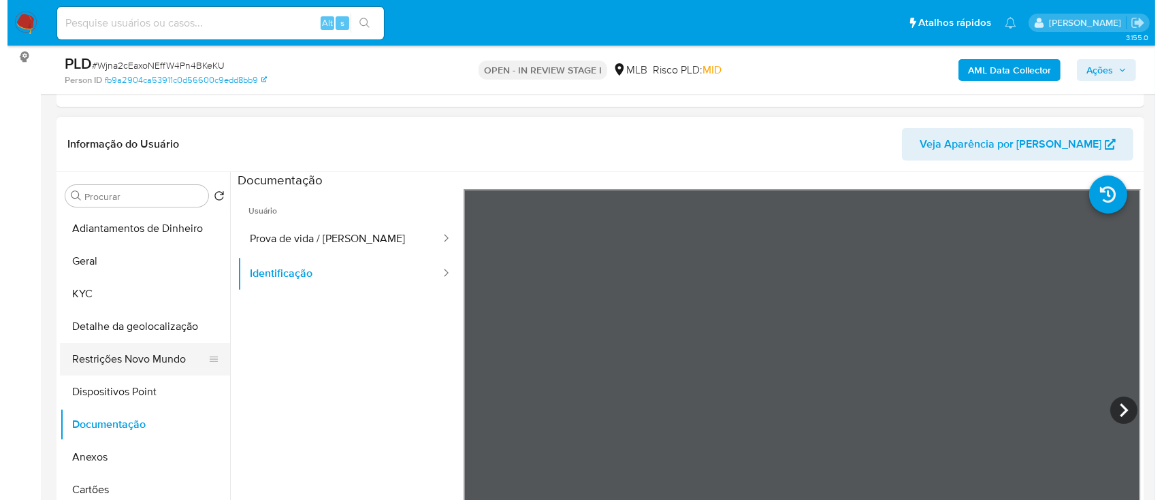
scroll to position [91, 0]
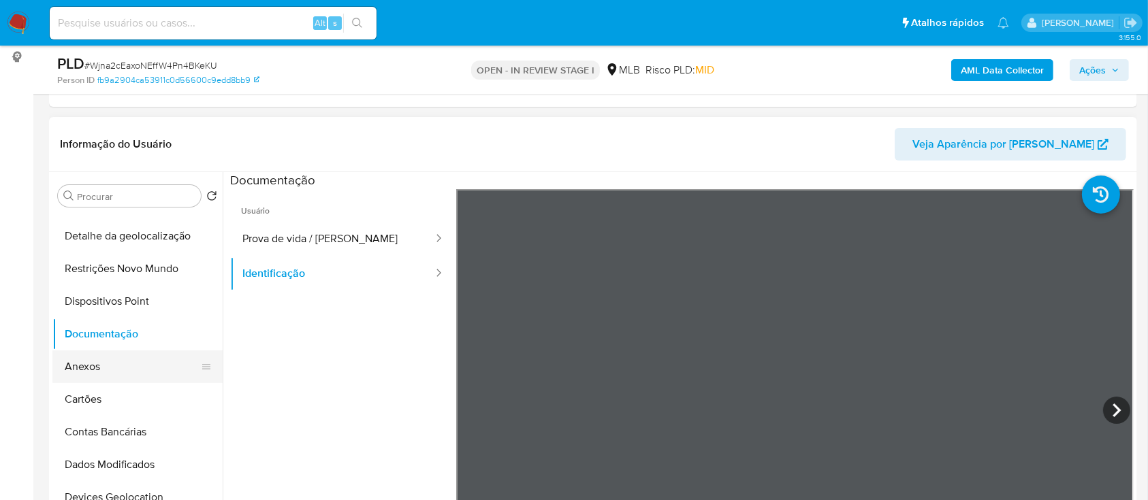
click at [103, 364] on button "Anexos" at bounding box center [131, 367] width 159 height 33
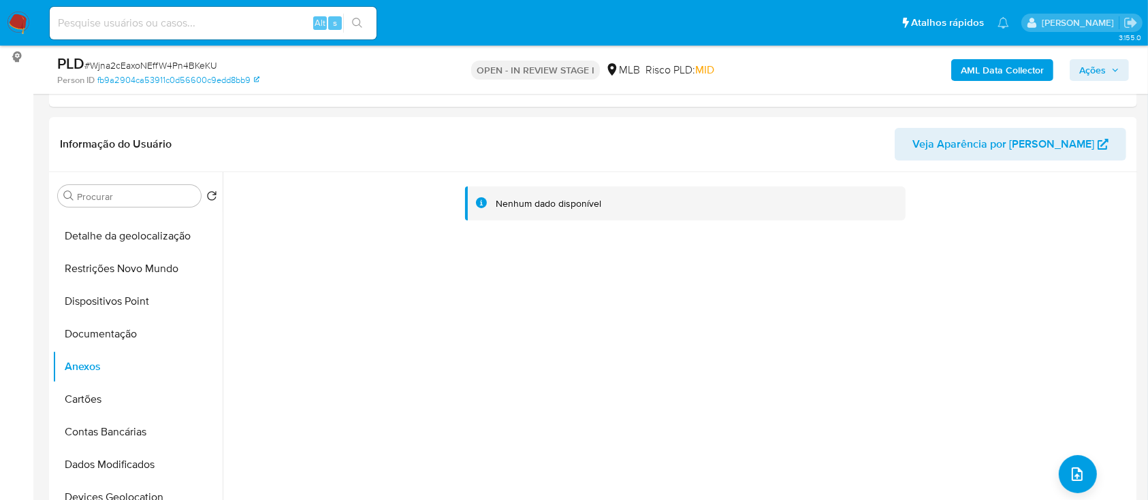
click at [1017, 67] on b "AML Data Collector" at bounding box center [1002, 70] width 83 height 22
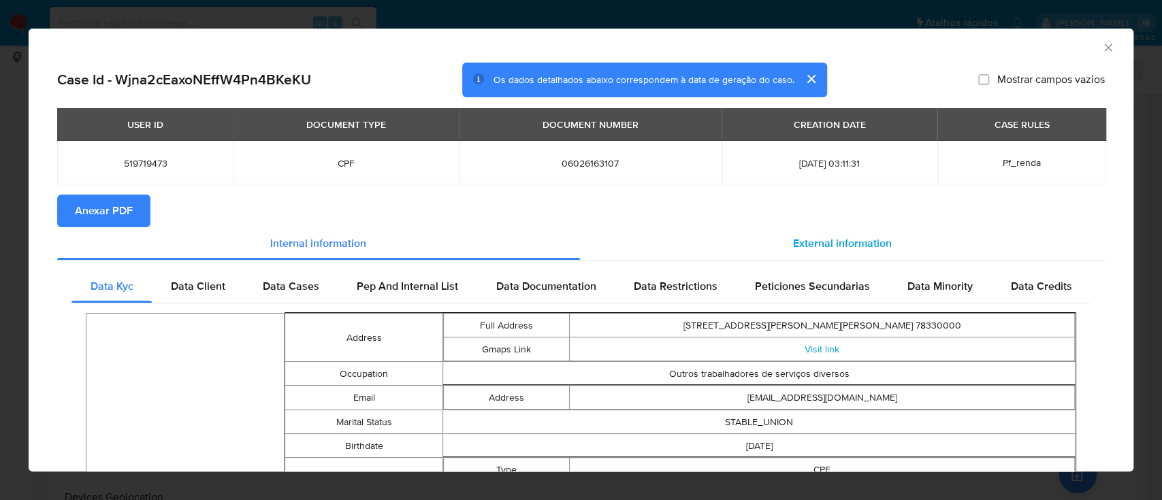
click at [837, 246] on span "External information" at bounding box center [842, 244] width 99 height 16
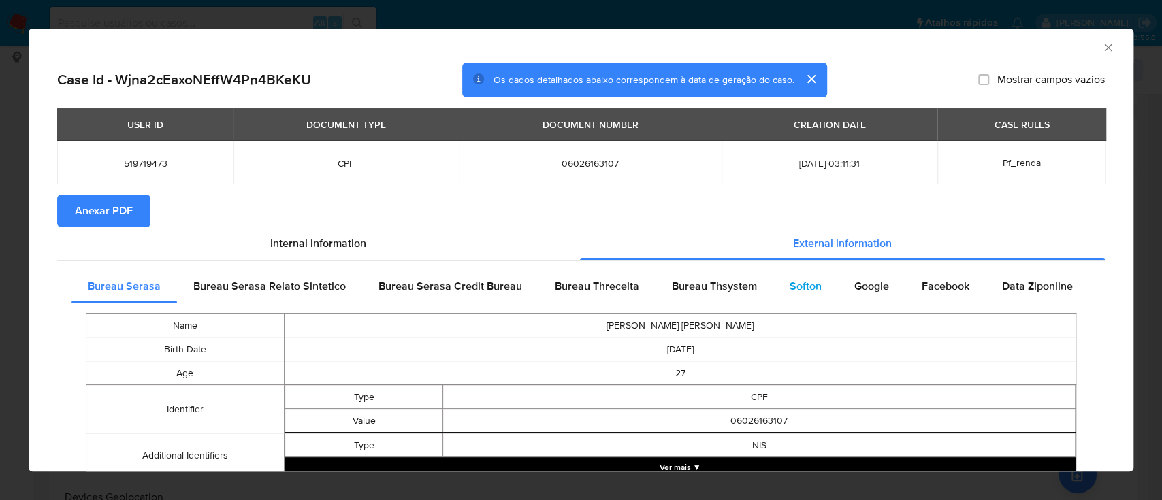
click at [803, 292] on span "Softon" at bounding box center [806, 287] width 32 height 16
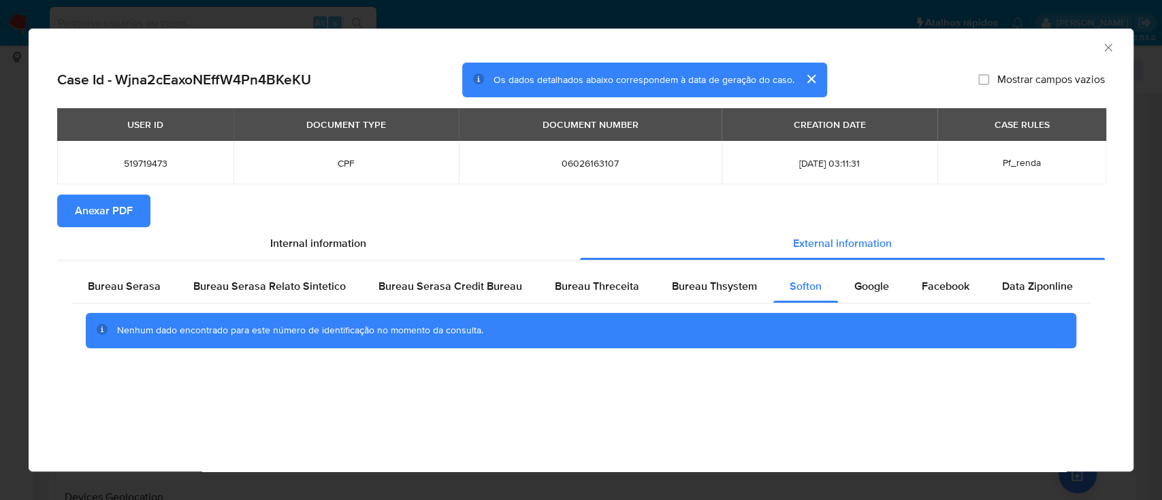
click at [1032, 44] on div "AML Data Collector" at bounding box center [570, 45] width 1064 height 15
click at [682, 287] on span "Bureau Thsystem" at bounding box center [714, 287] width 85 height 16
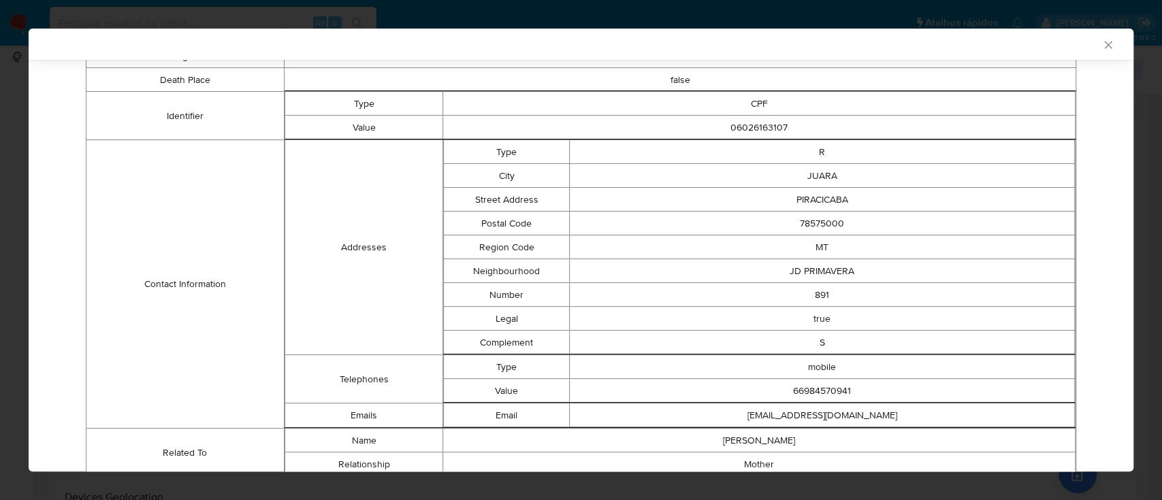
scroll to position [389, 0]
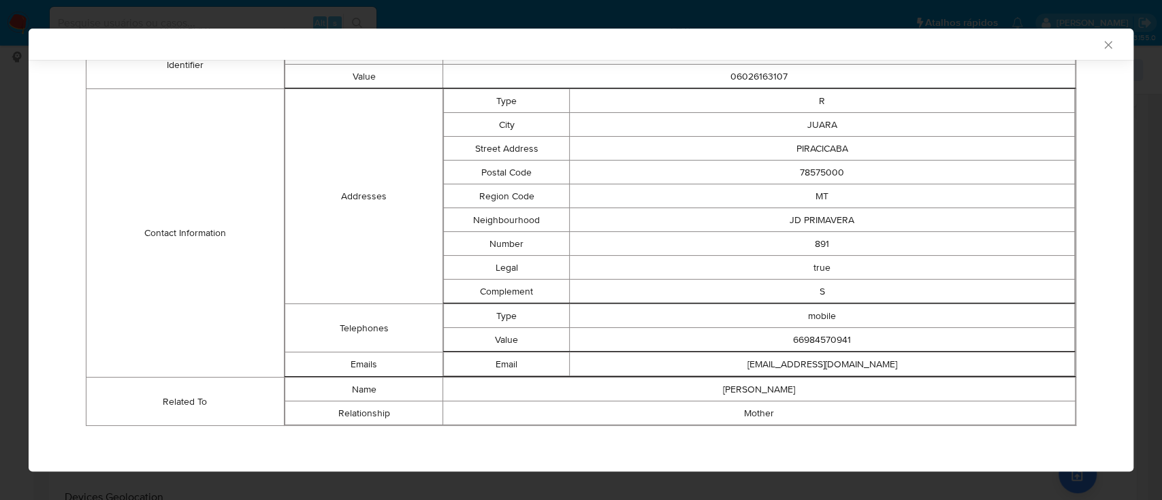
drag, startPoint x: 180, startPoint y: 154, endPoint x: 261, endPoint y: 127, distance: 85.9
click at [194, 150] on td "Contact Information" at bounding box center [185, 233] width 198 height 289
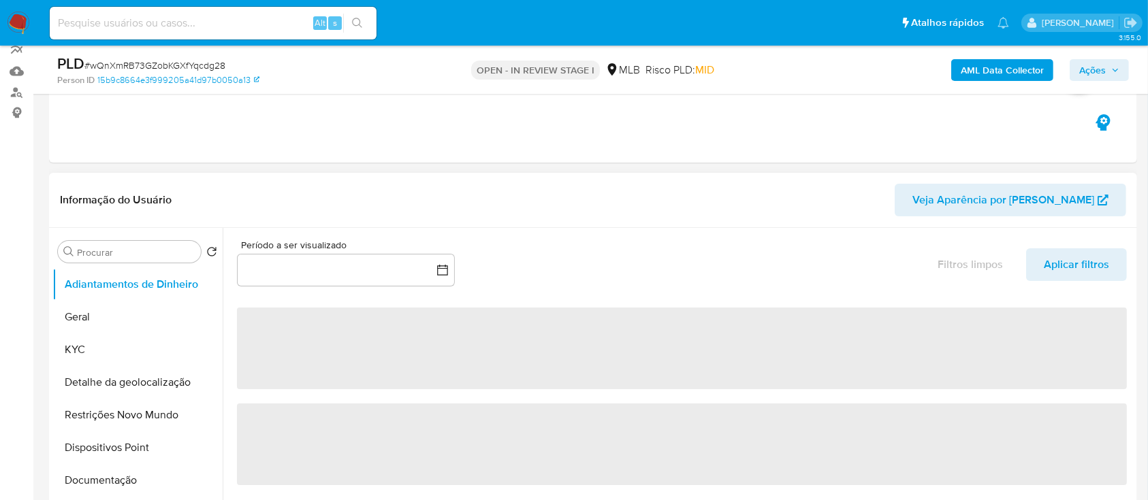
scroll to position [181, 0]
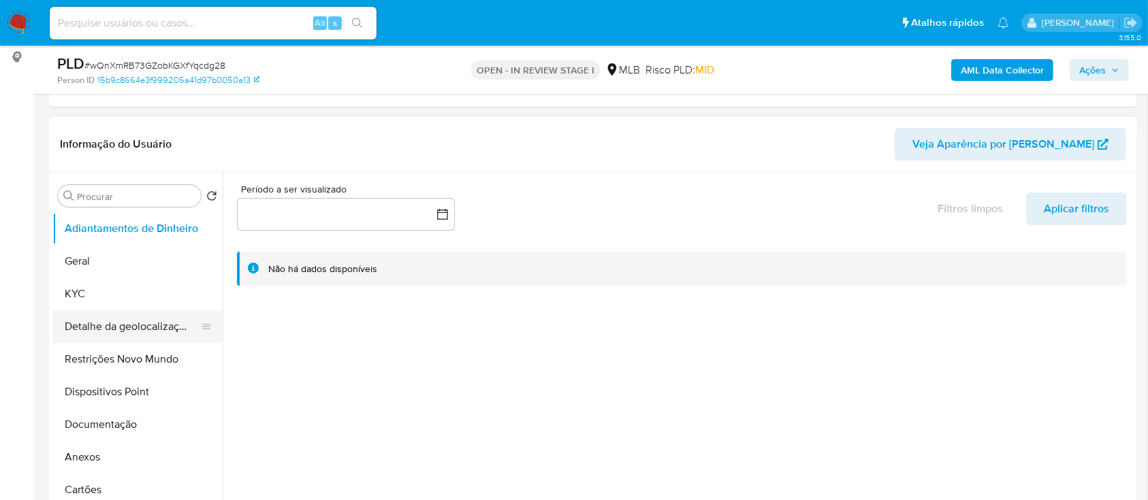
select select "10"
drag, startPoint x: 89, startPoint y: 296, endPoint x: 95, endPoint y: 293, distance: 7.3
click at [88, 296] on button "KYC" at bounding box center [131, 294] width 159 height 33
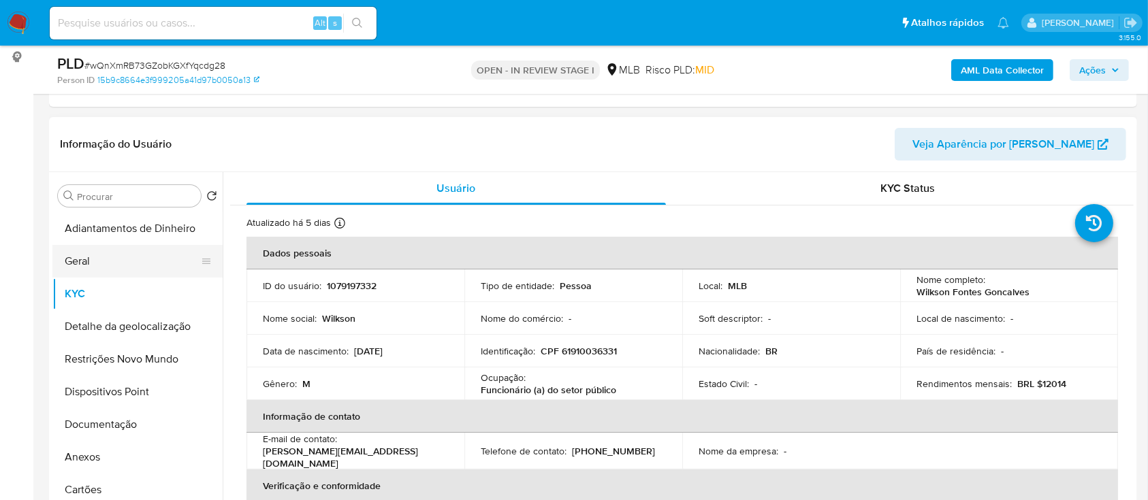
click at [114, 261] on button "Geral" at bounding box center [131, 261] width 159 height 33
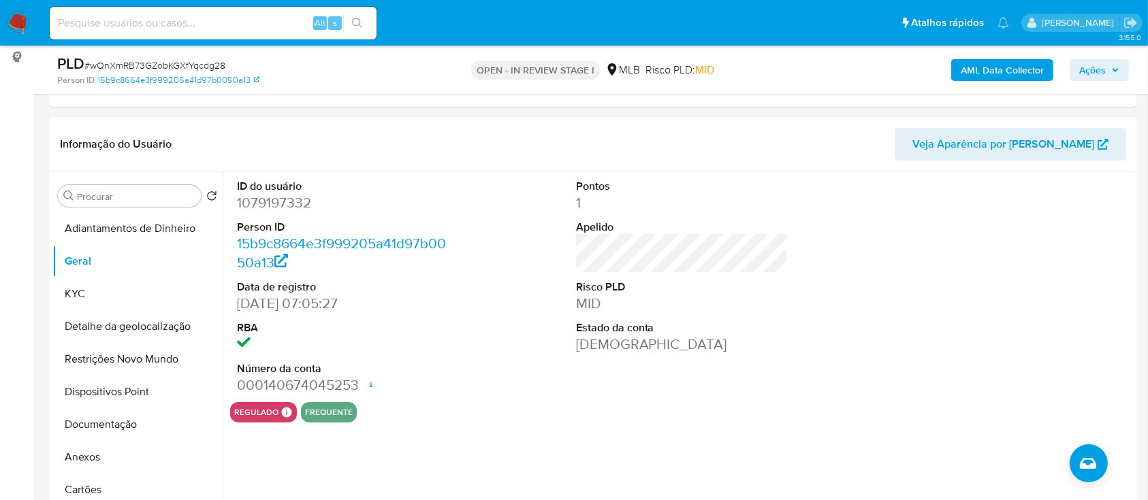
click at [734, 328] on dt "Estado da conta" at bounding box center [682, 328] width 212 height 15
click at [823, 268] on div "ID do usuário 1079197332 Person ID 15b9c8664e3f999205a41d97b0050a13 Data de reg…" at bounding box center [682, 287] width 904 height 230
click at [914, 259] on div at bounding box center [1021, 287] width 226 height 230
click at [93, 286] on button "KYC" at bounding box center [131, 294] width 159 height 33
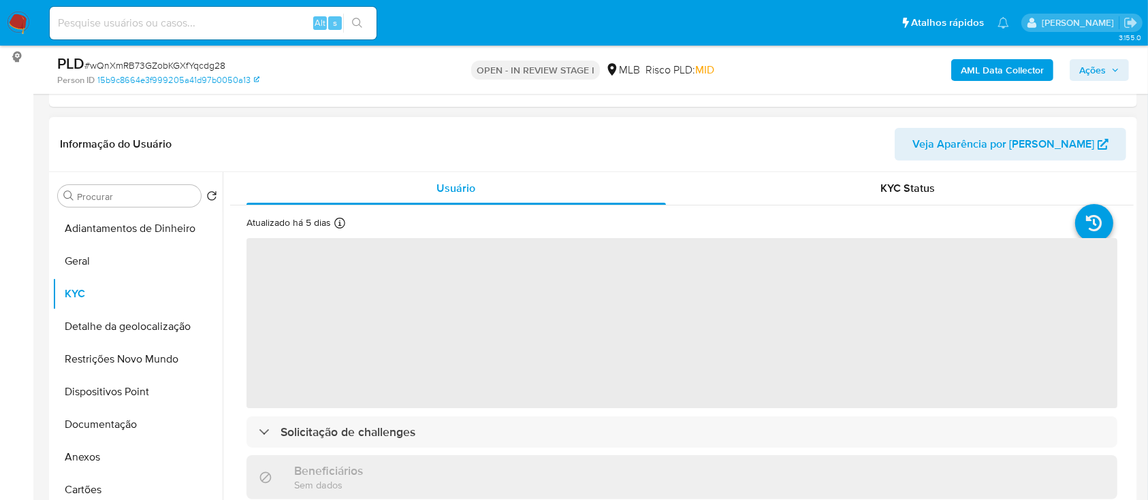
scroll to position [91, 0]
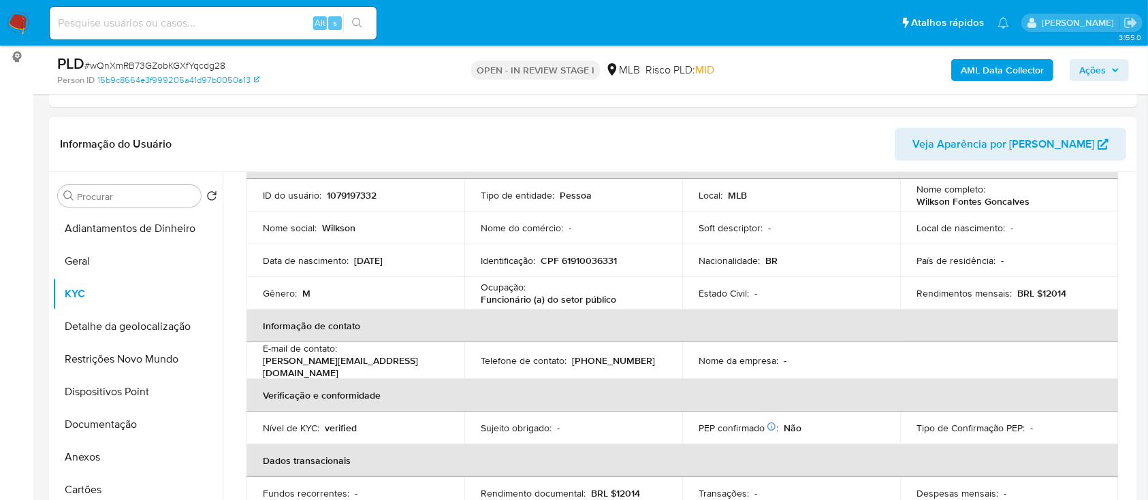
click at [839, 137] on header "Informação do Usuário Veja Aparência por [PERSON_NAME]" at bounding box center [593, 144] width 1066 height 33
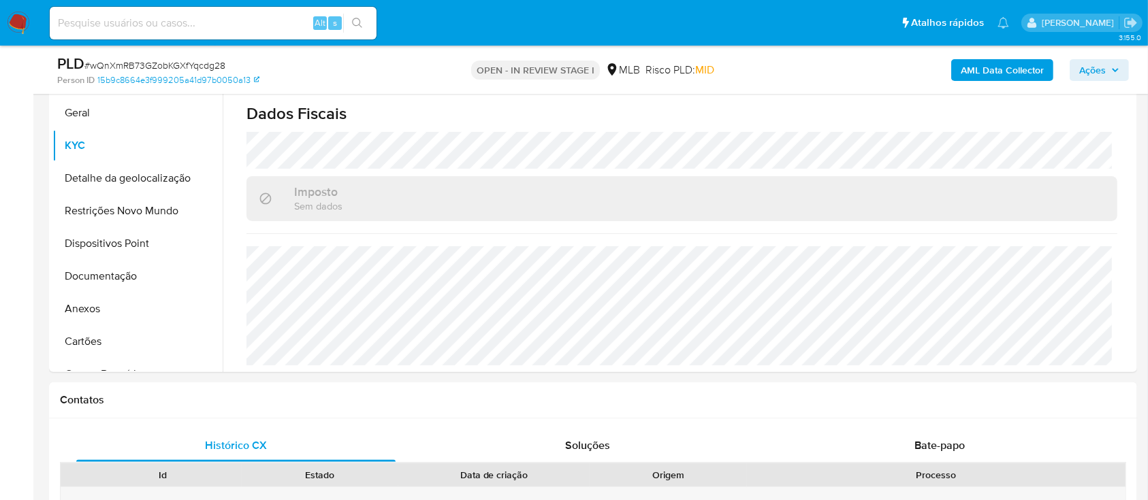
scroll to position [363, 0]
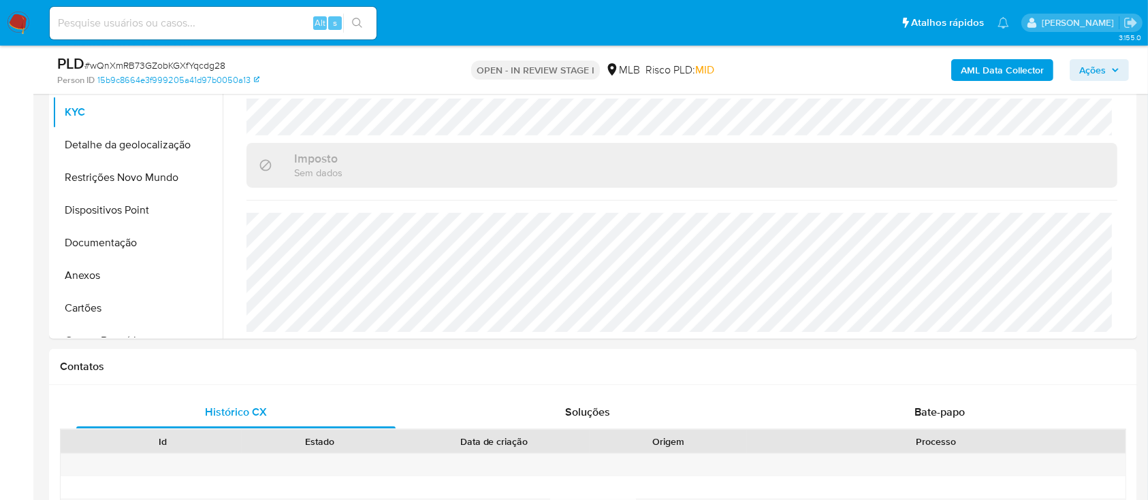
drag, startPoint x: 835, startPoint y: 67, endPoint x: 796, endPoint y: 30, distance: 53.5
click at [833, 65] on div "AML Data Collector Ações" at bounding box center [952, 70] width 353 height 32
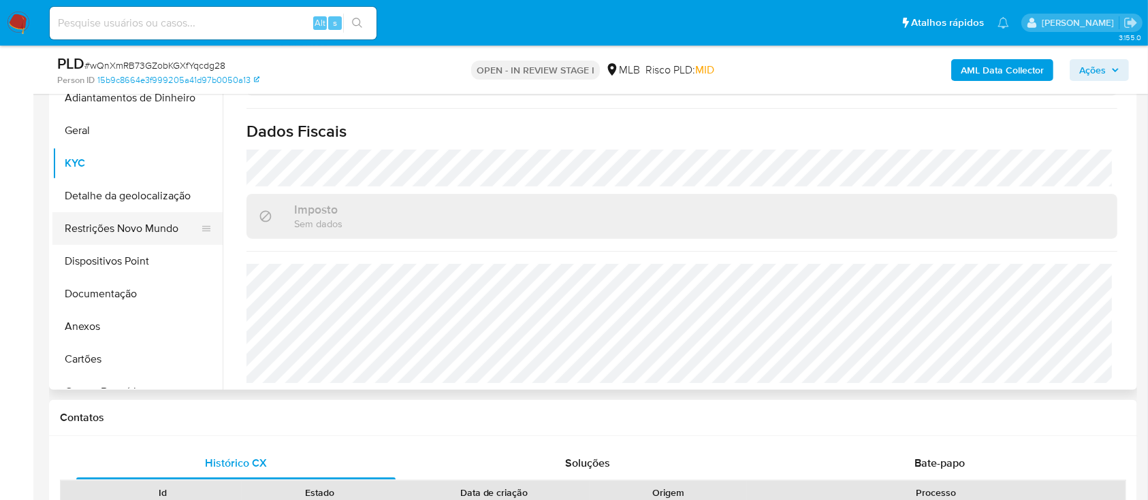
scroll to position [272, 0]
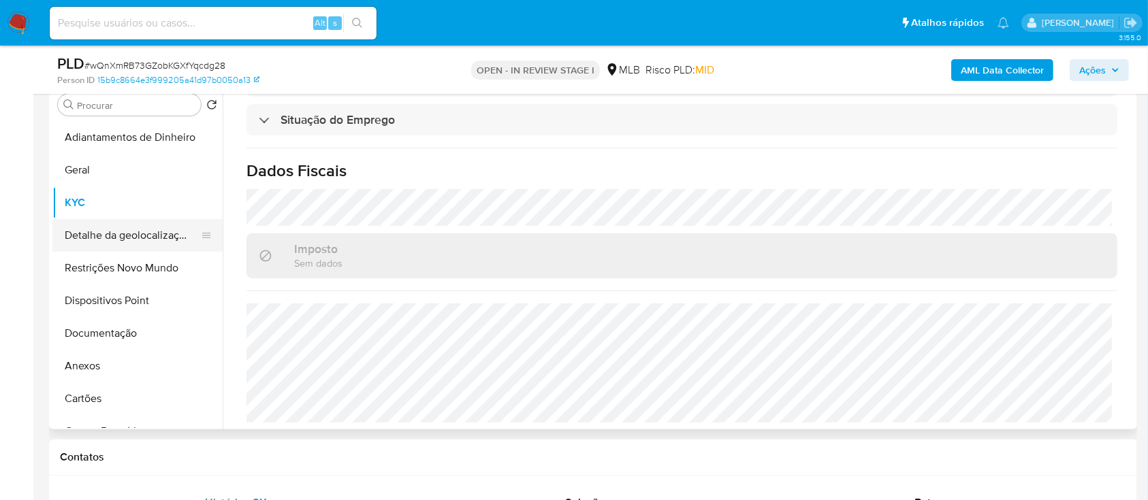
drag, startPoint x: 148, startPoint y: 245, endPoint x: 155, endPoint y: 244, distance: 6.8
click at [149, 245] on button "Detalhe da geolocalização" at bounding box center [131, 235] width 159 height 33
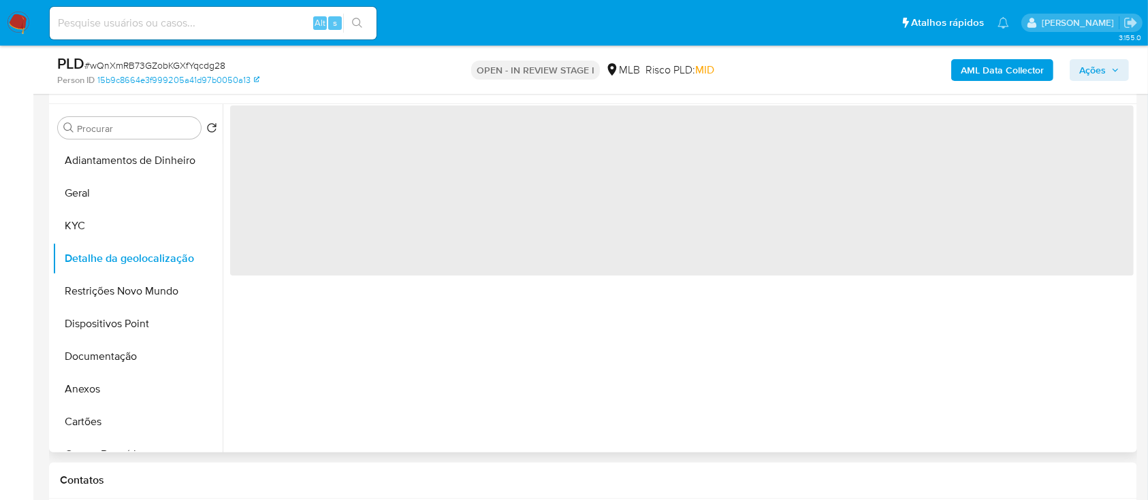
scroll to position [181, 0]
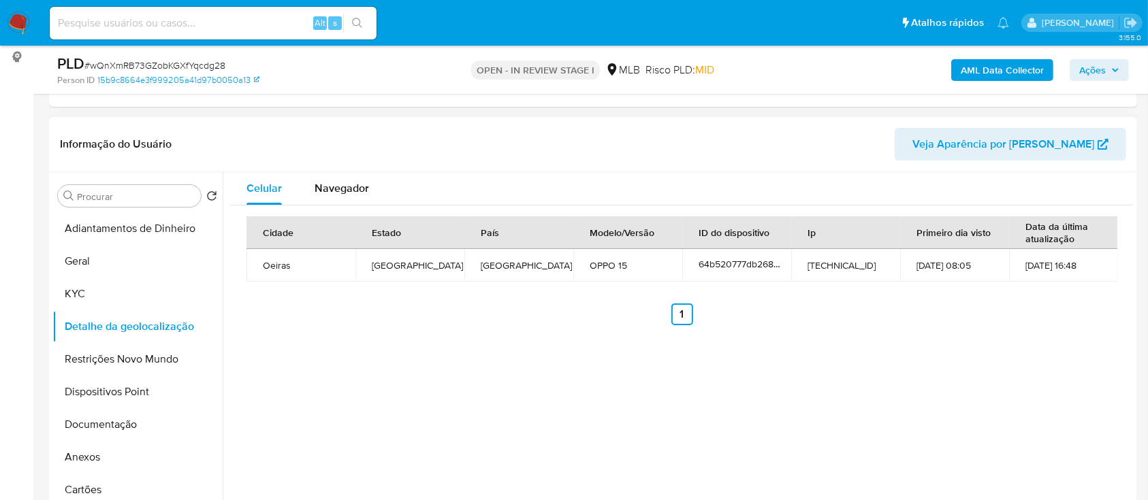
click at [961, 338] on div "Celular Navegador Cidade Estado País Modelo/Versão ID do dispositivo Ip Primeir…" at bounding box center [678, 346] width 911 height 349
drag, startPoint x: 127, startPoint y: 352, endPoint x: 136, endPoint y: 357, distance: 9.8
click at [127, 355] on button "Restrições Novo Mundo" at bounding box center [131, 359] width 159 height 33
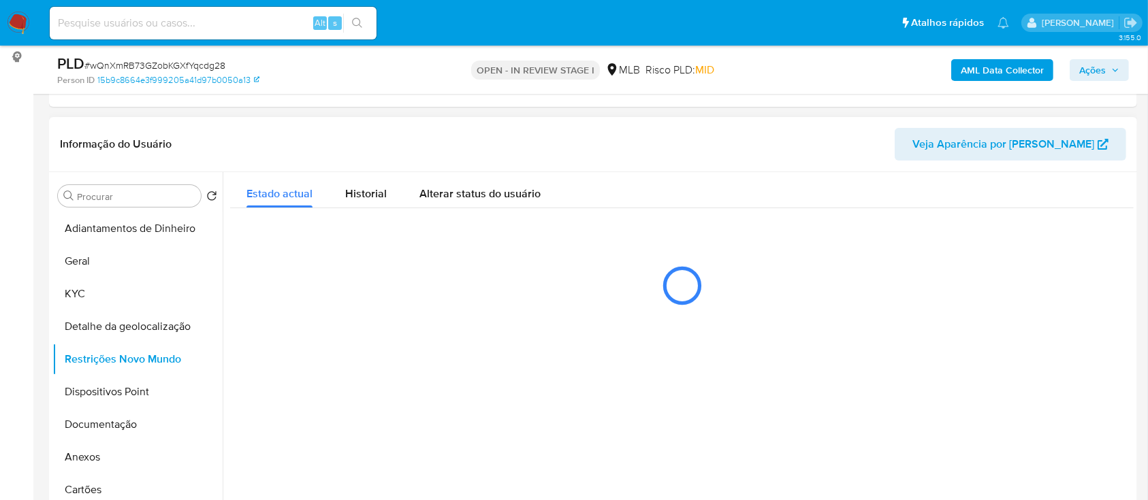
scroll to position [272, 0]
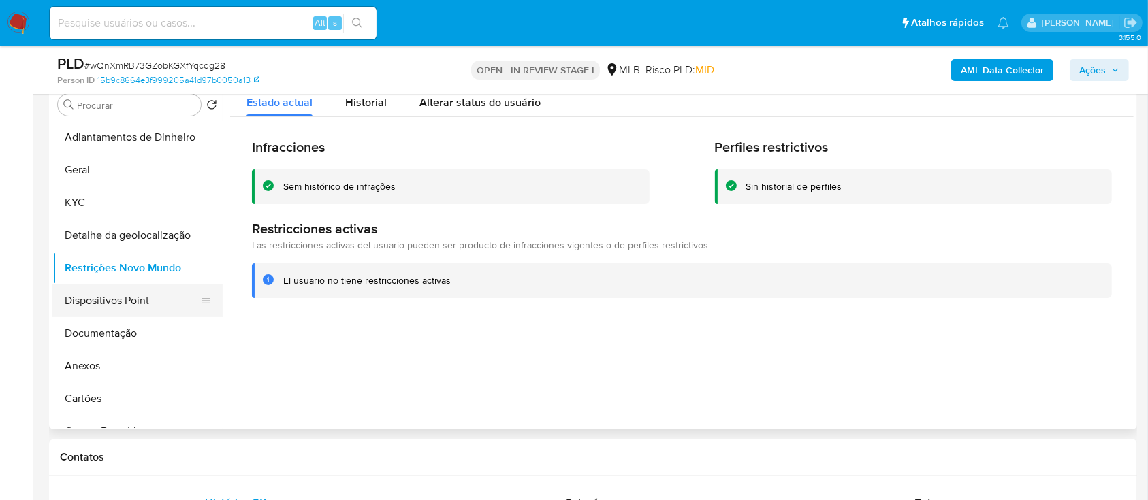
click at [101, 313] on button "Dispositivos Point" at bounding box center [131, 301] width 159 height 33
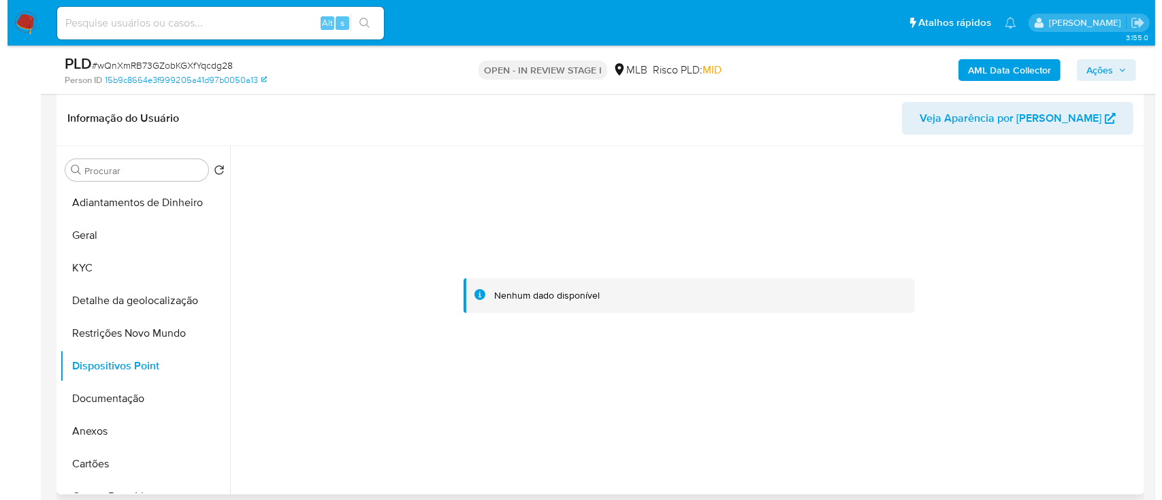
scroll to position [181, 0]
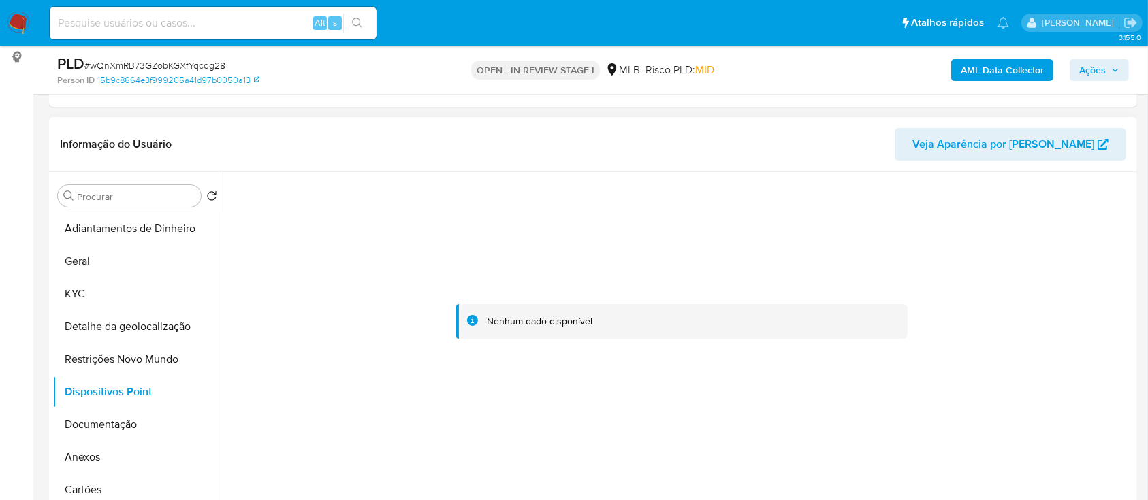
click at [993, 279] on div at bounding box center [682, 322] width 904 height 300
click at [985, 75] on b "AML Data Collector" at bounding box center [1002, 70] width 83 height 22
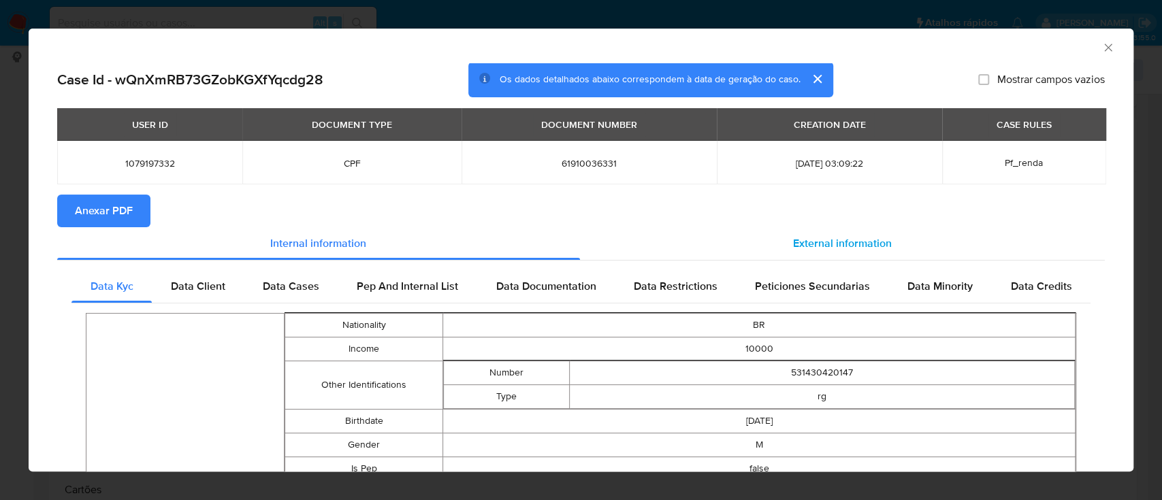
click at [848, 240] on span "External information" at bounding box center [842, 244] width 99 height 16
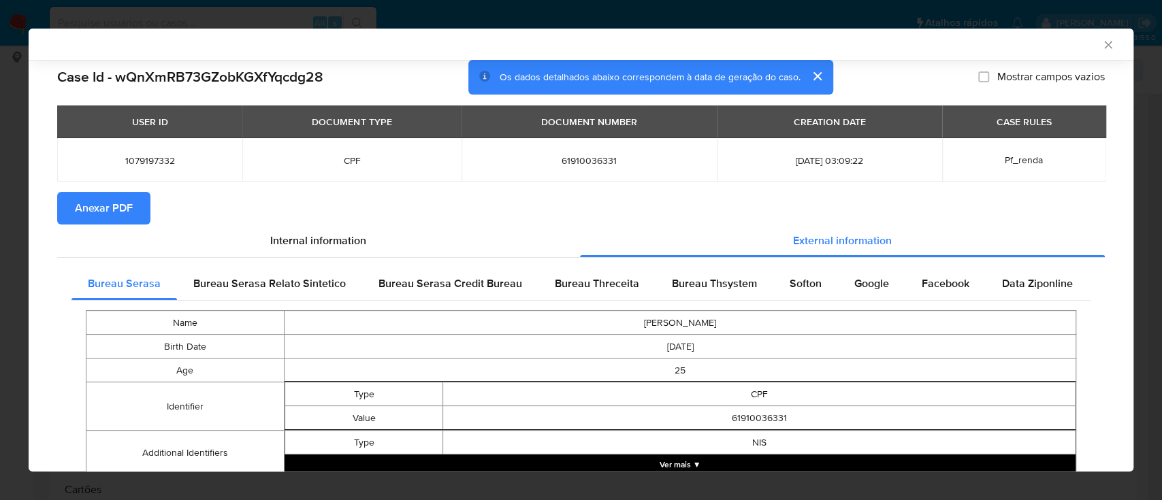
scroll to position [87, 0]
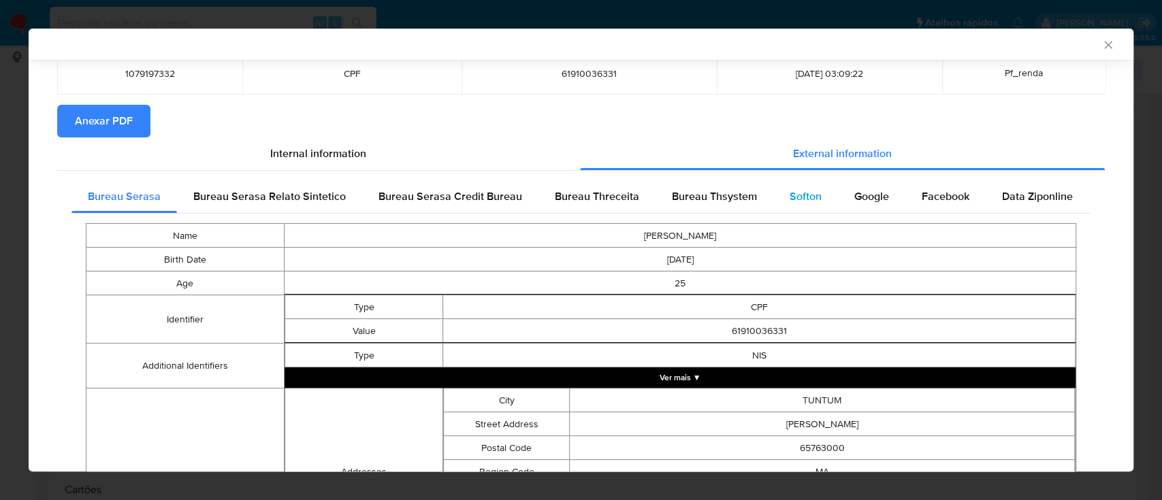
click at [801, 197] on span "Softon" at bounding box center [806, 197] width 32 height 16
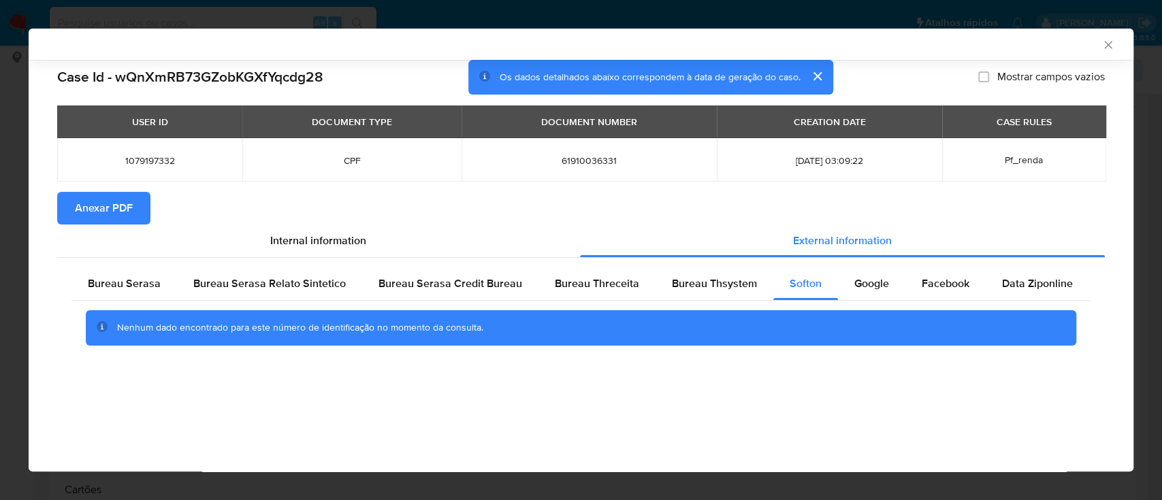
scroll to position [0, 0]
click at [707, 295] on div "Bureau Thsystem" at bounding box center [715, 284] width 118 height 33
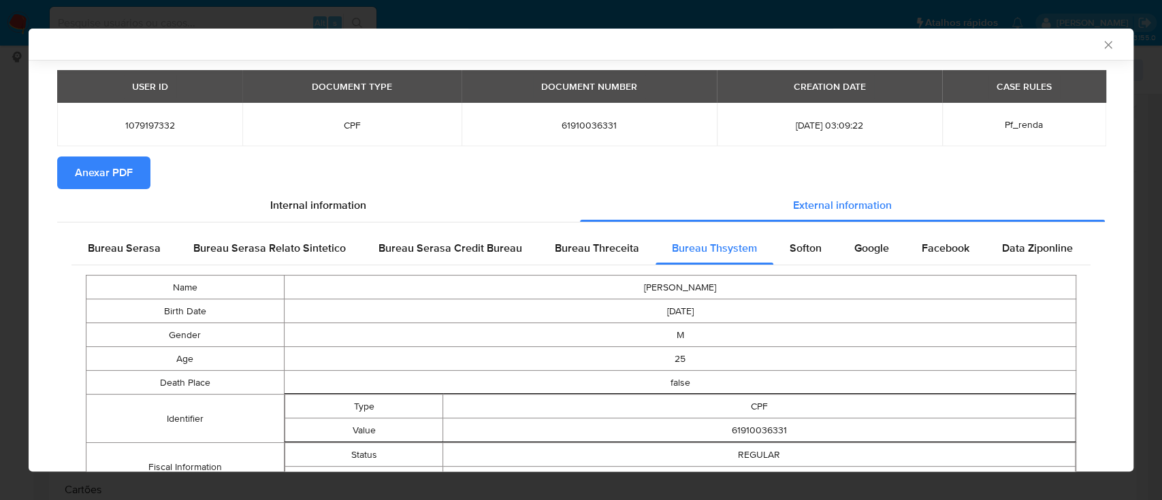
scroll to position [170, 0]
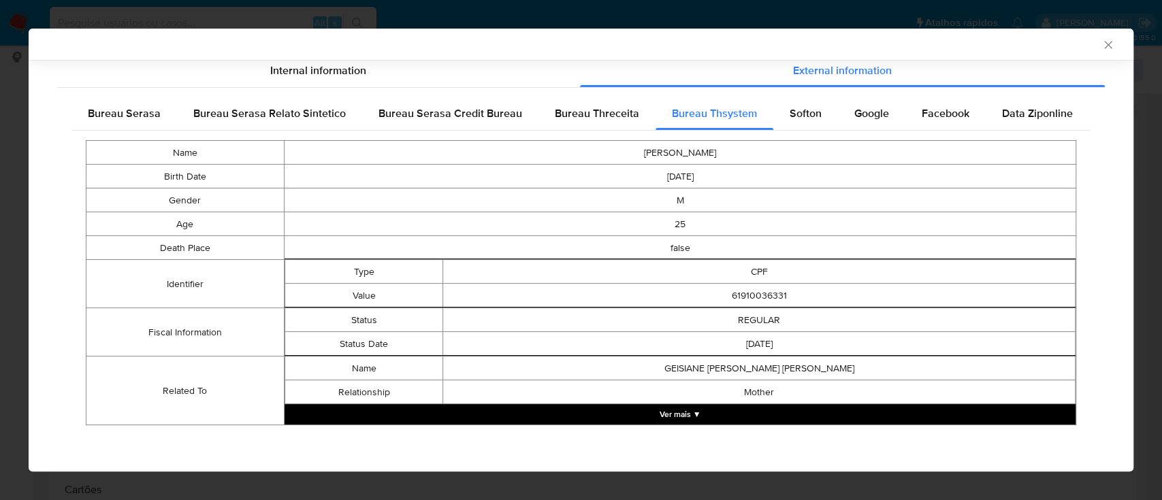
click at [693, 412] on button "Ver mais ▼" at bounding box center [680, 414] width 791 height 20
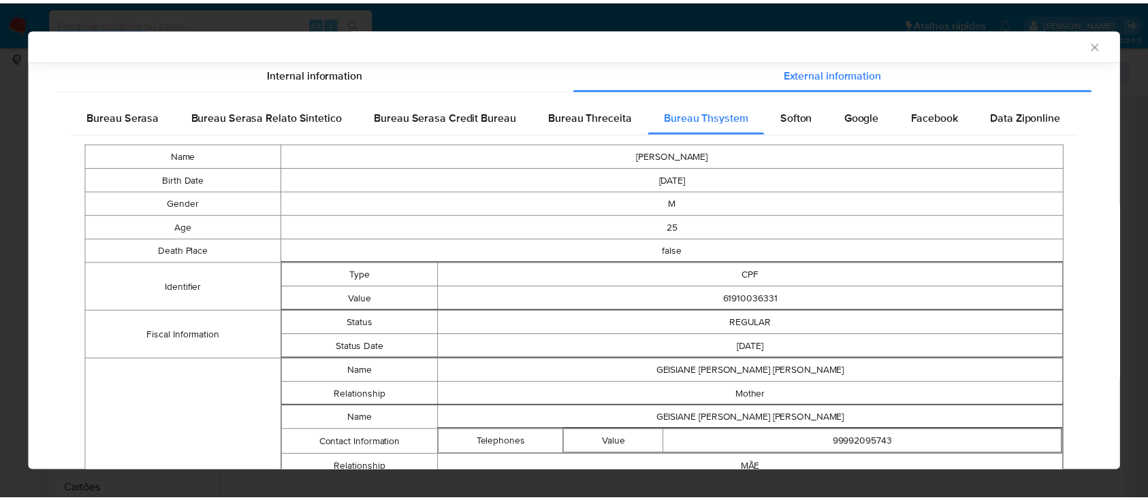
scroll to position [0, 0]
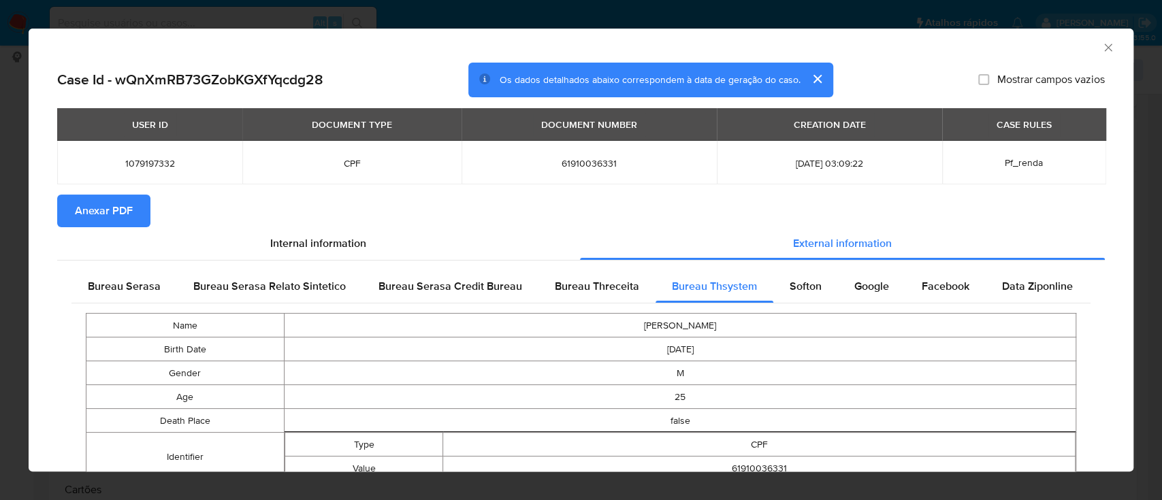
click at [1102, 50] on icon "Fechar a janela" at bounding box center [1109, 48] width 14 height 14
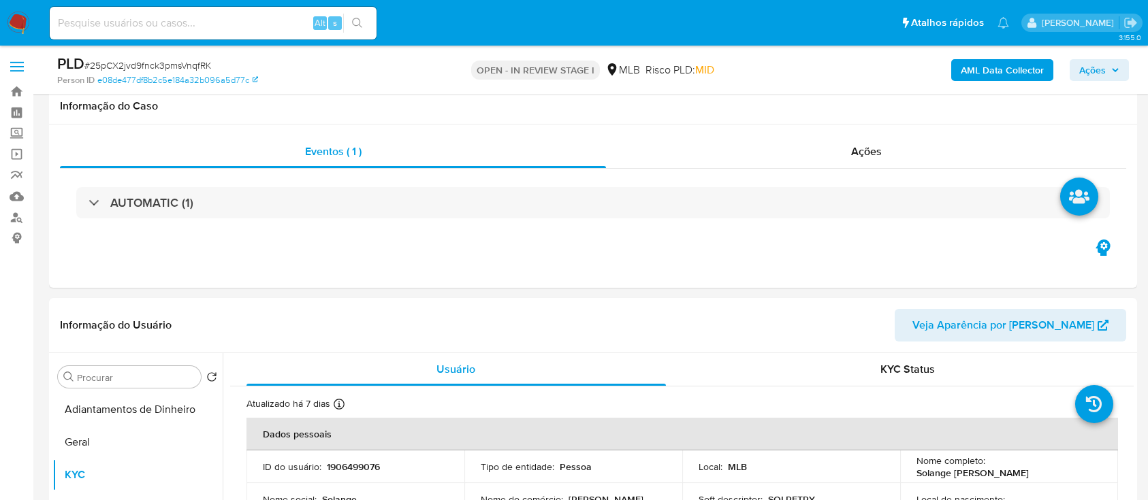
select select "10"
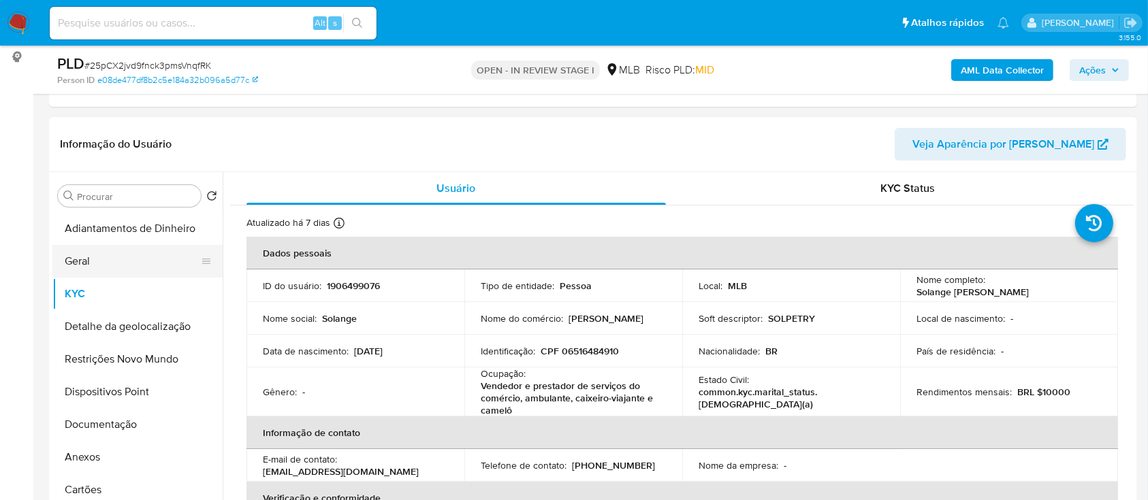
click at [98, 257] on button "Geral" at bounding box center [131, 261] width 159 height 33
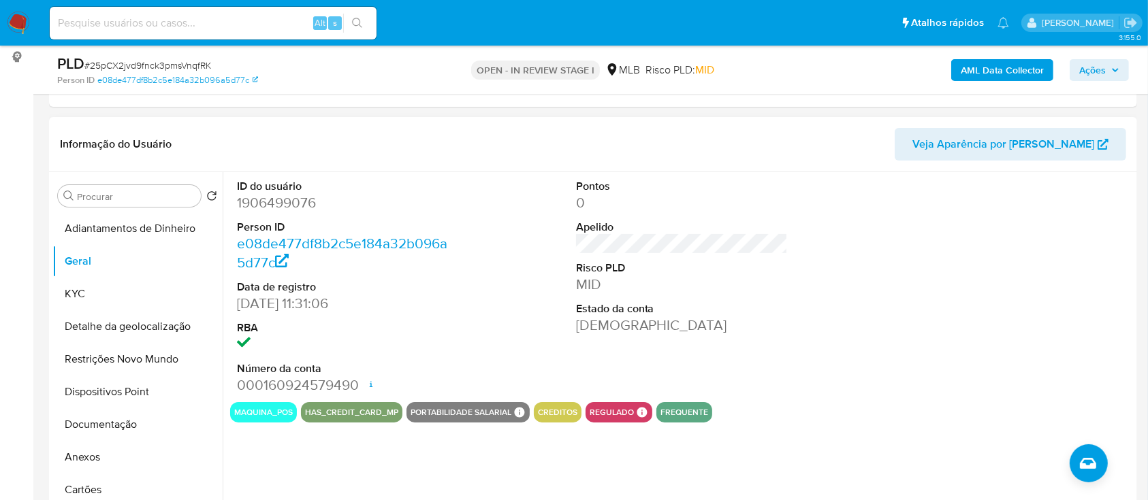
drag, startPoint x: 925, startPoint y: 303, endPoint x: 806, endPoint y: 240, distance: 135.2
click at [913, 300] on div at bounding box center [1021, 287] width 226 height 230
click at [84, 297] on button "KYC" at bounding box center [131, 294] width 159 height 33
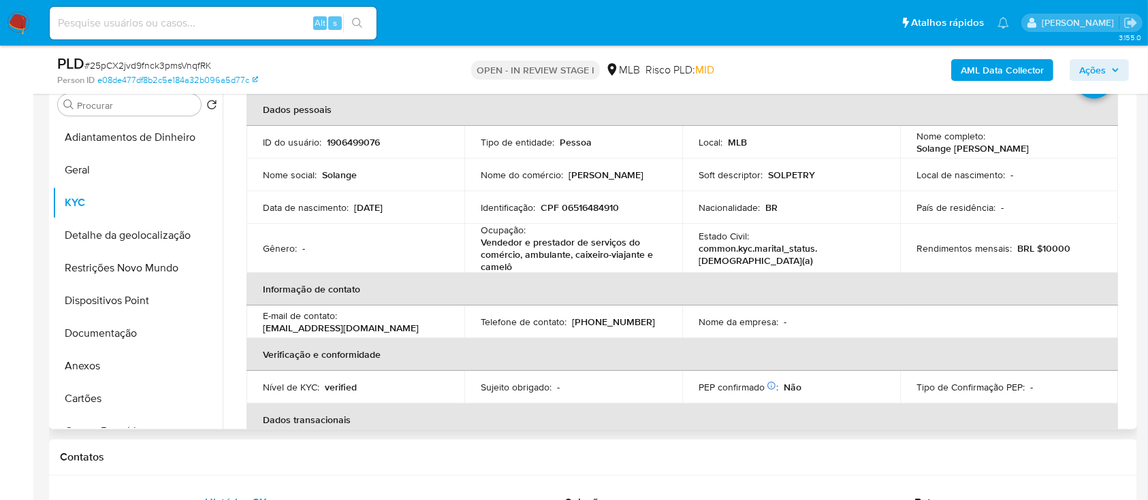
scroll to position [91, 0]
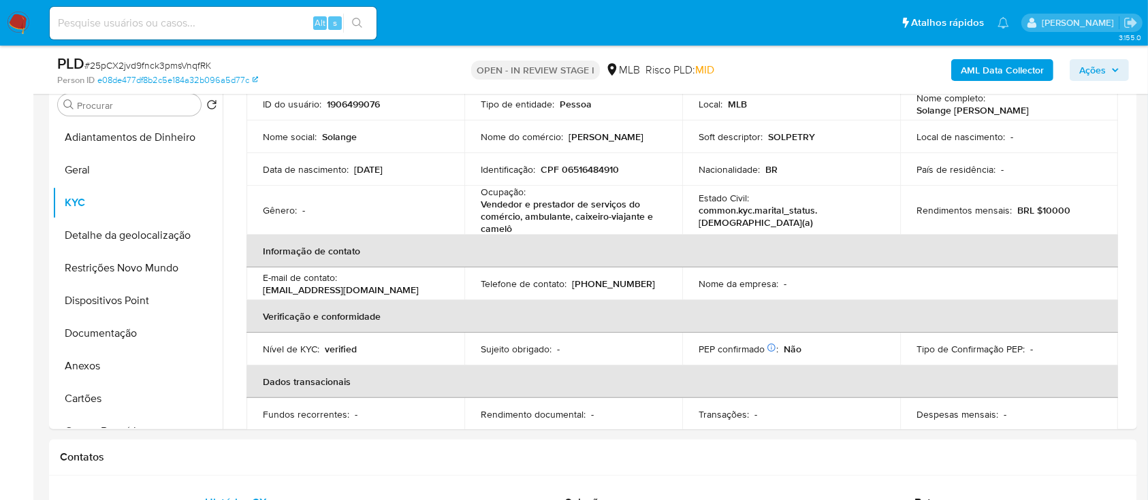
drag, startPoint x: 834, startPoint y: 54, endPoint x: 812, endPoint y: 50, distance: 22.2
click at [833, 55] on div "AML Data Collector Ações" at bounding box center [952, 70] width 353 height 32
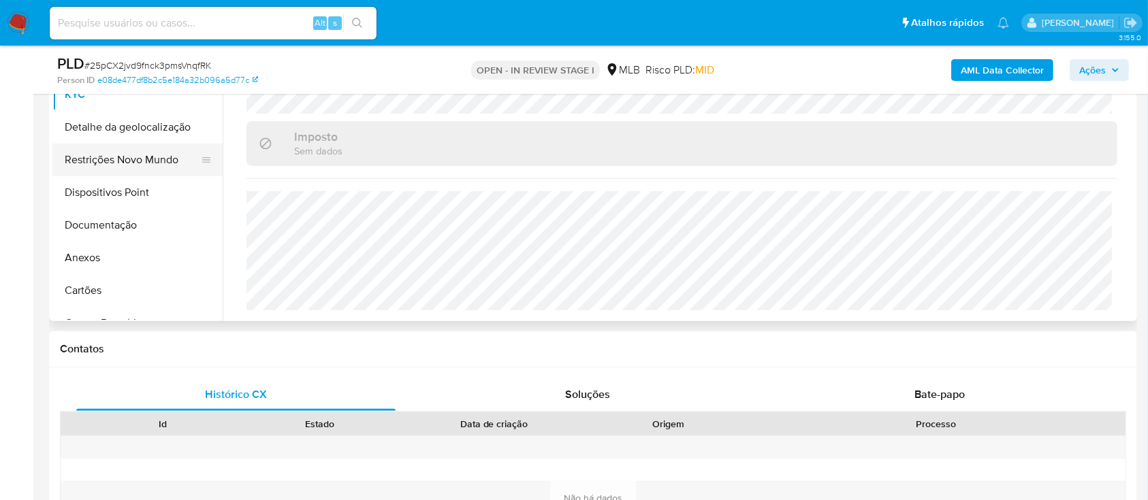
scroll to position [272, 0]
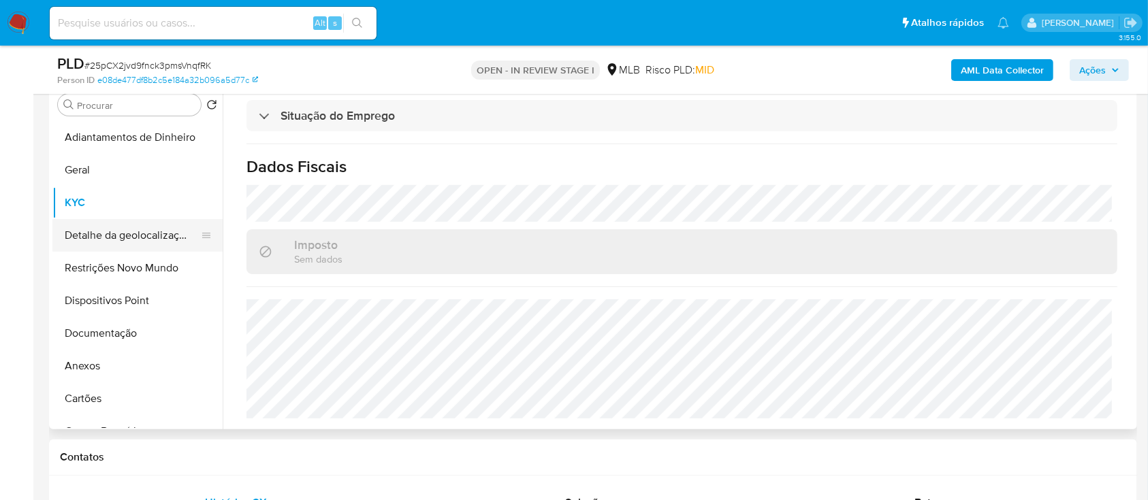
click at [114, 223] on button "Detalhe da geolocalização" at bounding box center [131, 235] width 159 height 33
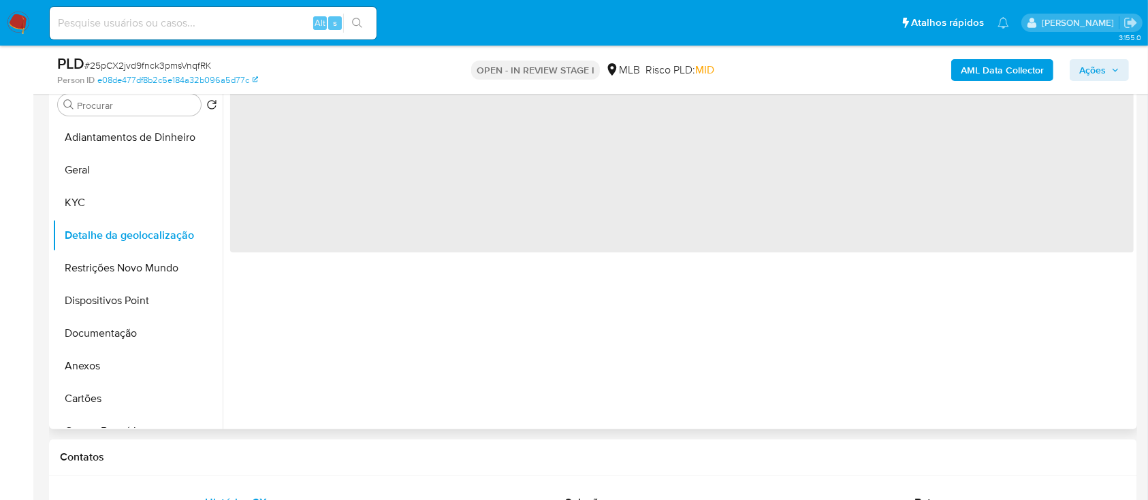
scroll to position [181, 0]
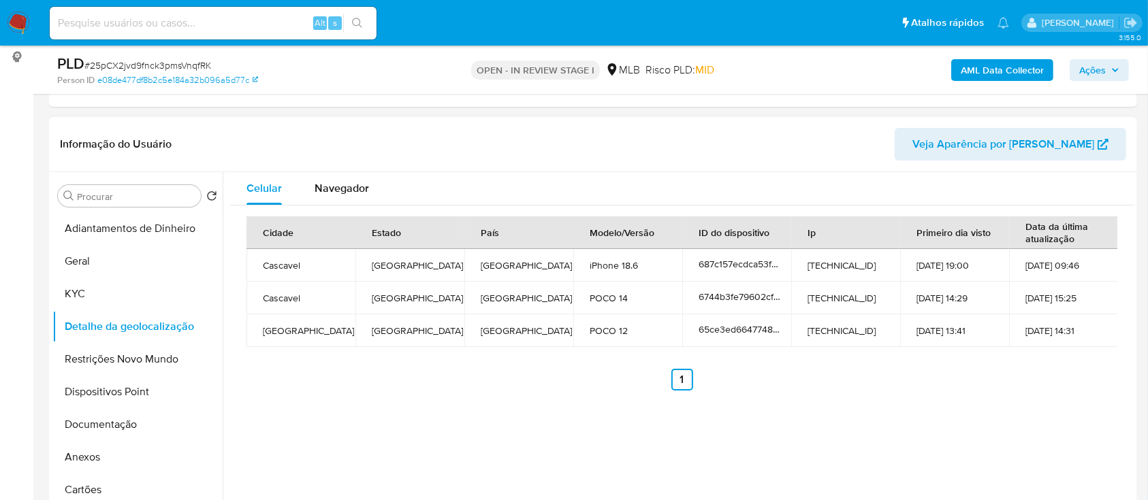
click at [771, 150] on header "Informação do Usuário Veja Aparência por [PERSON_NAME]" at bounding box center [593, 144] width 1066 height 33
click at [131, 361] on button "Restrições Novo Mundo" at bounding box center [131, 359] width 159 height 33
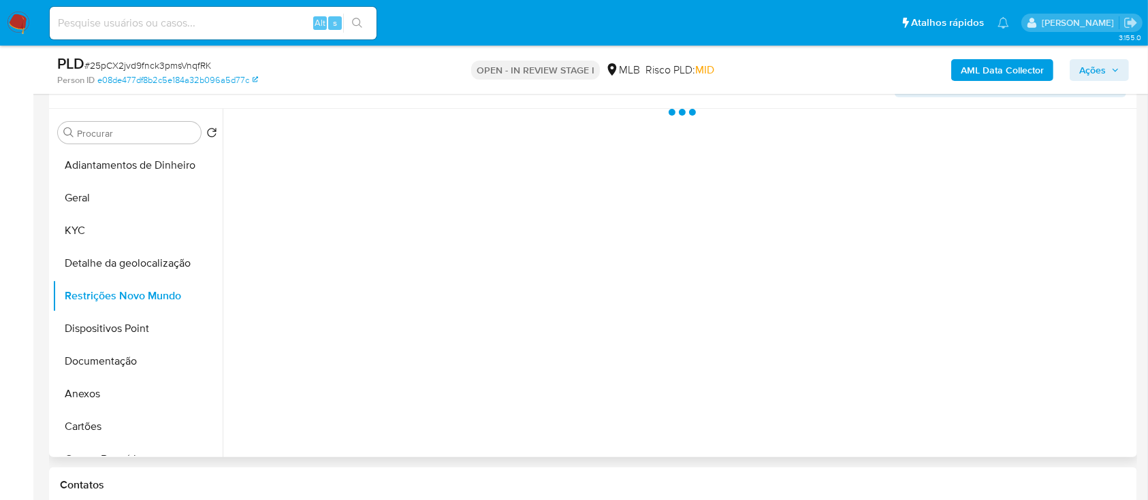
scroll to position [272, 0]
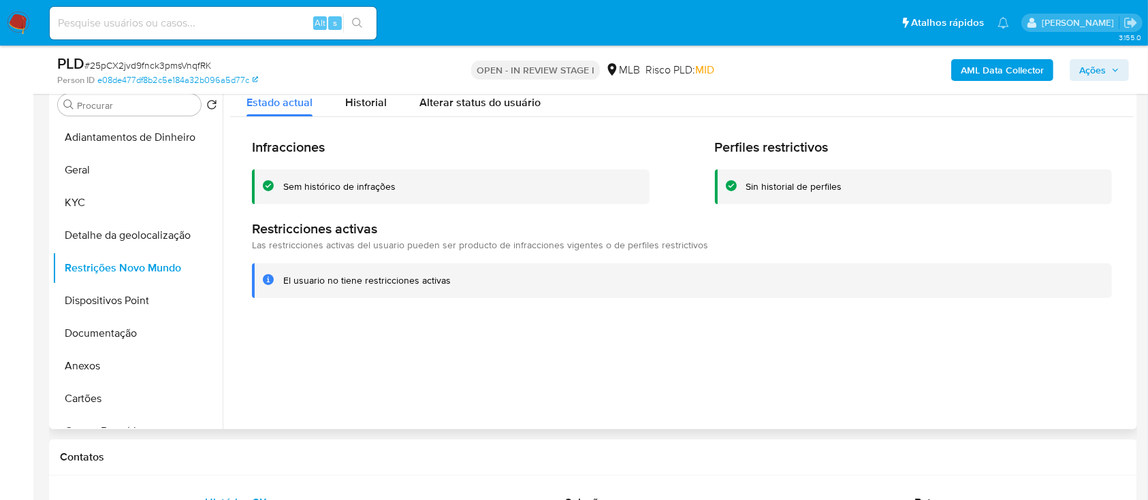
drag, startPoint x: 1012, startPoint y: 340, endPoint x: 948, endPoint y: 326, distance: 65.4
click at [981, 337] on div at bounding box center [678, 255] width 911 height 349
click at [124, 303] on button "Dispositivos Point" at bounding box center [131, 301] width 159 height 33
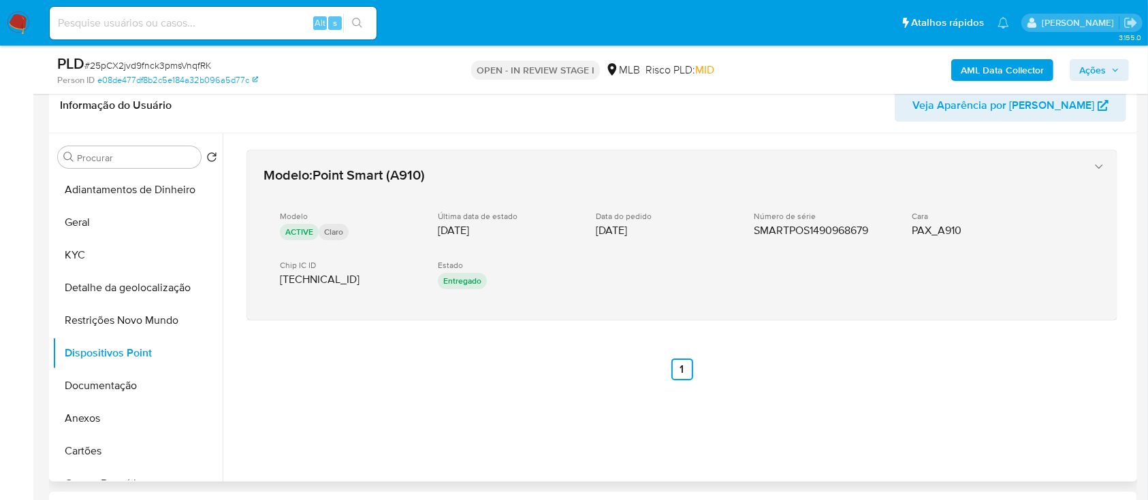
scroll to position [181, 0]
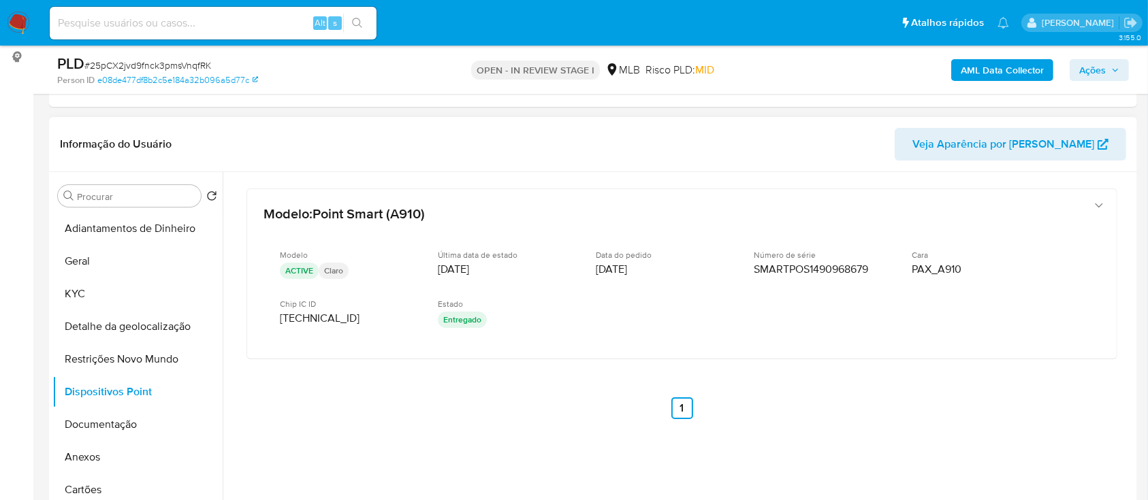
drag, startPoint x: 948, startPoint y: 411, endPoint x: 926, endPoint y: 398, distance: 25.7
click at [934, 402] on div "Modelo : Point Smart (A910) Modelo ACTIVE Claro Última data de estado 02/12/202…" at bounding box center [682, 322] width 904 height 300
drag, startPoint x: 110, startPoint y: 428, endPoint x: 118, endPoint y: 424, distance: 8.9
click at [109, 428] on button "Documentação" at bounding box center [131, 425] width 159 height 33
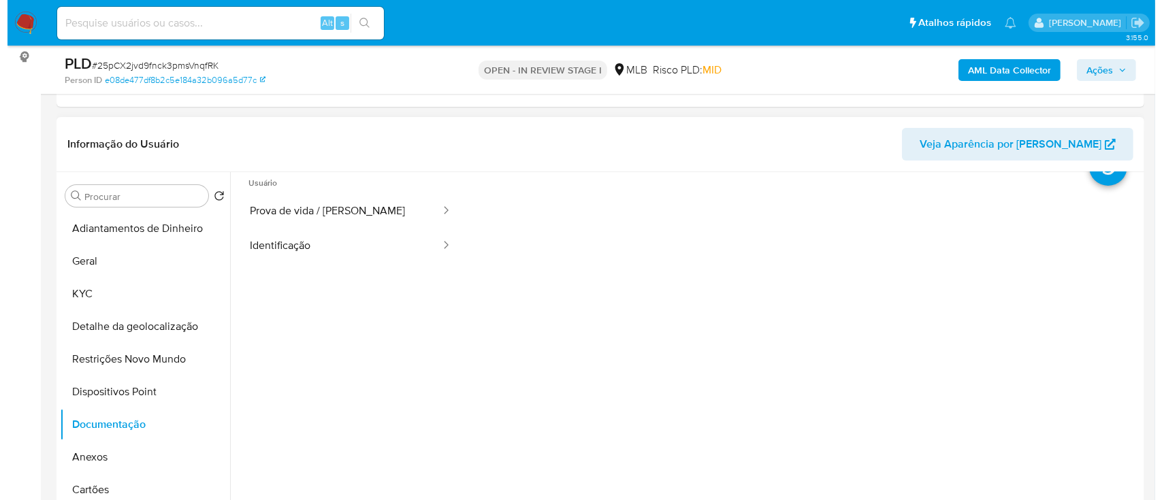
scroll to position [0, 0]
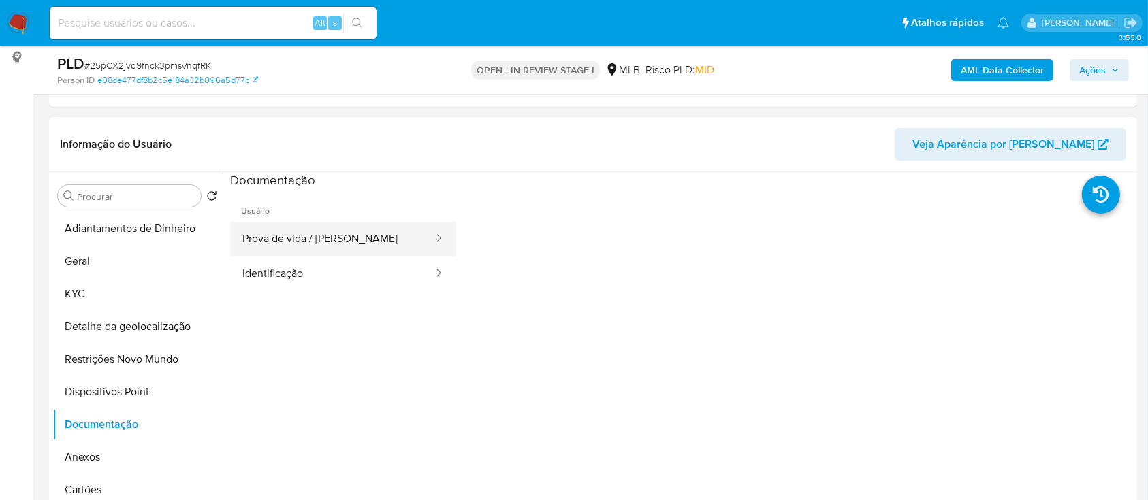
drag, startPoint x: 350, startPoint y: 242, endPoint x: 375, endPoint y: 238, distance: 25.4
click at [352, 241] on button "Prova de vida / [PERSON_NAME]" at bounding box center [332, 239] width 204 height 35
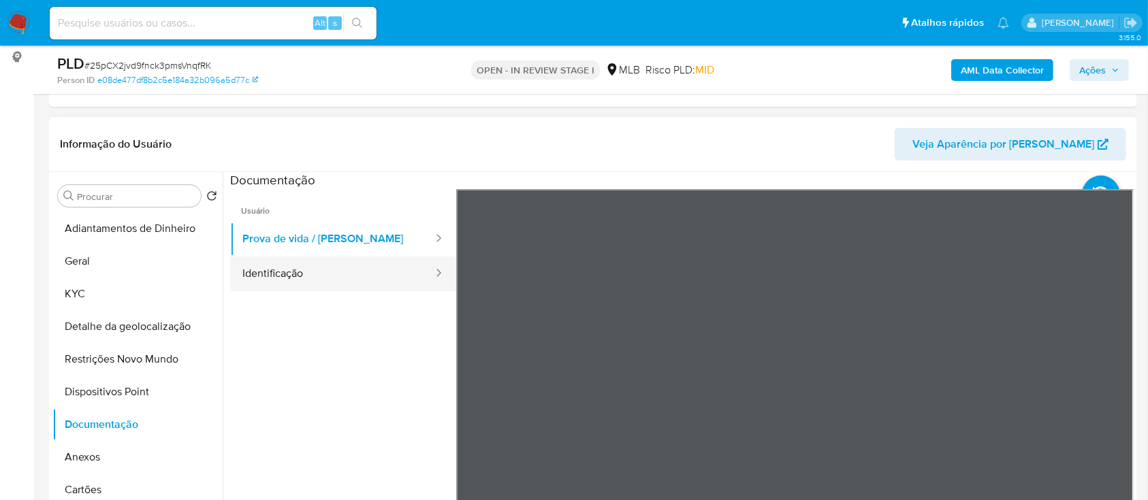
click at [384, 288] on button "Identificação" at bounding box center [332, 274] width 204 height 35
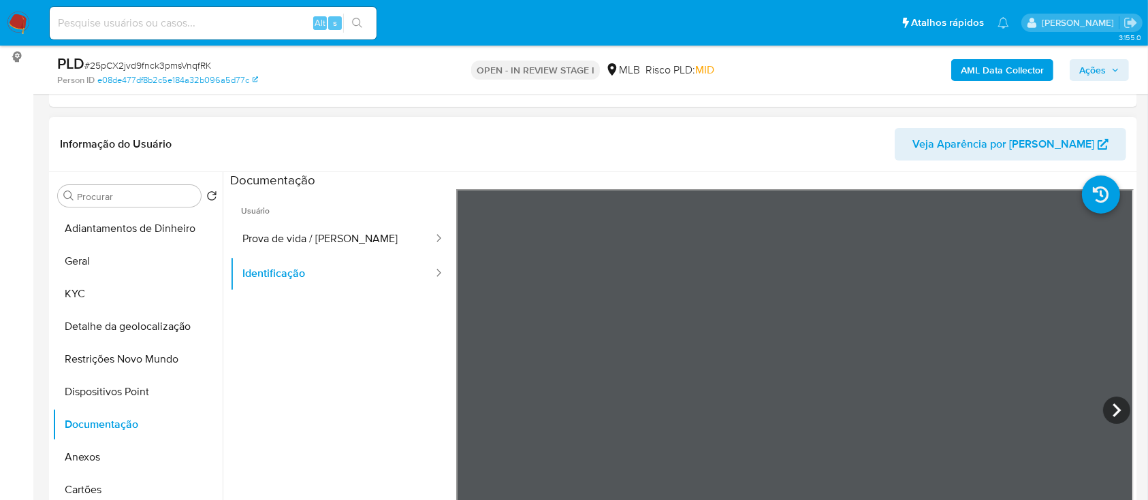
drag, startPoint x: 300, startPoint y: 340, endPoint x: 672, endPoint y: 176, distance: 406.4
click at [317, 330] on ul "Usuário Prova de vida / Selfie Identificação" at bounding box center [343, 385] width 226 height 392
click at [1008, 73] on b "AML Data Collector" at bounding box center [1002, 70] width 83 height 22
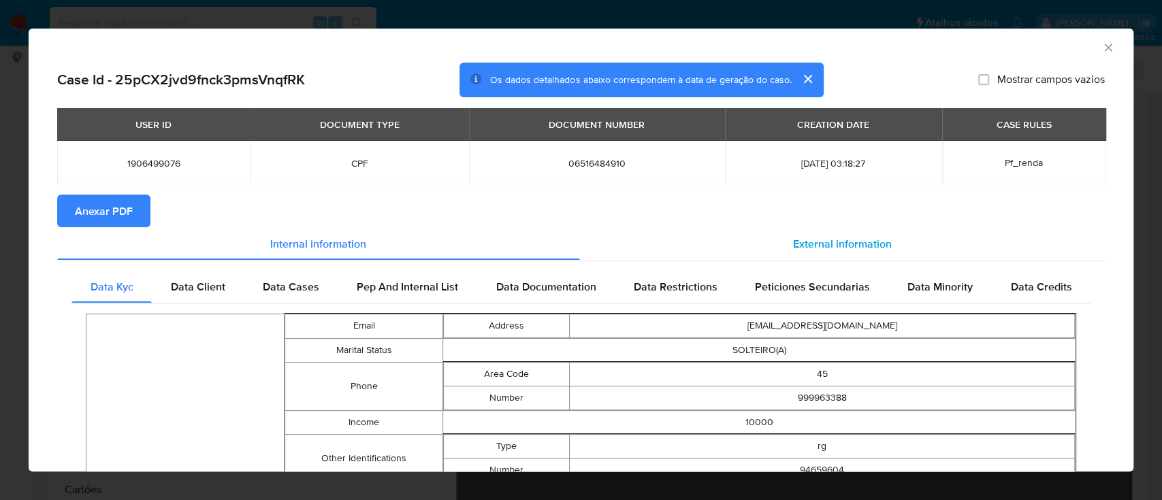
click at [838, 237] on span "External information" at bounding box center [842, 244] width 99 height 16
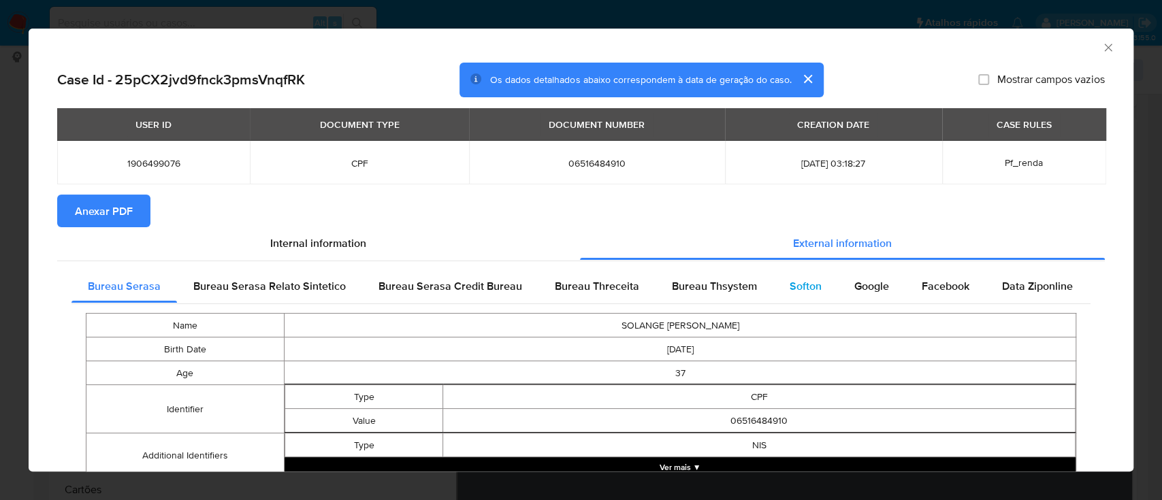
click at [805, 277] on div "Softon" at bounding box center [806, 286] width 65 height 33
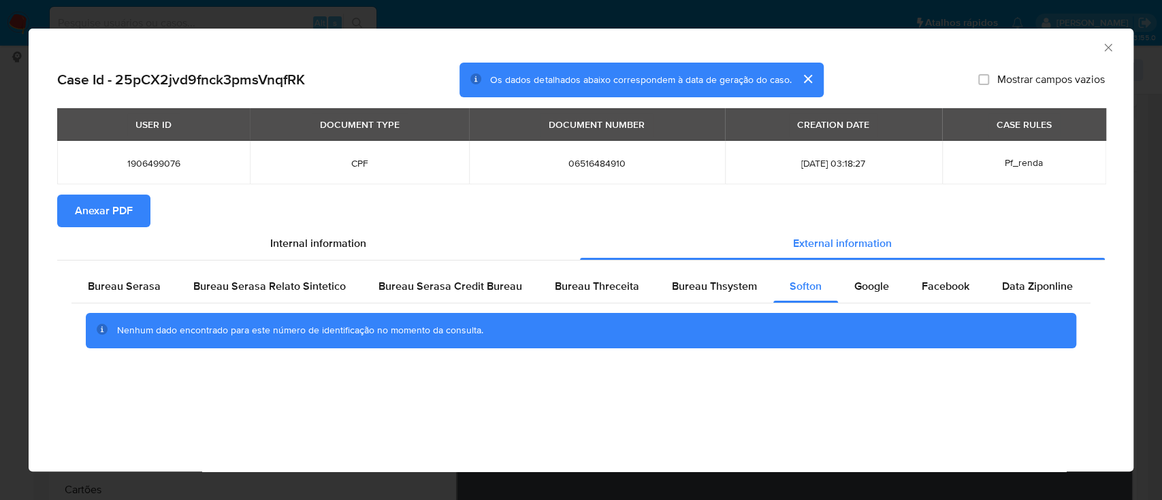
drag, startPoint x: 974, startPoint y: 50, endPoint x: 545, endPoint y: 13, distance: 430.6
click at [961, 45] on div "AML Data Collector" at bounding box center [570, 45] width 1064 height 15
click at [686, 281] on span "Bureau Thsystem" at bounding box center [714, 287] width 85 height 16
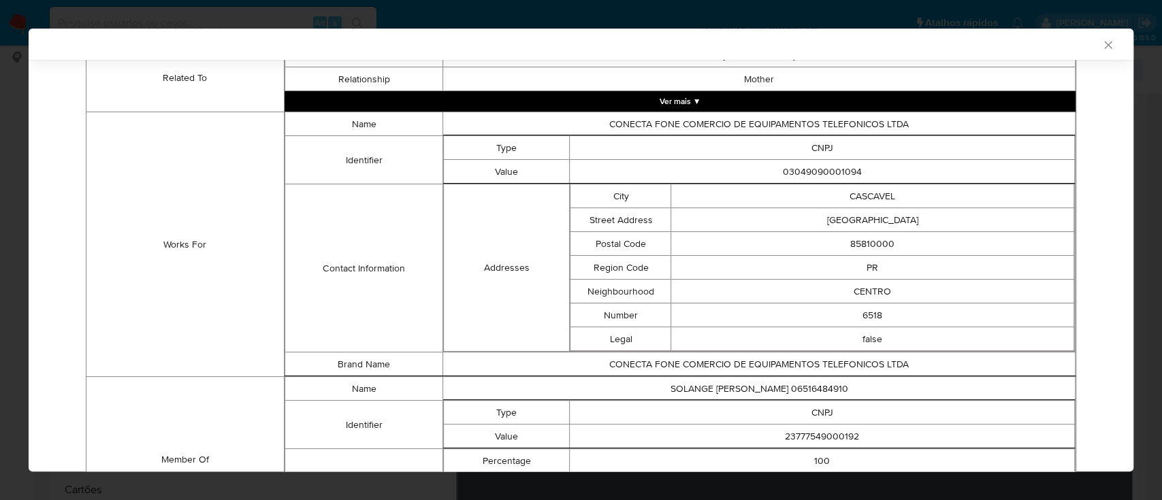
scroll to position [904, 0]
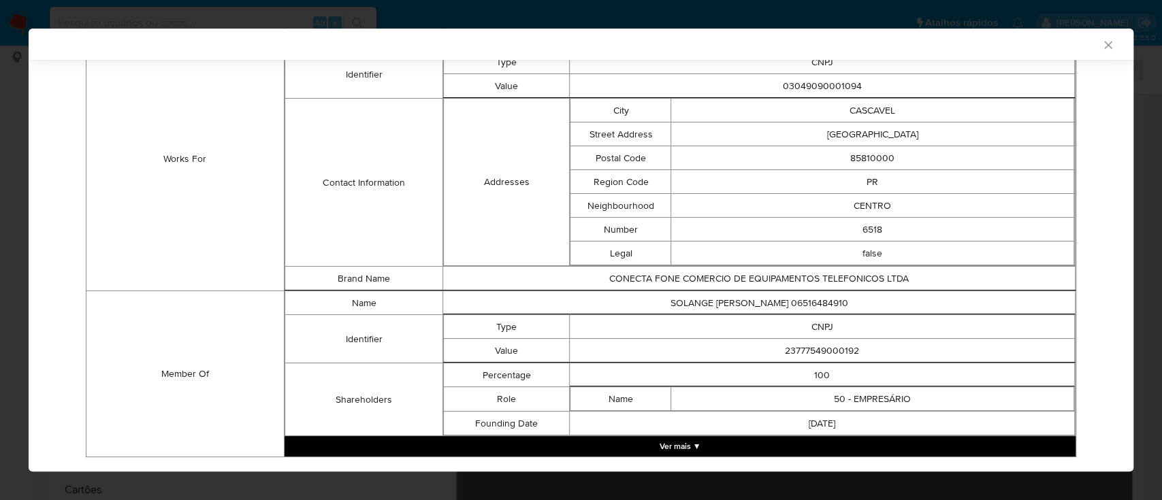
drag, startPoint x: 1089, startPoint y: 102, endPoint x: 1072, endPoint y: 95, distance: 19.0
drag, startPoint x: 848, startPoint y: 337, endPoint x: 857, endPoint y: 342, distance: 9.5
click at [837, 340] on td "23777549000192" at bounding box center [822, 351] width 505 height 24
drag, startPoint x: 858, startPoint y: 343, endPoint x: 851, endPoint y: 351, distance: 10.6
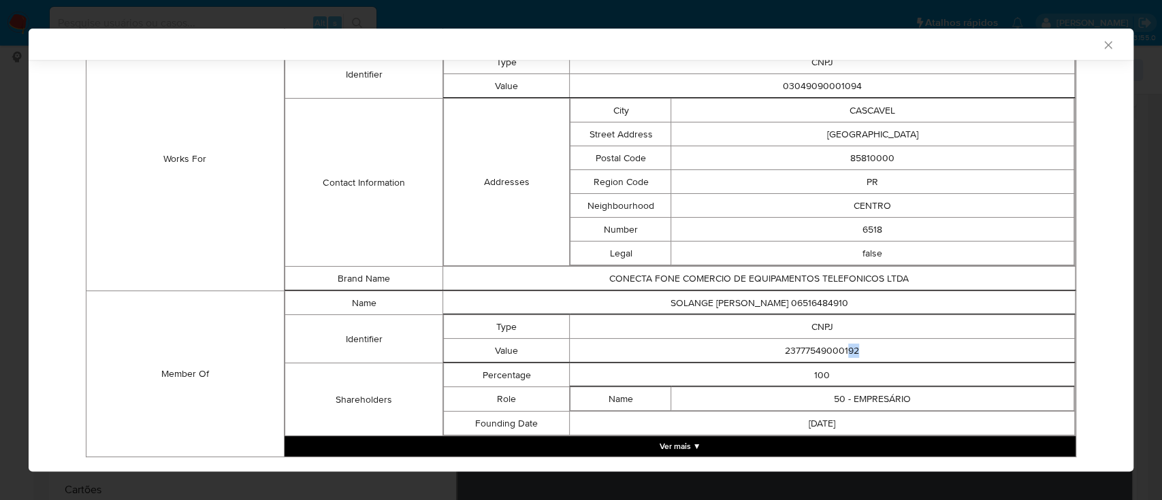
click at [859, 343] on td "23777549000192" at bounding box center [822, 351] width 505 height 24
click at [774, 343] on td "23777549000192" at bounding box center [822, 351] width 505 height 24
drag, startPoint x: 769, startPoint y: 341, endPoint x: 872, endPoint y: 344, distance: 102.9
click at [872, 344] on td "23777549000192" at bounding box center [822, 351] width 505 height 24
copy td "23777549000192"
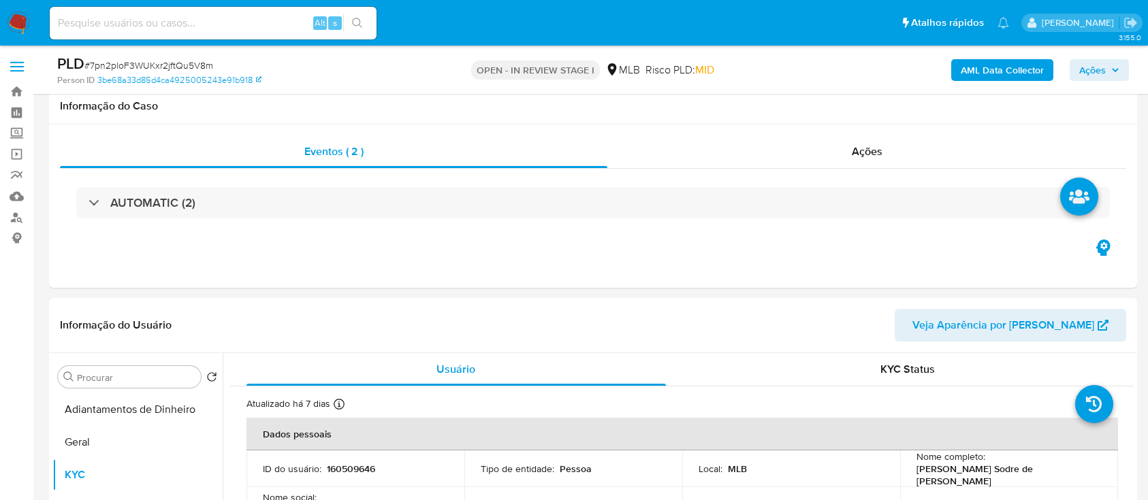
select select "10"
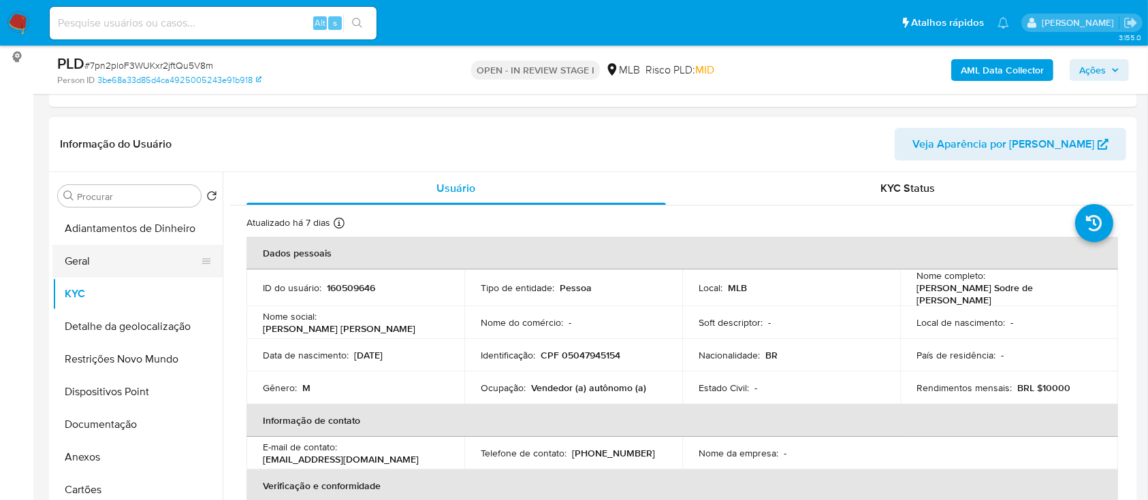
drag, startPoint x: 121, startPoint y: 268, endPoint x: 202, endPoint y: 272, distance: 81.2
click at [121, 266] on button "Geral" at bounding box center [131, 261] width 159 height 33
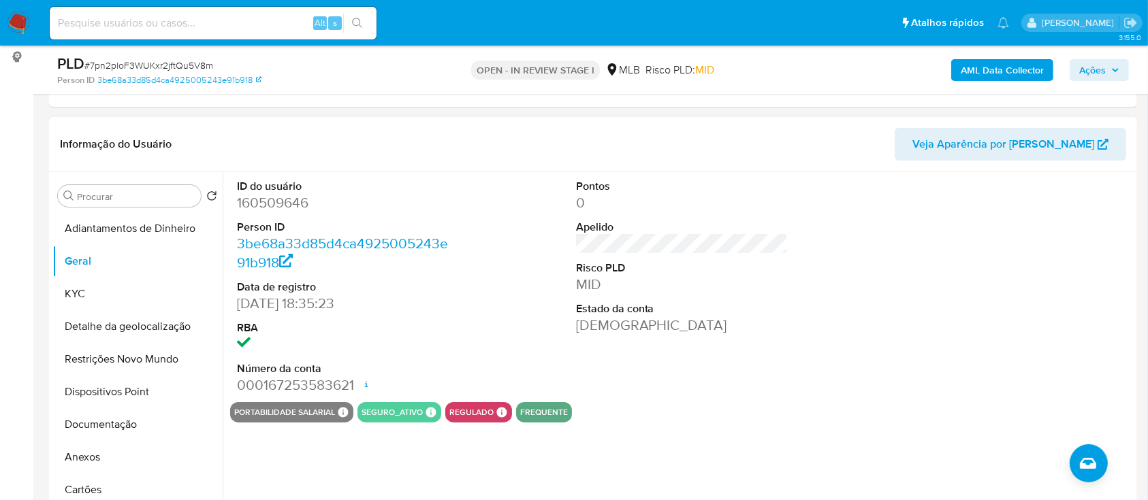
click at [1071, 242] on div at bounding box center [1021, 287] width 226 height 230
click at [97, 289] on button "KYC" at bounding box center [131, 294] width 159 height 33
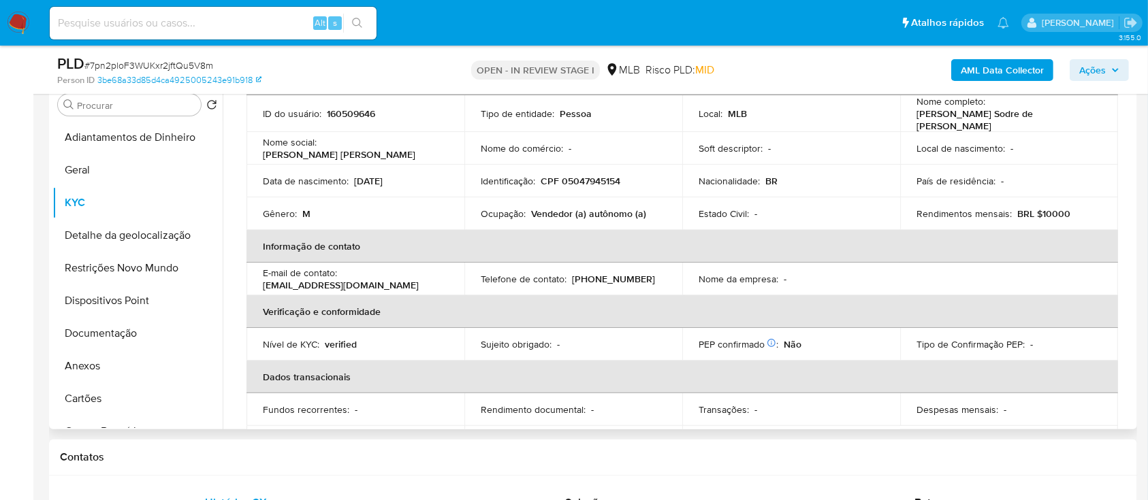
scroll to position [85, 0]
drag, startPoint x: 309, startPoint y: 48, endPoint x: 298, endPoint y: 42, distance: 13.4
click at [308, 48] on div "PLD # 7pn2ploF3WUKxr2jftQu5V8m Person ID 3be68a33d85d4ca4925005243e91b918 OPEN …" at bounding box center [593, 70] width 1088 height 48
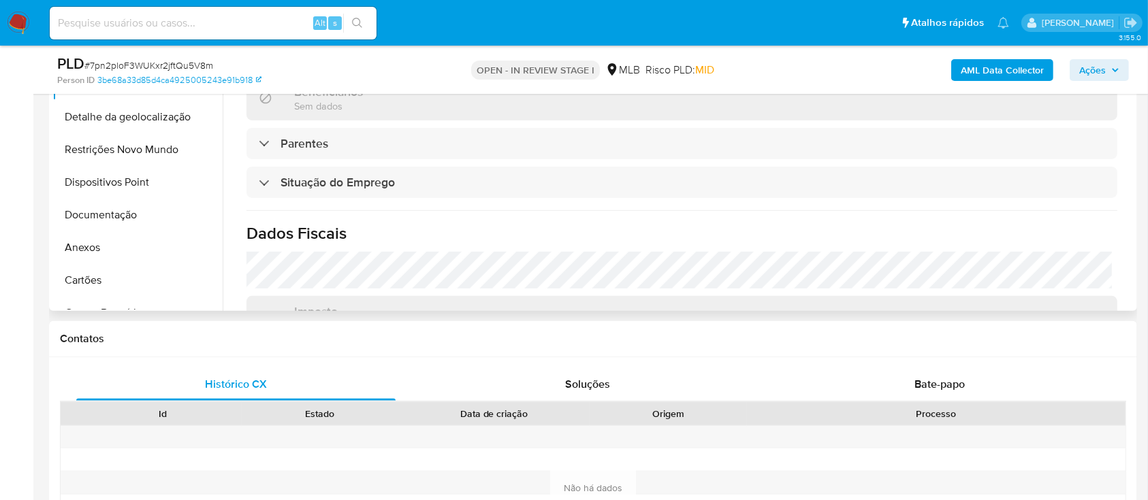
scroll to position [272, 0]
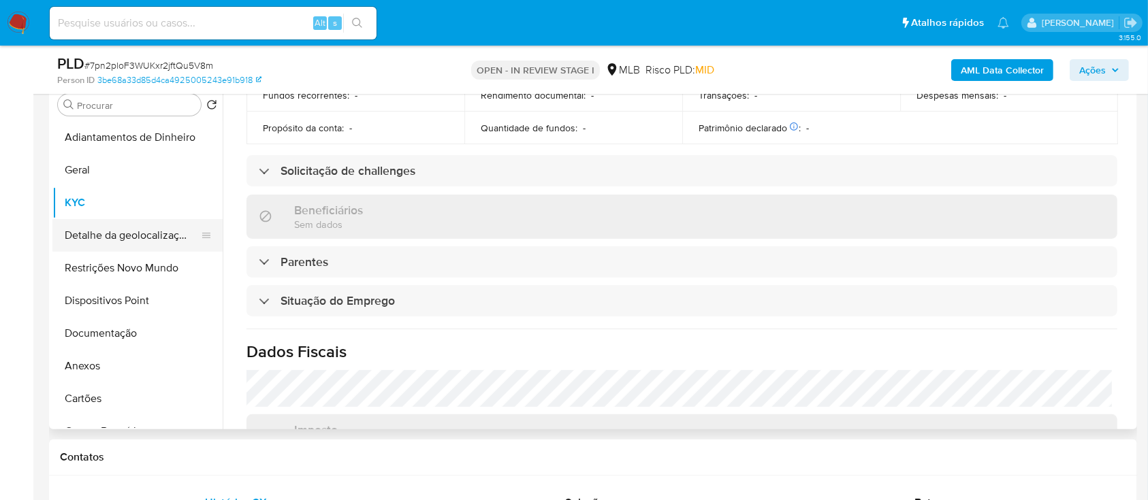
click at [141, 238] on button "Detalhe da geolocalização" at bounding box center [131, 235] width 159 height 33
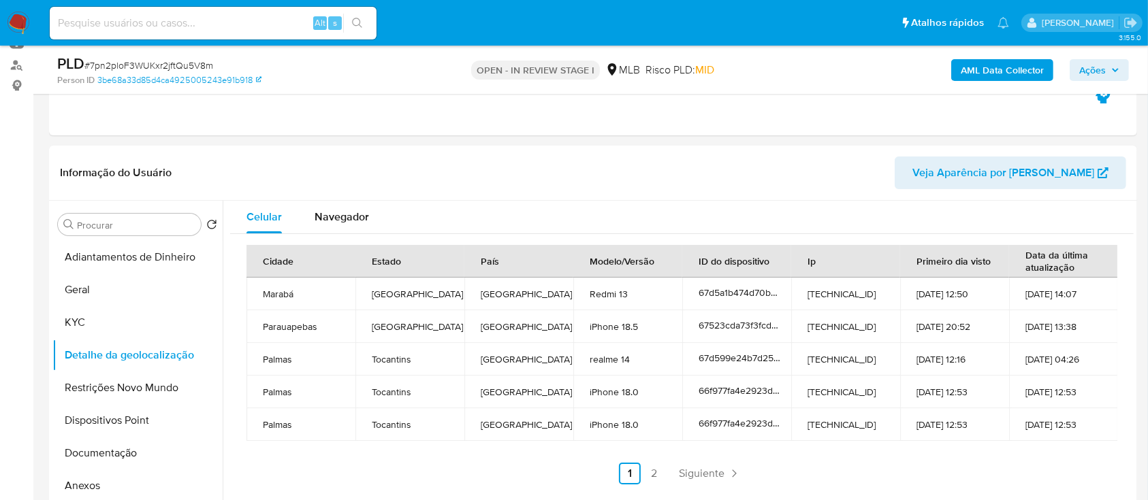
scroll to position [181, 0]
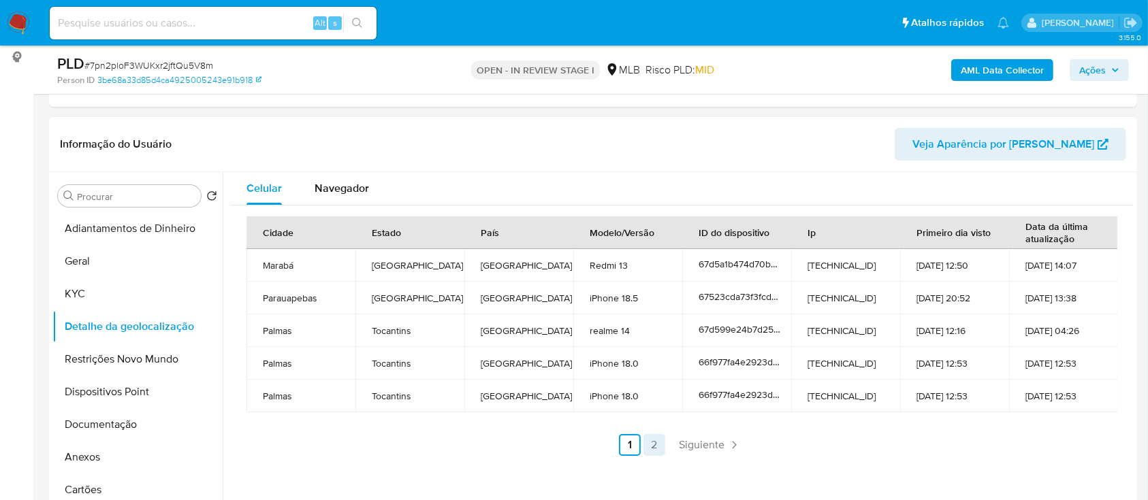
click at [653, 449] on link "2" at bounding box center [654, 445] width 22 height 22
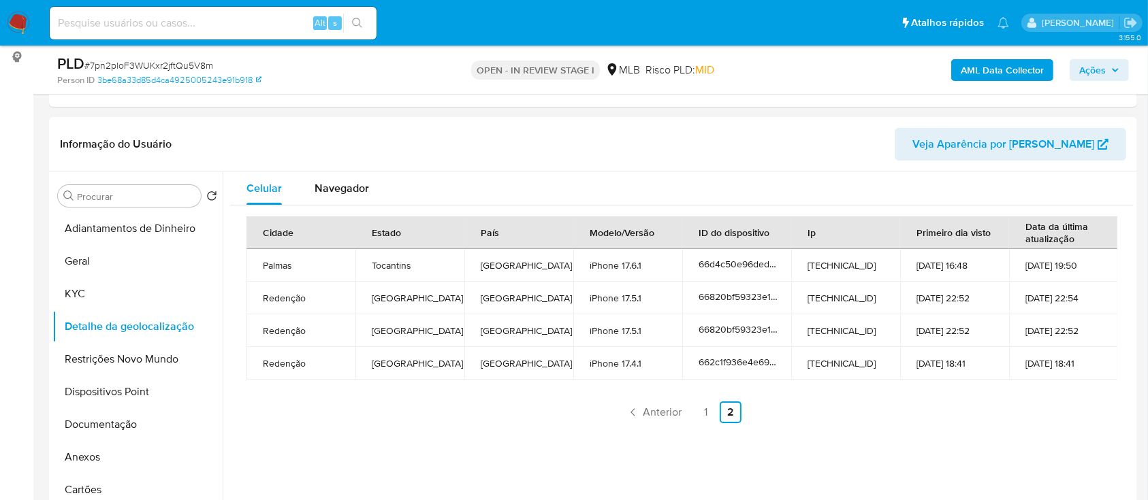
click at [887, 433] on div "Cidade Estado País Modelo/Versão ID do dispositivo Ip Primeiro dia visto Data d…" at bounding box center [682, 320] width 904 height 229
click at [104, 370] on button "Restrições Novo Mundo" at bounding box center [131, 359] width 159 height 33
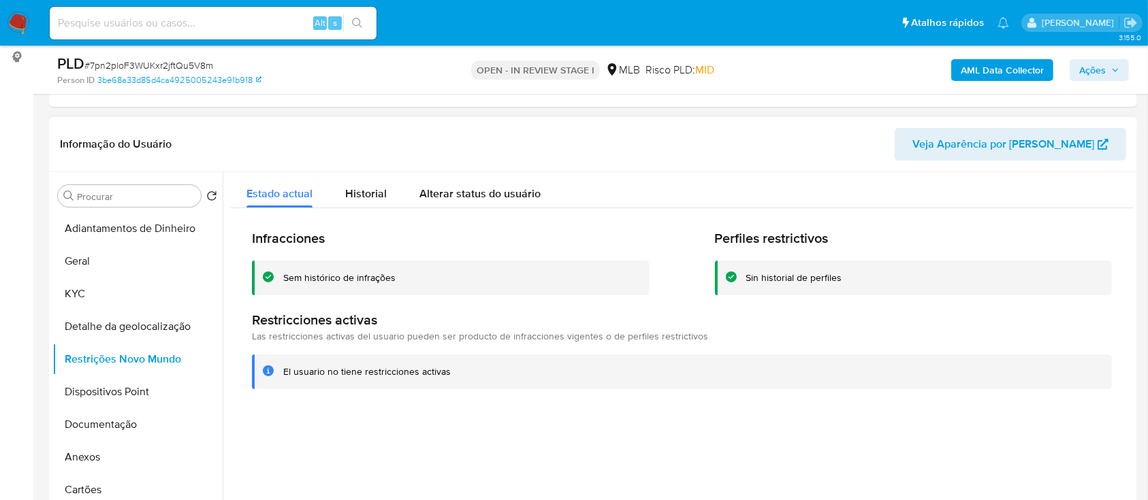
scroll to position [272, 0]
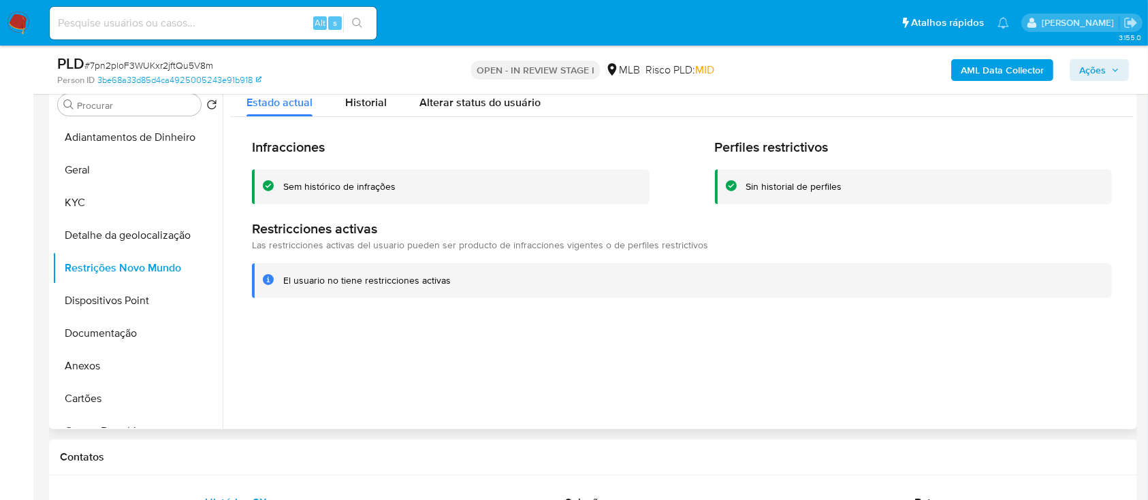
click at [1062, 379] on div at bounding box center [678, 255] width 911 height 349
click at [125, 298] on button "Dispositivos Point" at bounding box center [131, 301] width 159 height 33
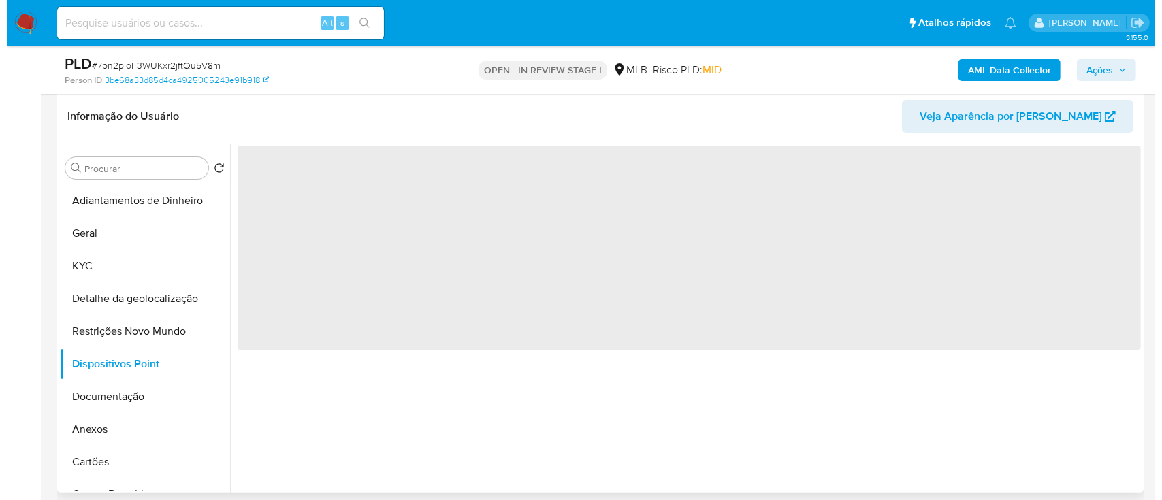
scroll to position [181, 0]
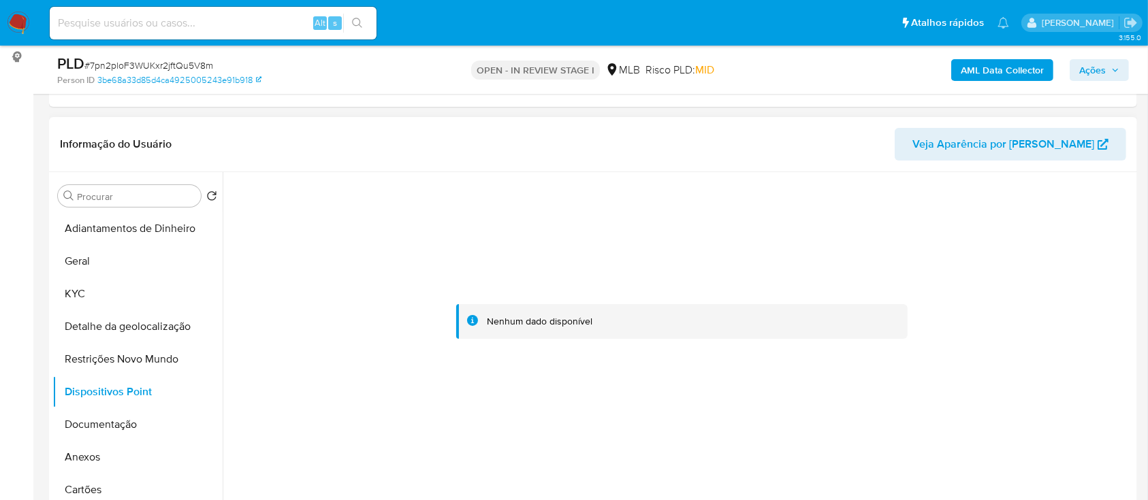
drag, startPoint x: 356, startPoint y: 406, endPoint x: 348, endPoint y: 396, distance: 13.1
click at [353, 404] on div at bounding box center [682, 322] width 904 height 300
click at [121, 428] on button "Documentação" at bounding box center [131, 425] width 159 height 33
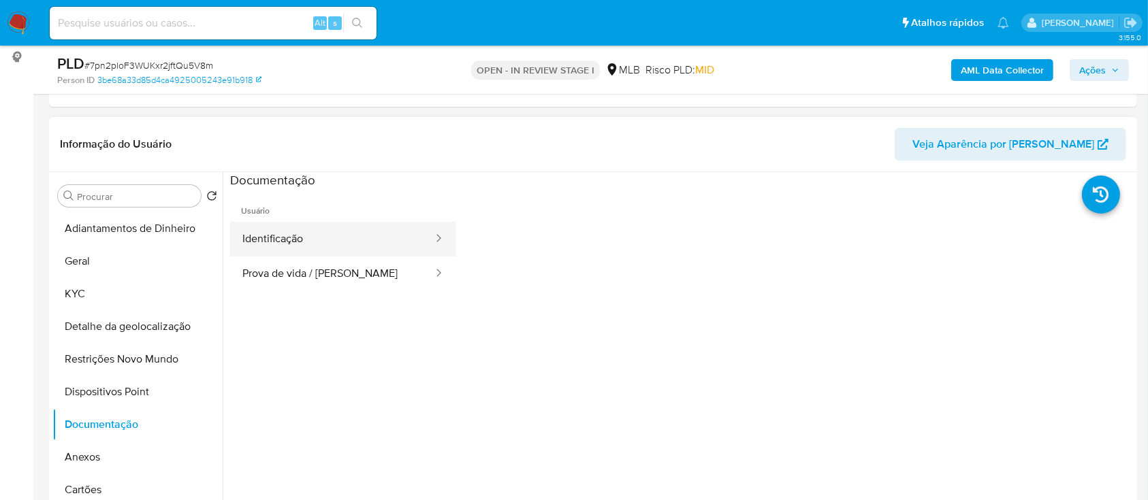
drag, startPoint x: 272, startPoint y: 250, endPoint x: 278, endPoint y: 244, distance: 8.2
click at [276, 244] on button "Identificação" at bounding box center [332, 239] width 204 height 35
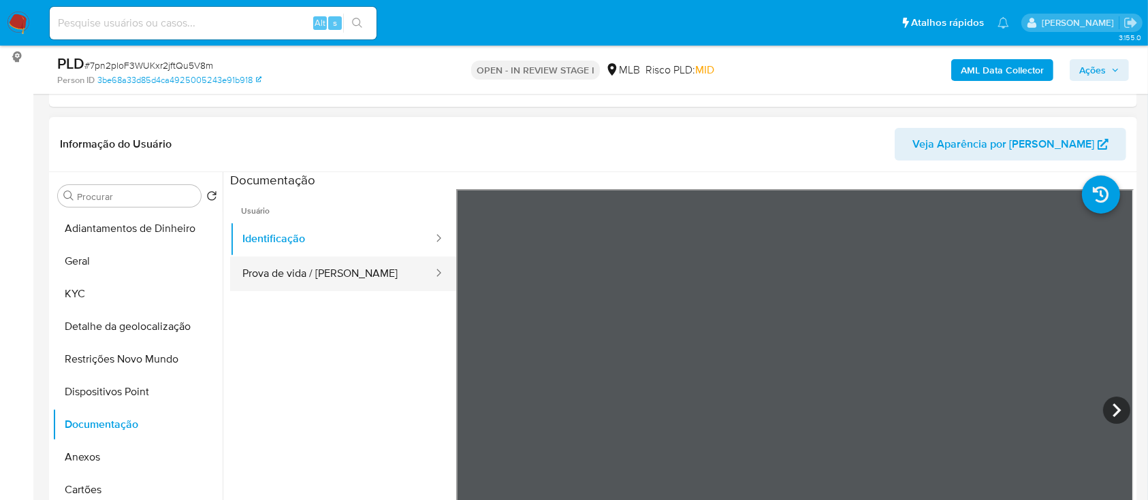
click at [330, 271] on button "Prova de vida / [PERSON_NAME]" at bounding box center [332, 274] width 204 height 35
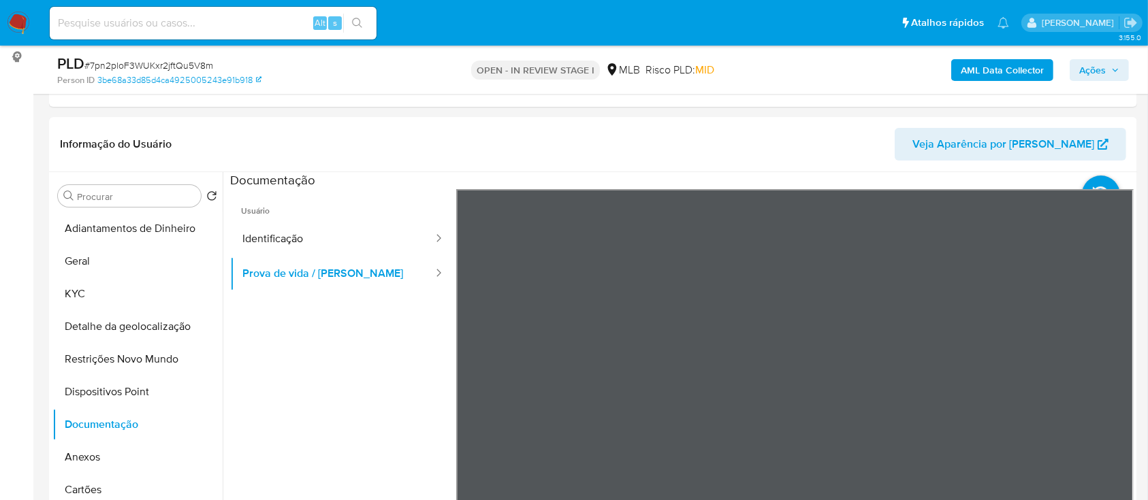
click at [1002, 76] on b "AML Data Collector" at bounding box center [1002, 70] width 83 height 22
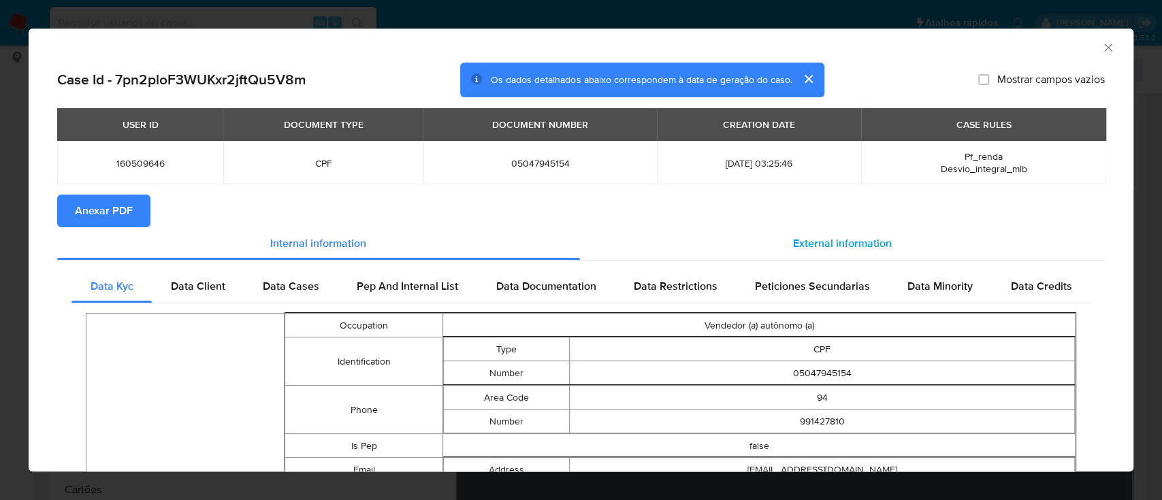
drag, startPoint x: 857, startPoint y: 246, endPoint x: 864, endPoint y: 251, distance: 8.3
click at [859, 246] on span "External information" at bounding box center [842, 244] width 99 height 16
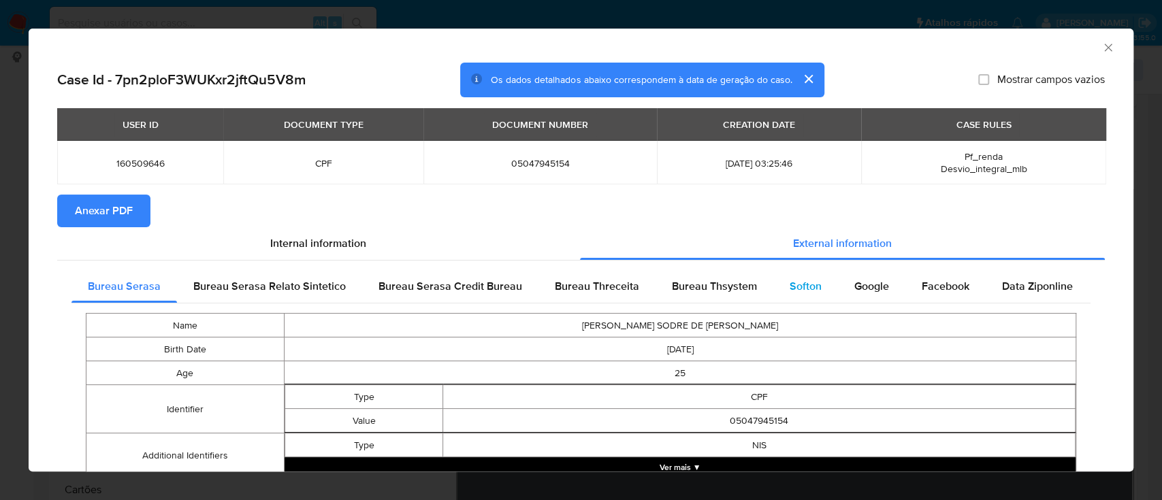
click at [812, 283] on span "Softon" at bounding box center [806, 287] width 32 height 16
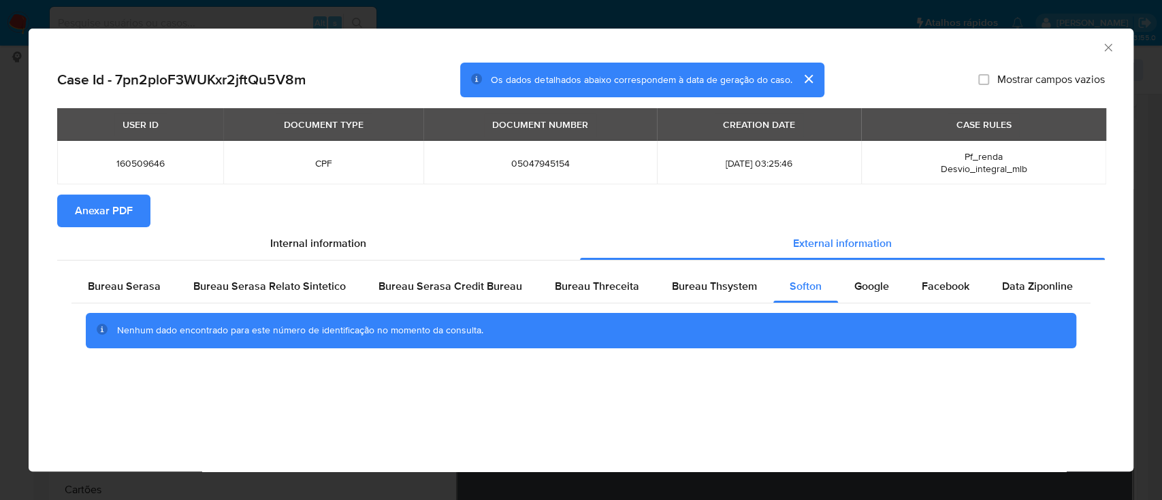
click at [1034, 46] on div "AML Data Collector" at bounding box center [570, 45] width 1064 height 15
click at [707, 293] on span "Bureau Thsystem" at bounding box center [714, 287] width 85 height 16
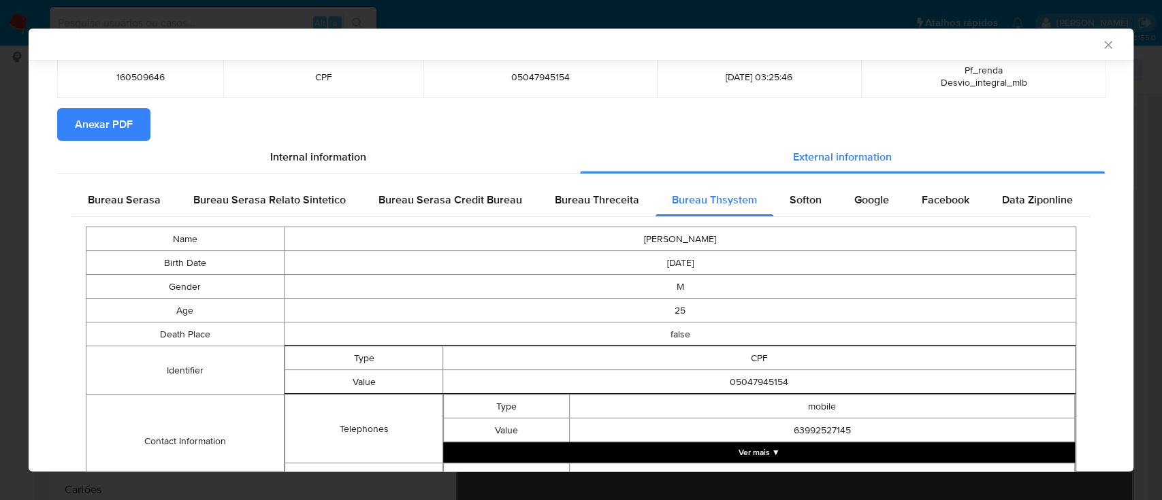
scroll to position [264, 0]
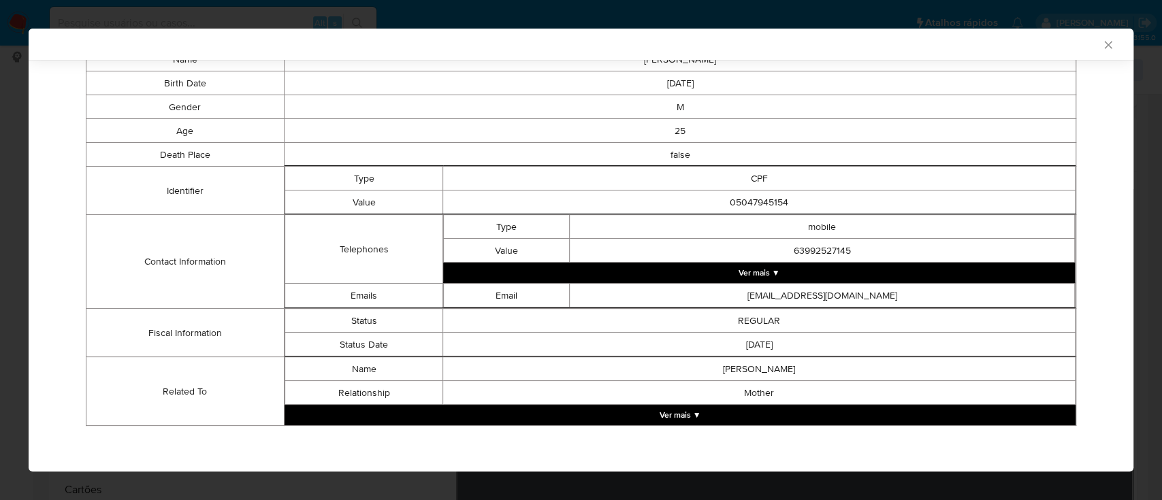
click at [675, 415] on button "Ver mais ▼" at bounding box center [680, 415] width 791 height 20
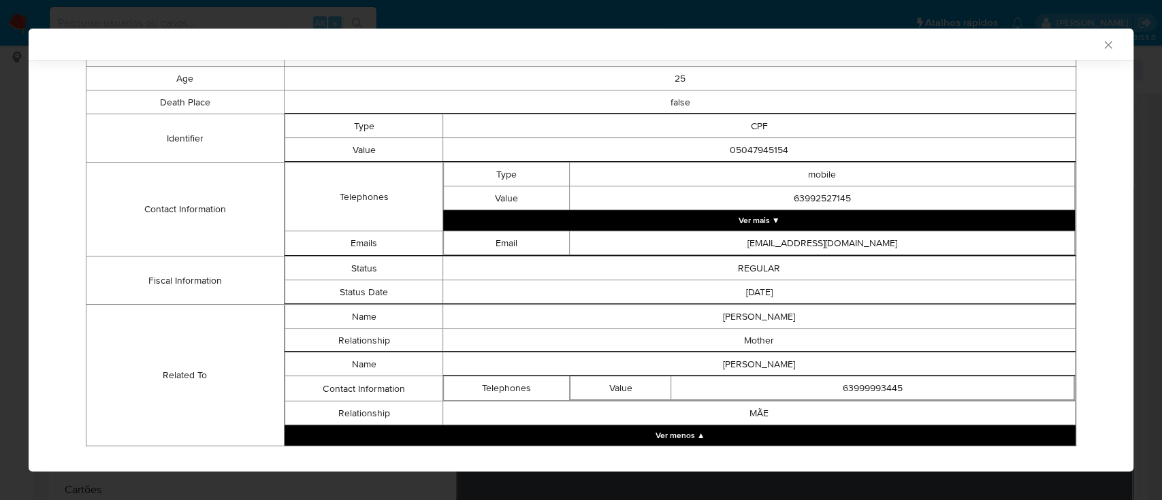
scroll to position [336, 0]
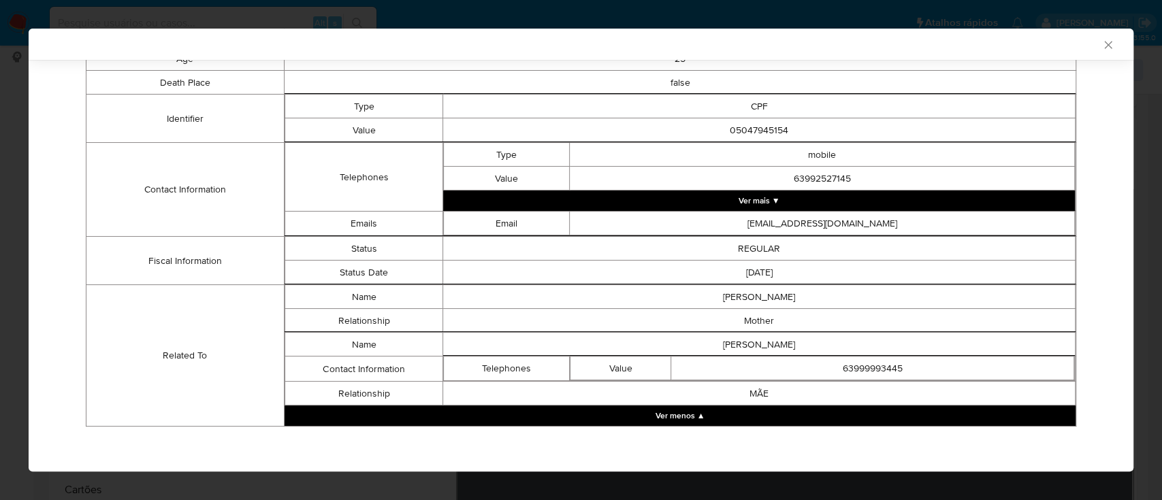
click at [1028, 48] on div "AML Data Collector" at bounding box center [570, 44] width 1064 height 12
